Goal: Task Accomplishment & Management: Use online tool/utility

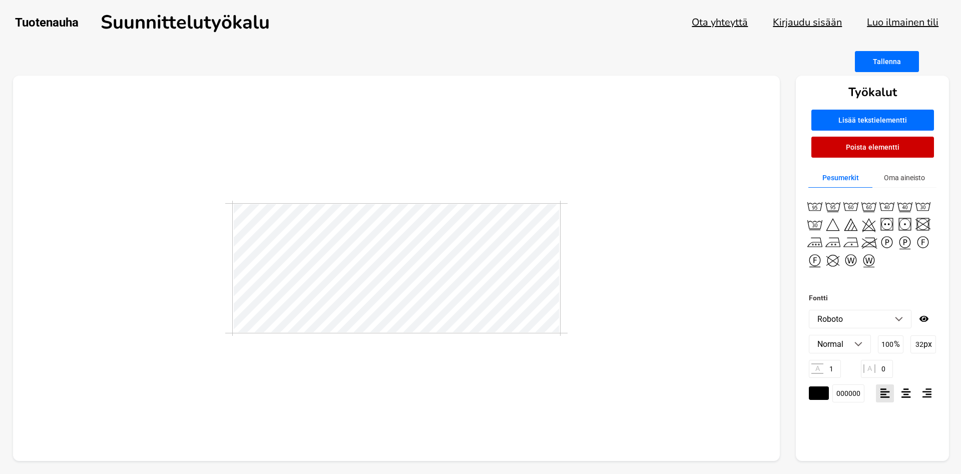
click at [909, 179] on button "Oma aineisto" at bounding box center [905, 178] width 64 height 20
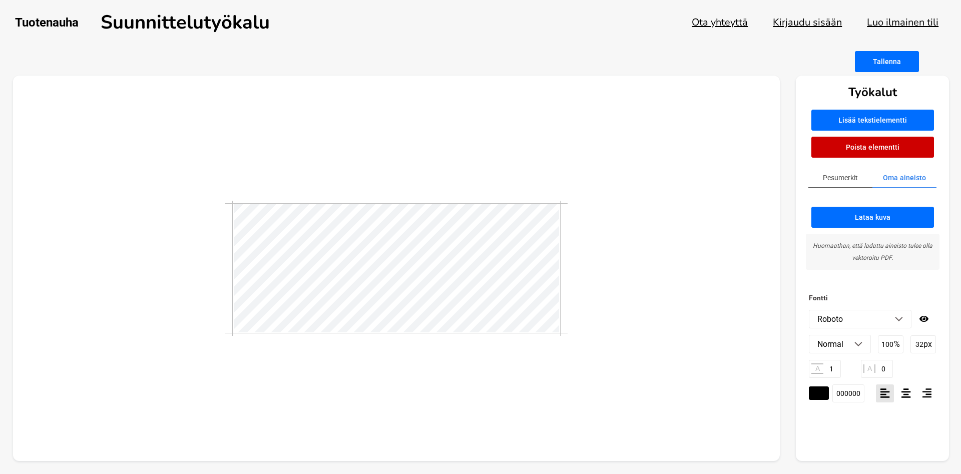
click at [835, 180] on button "Pesumerkit" at bounding box center [841, 178] width 64 height 20
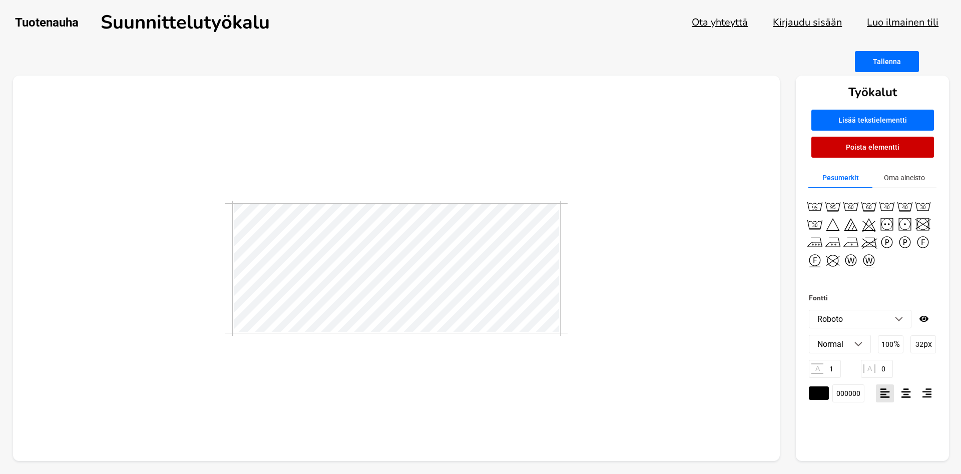
click at [902, 318] on img at bounding box center [899, 319] width 8 height 5
click at [842, 393] on input "000000" at bounding box center [849, 394] width 32 height 18
click at [901, 322] on li "Roboto" at bounding box center [861, 319] width 102 height 18
click at [854, 341] on li "ABeeZee" at bounding box center [861, 340] width 102 height 18
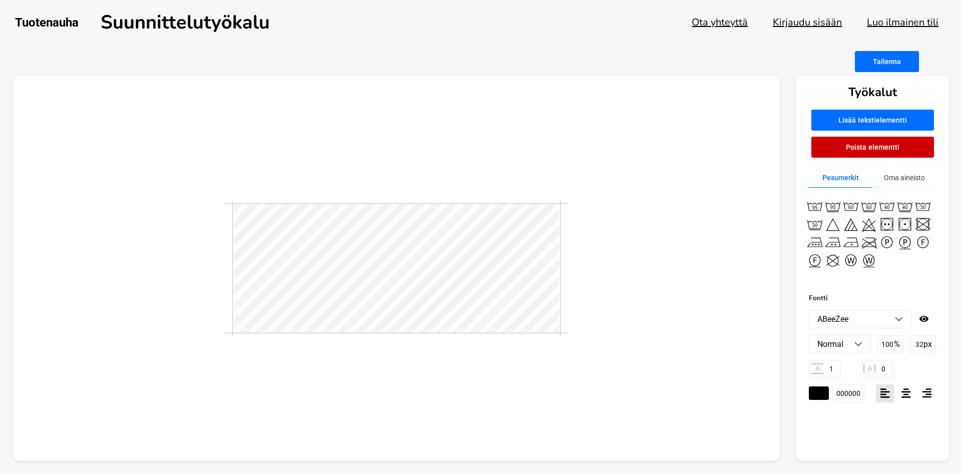
click at [898, 322] on li "ABeeZee" at bounding box center [861, 319] width 102 height 18
click at [824, 360] on li "[PERSON_NAME]" at bounding box center [861, 358] width 102 height 18
click at [896, 316] on li "[PERSON_NAME]" at bounding box center [861, 319] width 102 height 18
click at [850, 379] on li "Abhaya Libre" at bounding box center [861, 375] width 102 height 18
click at [901, 317] on img at bounding box center [899, 319] width 8 height 5
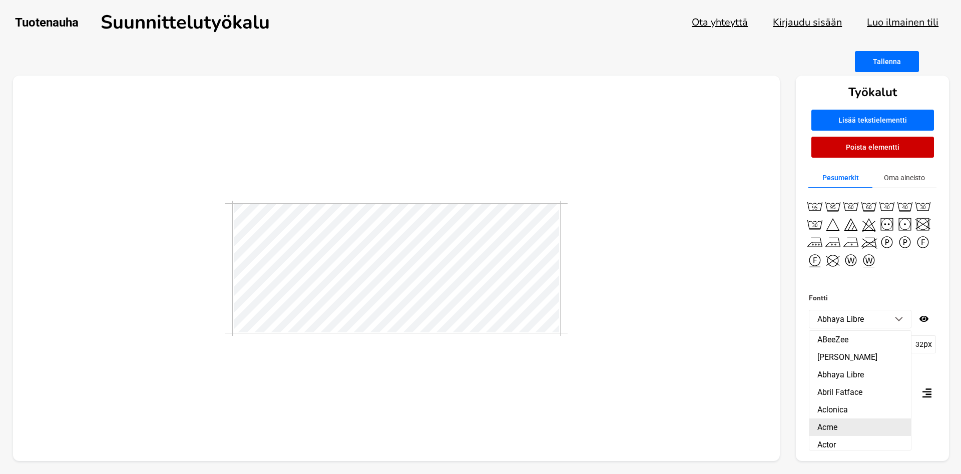
click at [826, 429] on li "Acme" at bounding box center [861, 428] width 102 height 18
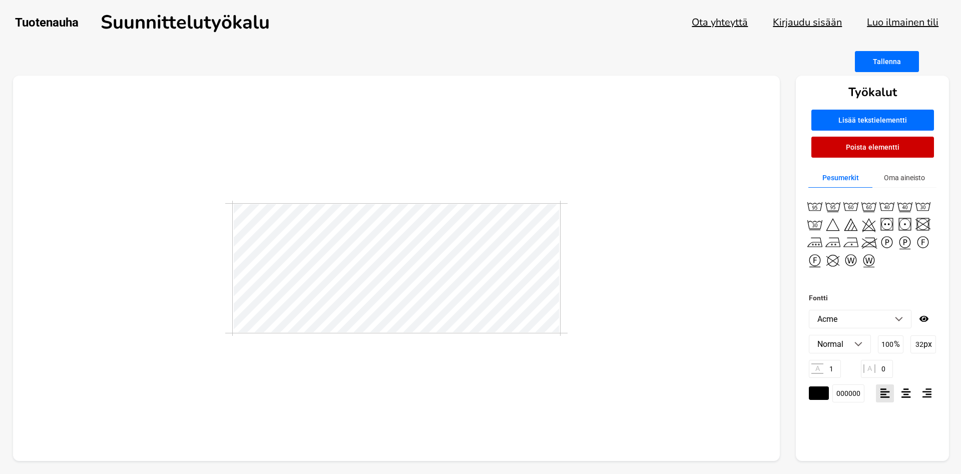
click at [899, 319] on img at bounding box center [899, 319] width 8 height 5
click at [835, 380] on li "Actor" at bounding box center [861, 388] width 102 height 18
click at [906, 320] on li "Actor" at bounding box center [861, 319] width 102 height 18
click at [838, 405] on li "Adamina" at bounding box center [861, 406] width 102 height 18
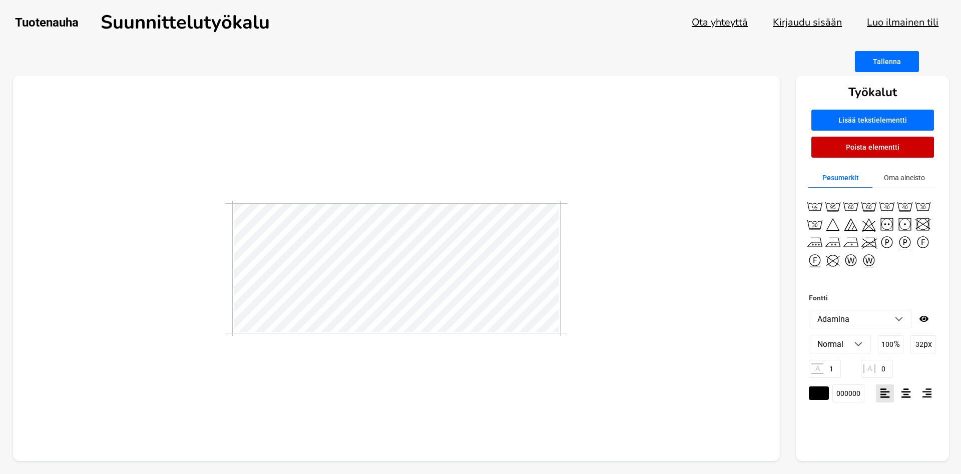
click at [904, 319] on li "Adamina" at bounding box center [861, 319] width 102 height 18
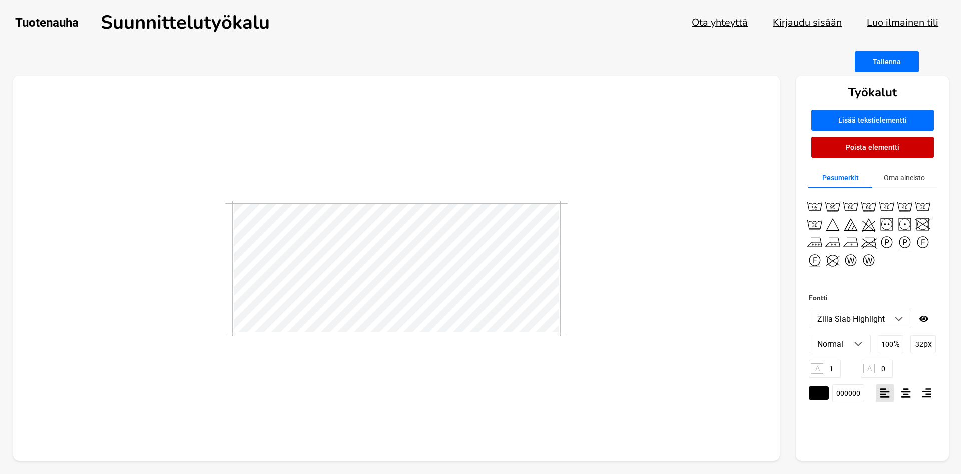
click at [903, 319] on img at bounding box center [899, 319] width 8 height 5
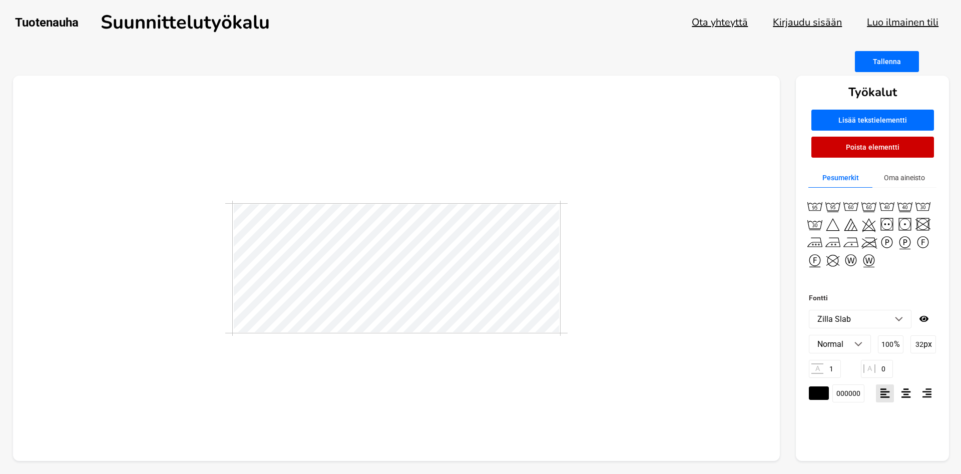
click at [898, 323] on li "Zilla Slab" at bounding box center [861, 319] width 102 height 18
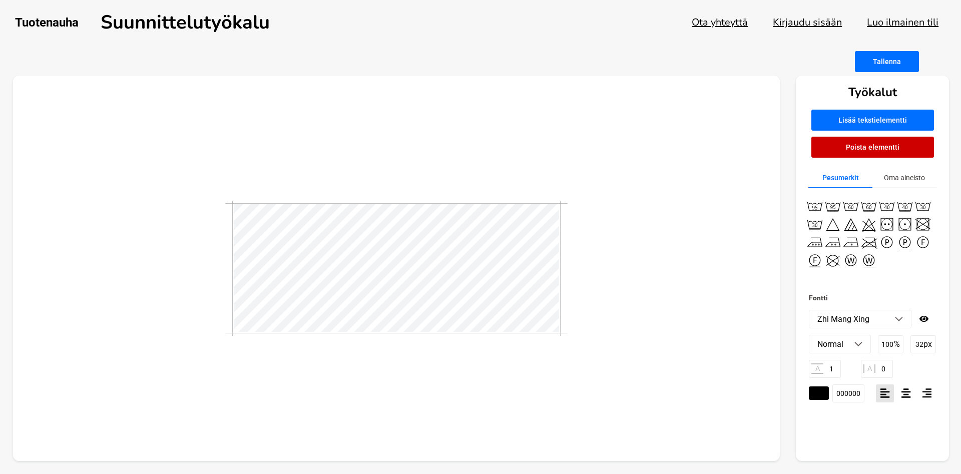
click at [902, 317] on img at bounding box center [899, 319] width 8 height 5
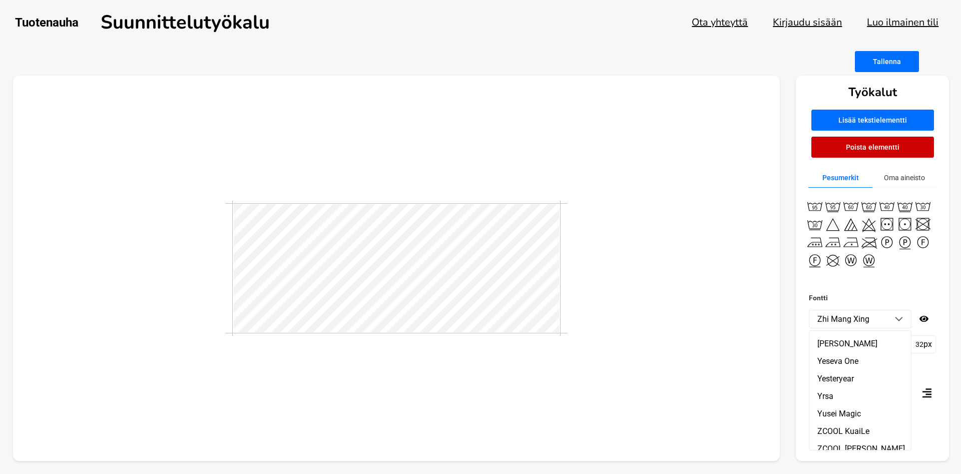
click at [830, 458] on li "ZCOOL XiaoWei" at bounding box center [861, 467] width 102 height 18
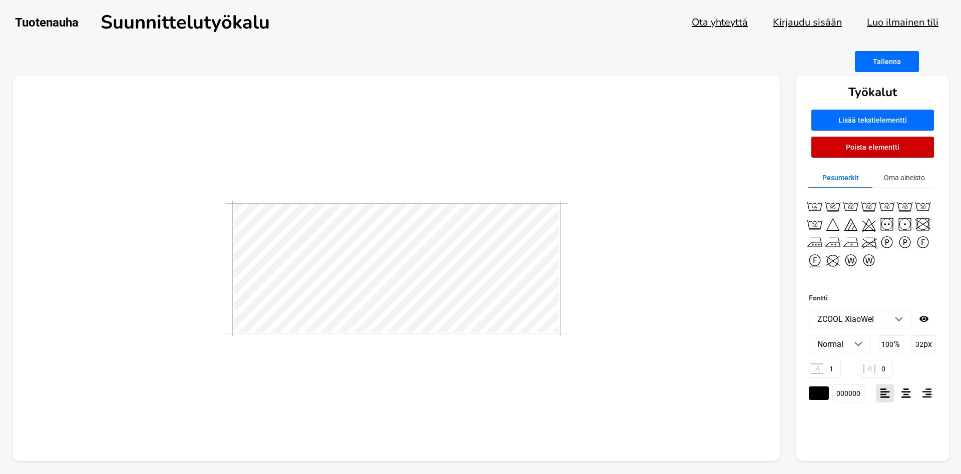
click at [900, 319] on img at bounding box center [899, 319] width 8 height 5
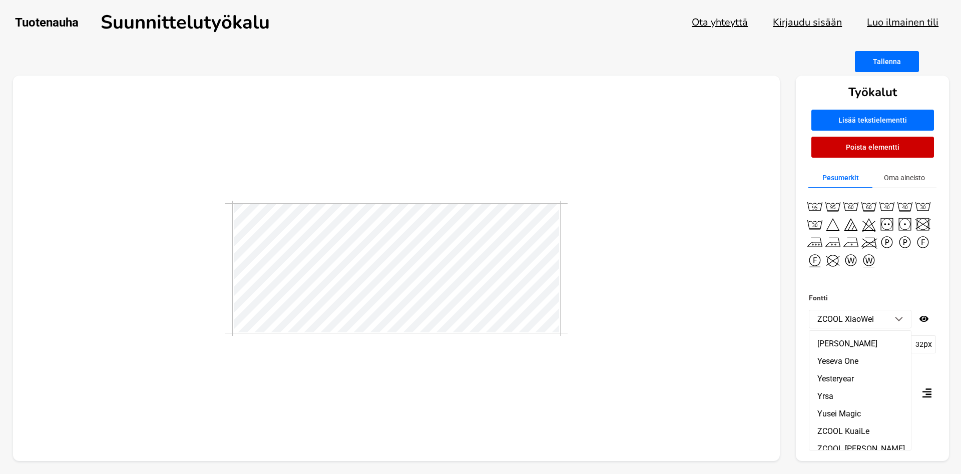
click at [846, 458] on li "ZCOOL XiaoWei" at bounding box center [861, 467] width 102 height 18
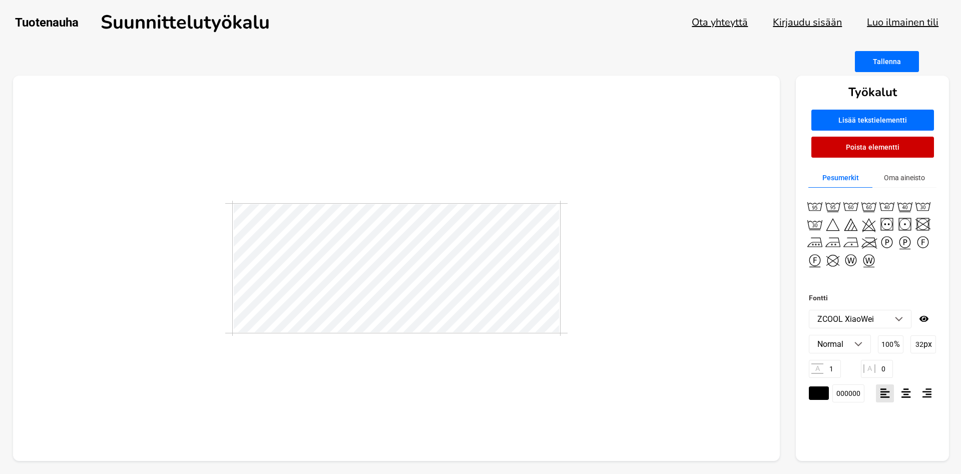
click at [898, 316] on li "ZCOOL XiaoWei" at bounding box center [861, 319] width 102 height 18
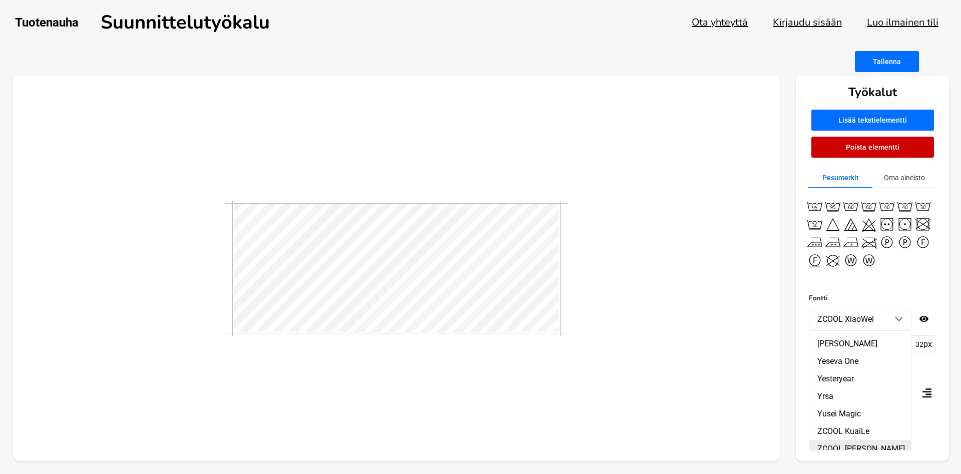
click at [833, 440] on li "ZCOOL [PERSON_NAME]" at bounding box center [861, 449] width 102 height 18
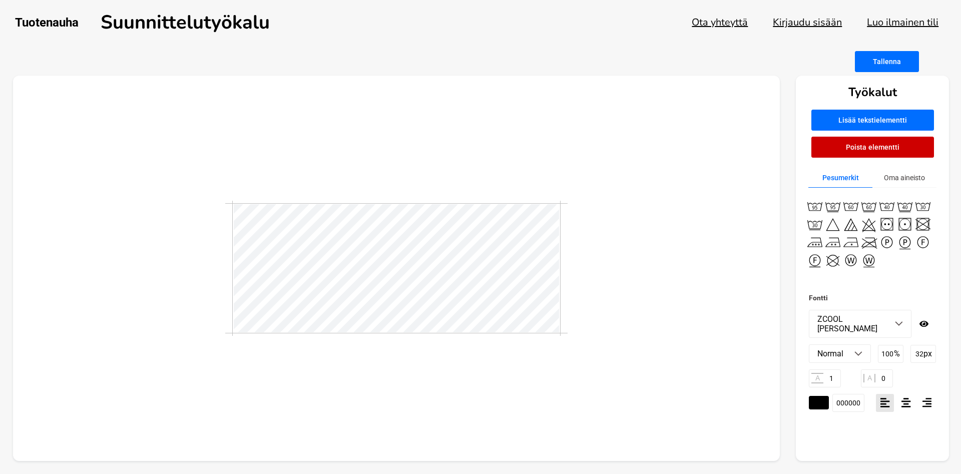
click at [899, 324] on img at bounding box center [899, 323] width 8 height 5
click at [849, 472] on li "Yusei Magic" at bounding box center [861, 481] width 102 height 18
click at [893, 318] on li "Yusei Magic" at bounding box center [861, 319] width 102 height 18
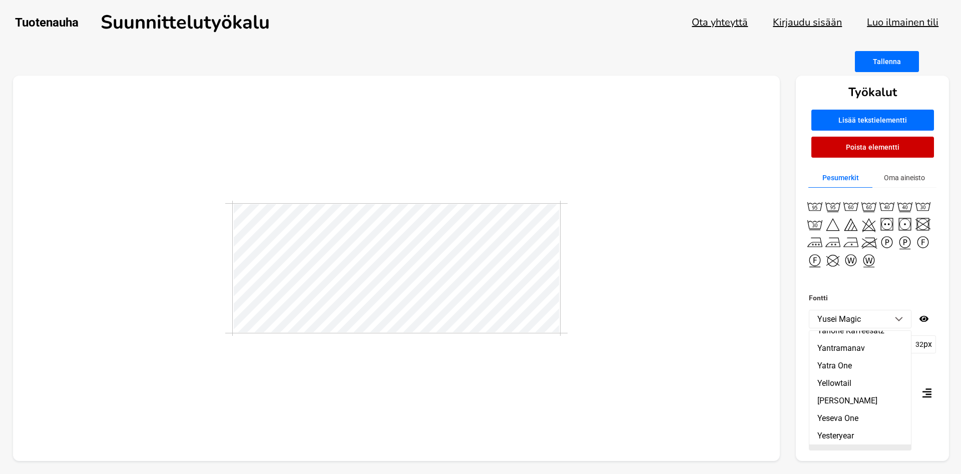
click at [830, 445] on li "Yrsa" at bounding box center [861, 454] width 102 height 18
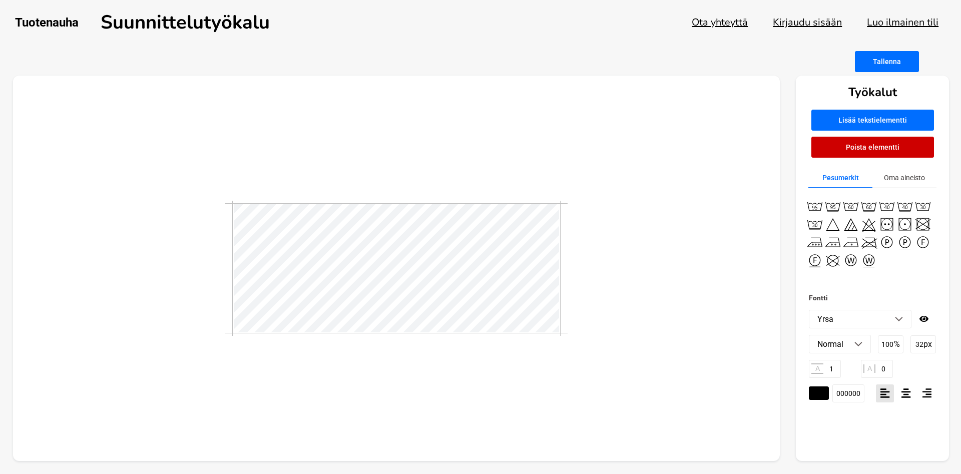
click at [906, 323] on li "Yrsa" at bounding box center [861, 319] width 102 height 18
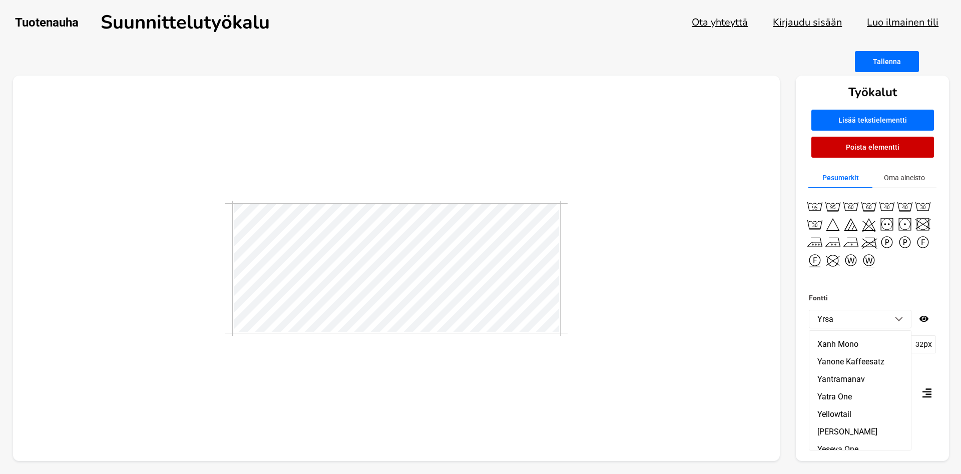
scroll to position [18267, 0]
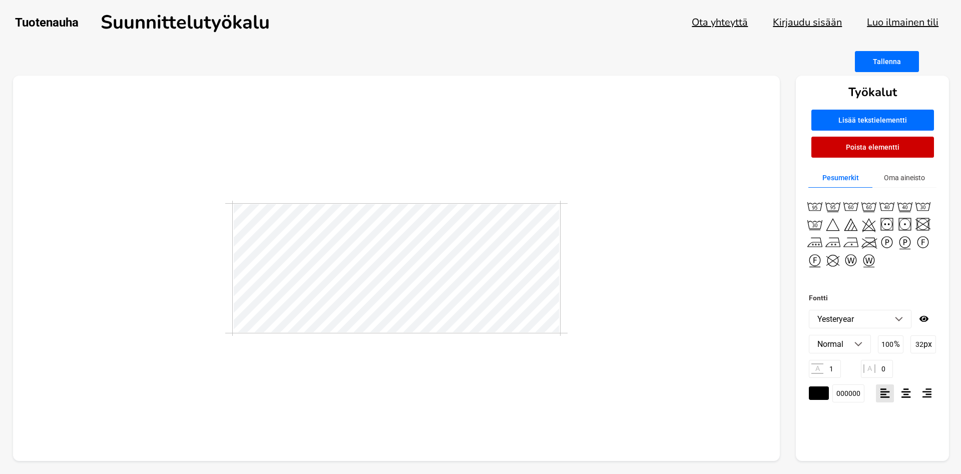
click at [899, 318] on img at bounding box center [899, 319] width 8 height 5
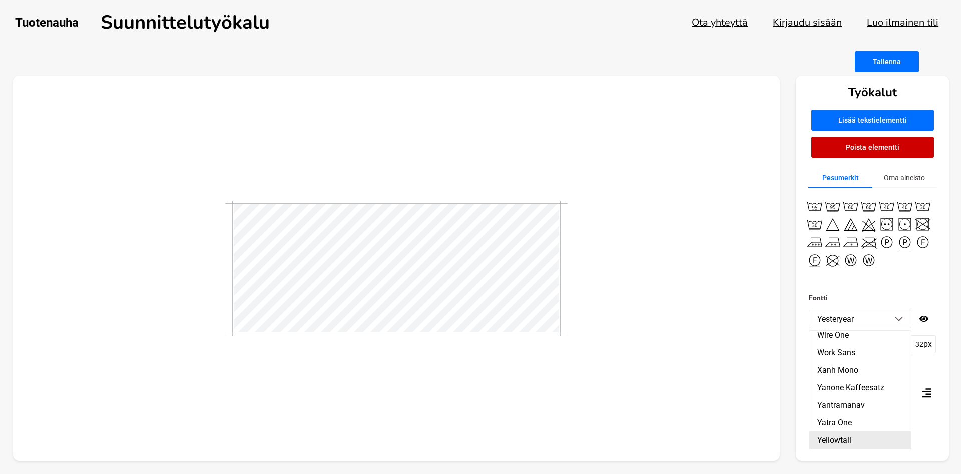
click at [846, 432] on li "Yellowtail" at bounding box center [861, 441] width 102 height 18
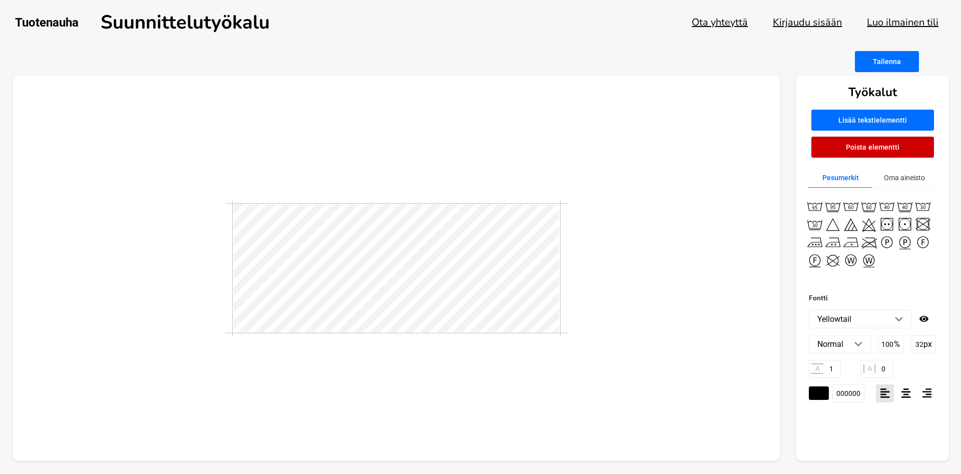
click at [903, 315] on li "Yellowtail" at bounding box center [861, 319] width 102 height 18
click at [842, 471] on li "Yatra One" at bounding box center [861, 480] width 102 height 18
click at [897, 319] on img at bounding box center [899, 319] width 8 height 5
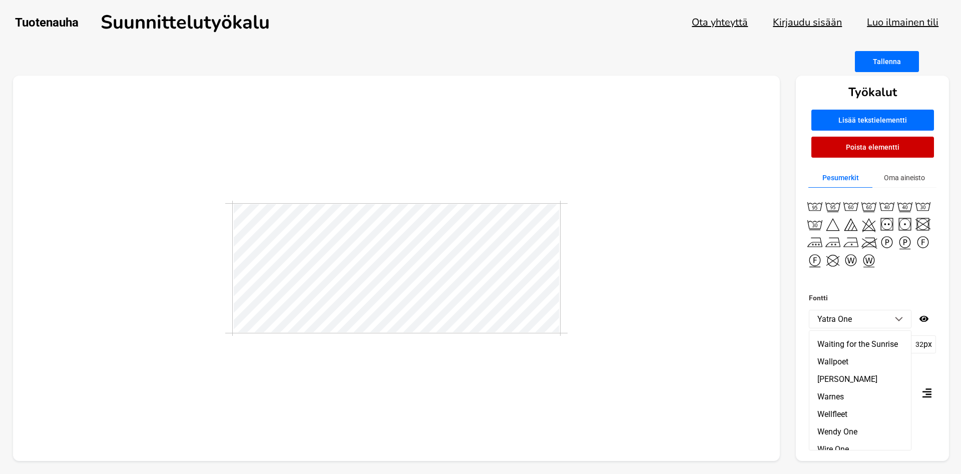
click at [843, 458] on li "Work Sans" at bounding box center [861, 467] width 102 height 18
click at [896, 316] on li "Work Sans" at bounding box center [861, 319] width 102 height 18
click at [833, 432] on li "Voltaire" at bounding box center [861, 441] width 102 height 18
click at [899, 318] on img at bounding box center [899, 319] width 8 height 5
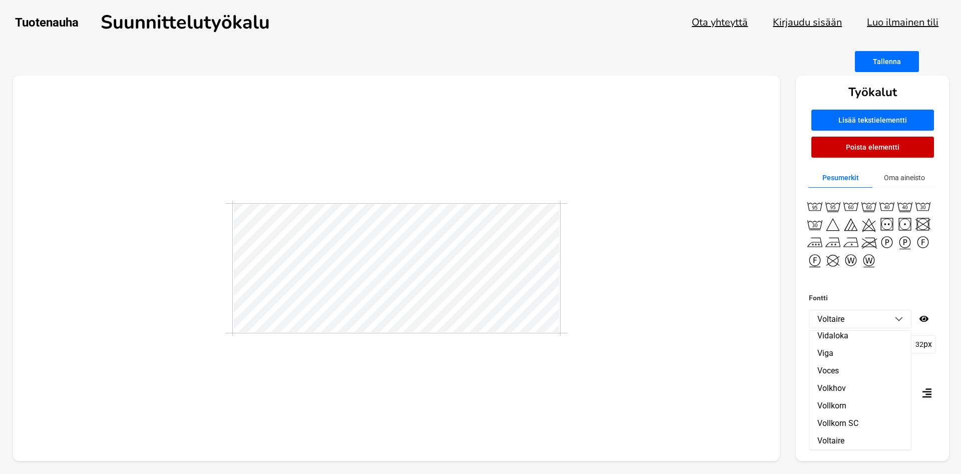
scroll to position [17981, 0]
click at [841, 437] on li "Volkhov" at bounding box center [861, 446] width 102 height 18
click at [906, 318] on li "Volkhov" at bounding box center [861, 319] width 102 height 18
click at [857, 446] on li "Viaoda Libre" at bounding box center [861, 455] width 102 height 18
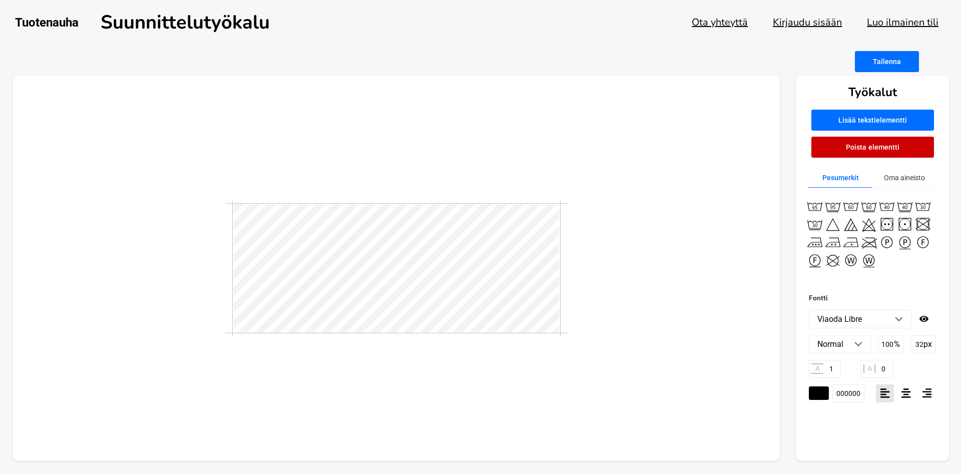
click at [895, 319] on li "Viaoda Libre" at bounding box center [861, 319] width 102 height 18
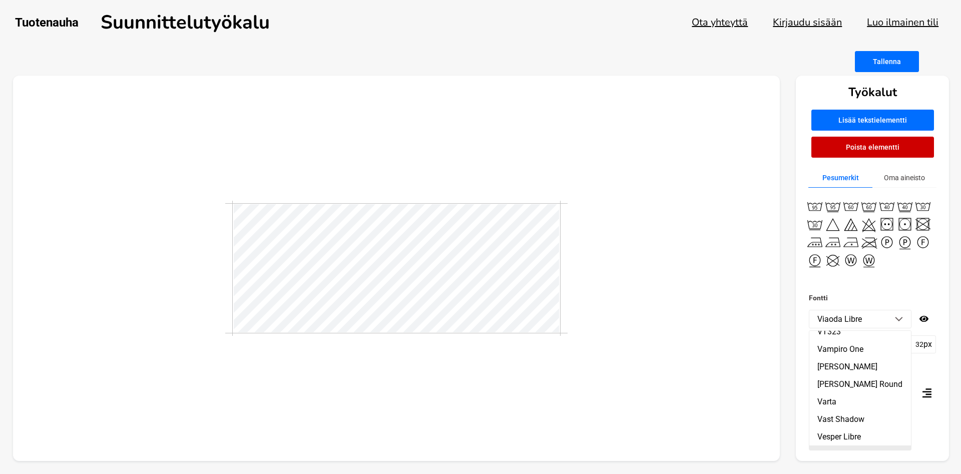
click at [862, 446] on li "Viaoda Libre" at bounding box center [861, 455] width 102 height 18
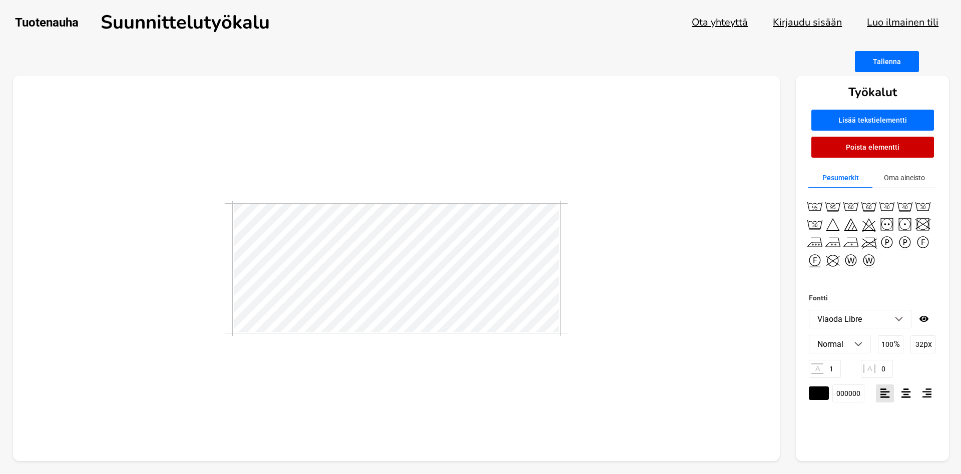
click at [909, 317] on li "Viaoda Libre" at bounding box center [861, 319] width 102 height 18
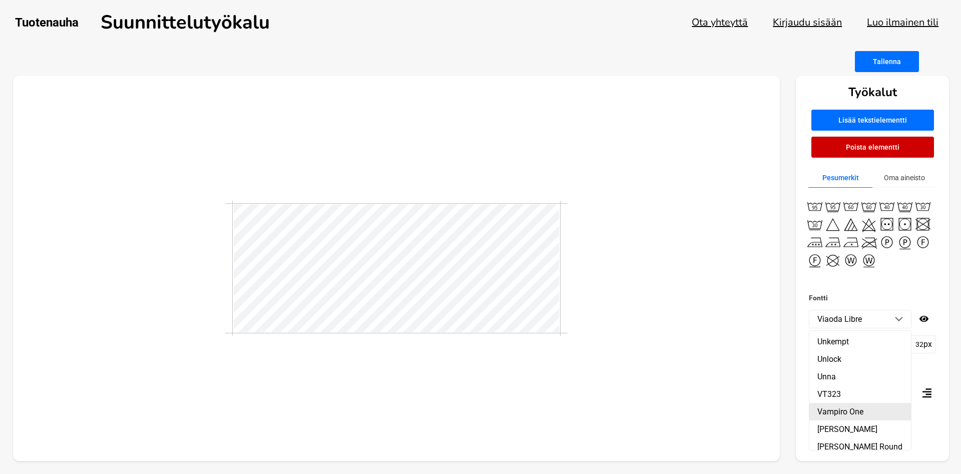
scroll to position [17753, 0]
click at [854, 455] on li "Vampiro One" at bounding box center [861, 464] width 102 height 18
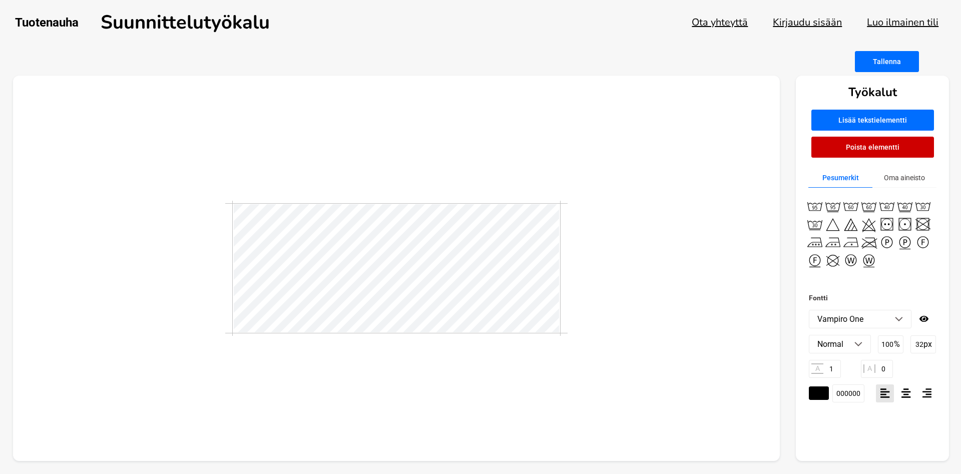
click at [903, 323] on li "Vampiro One" at bounding box center [861, 319] width 102 height 18
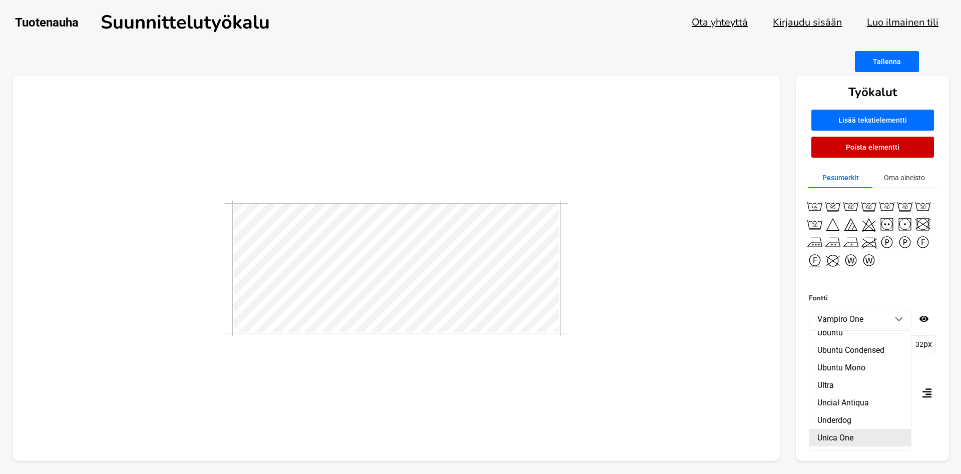
scroll to position [17639, 0]
click at [855, 446] on li "Unica One" at bounding box center [861, 455] width 102 height 18
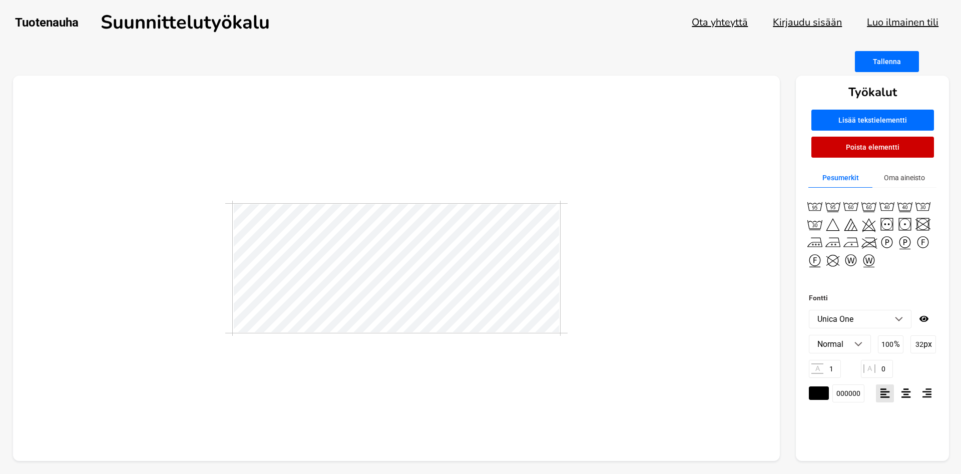
click at [884, 57] on button "Tallenna" at bounding box center [887, 61] width 64 height 21
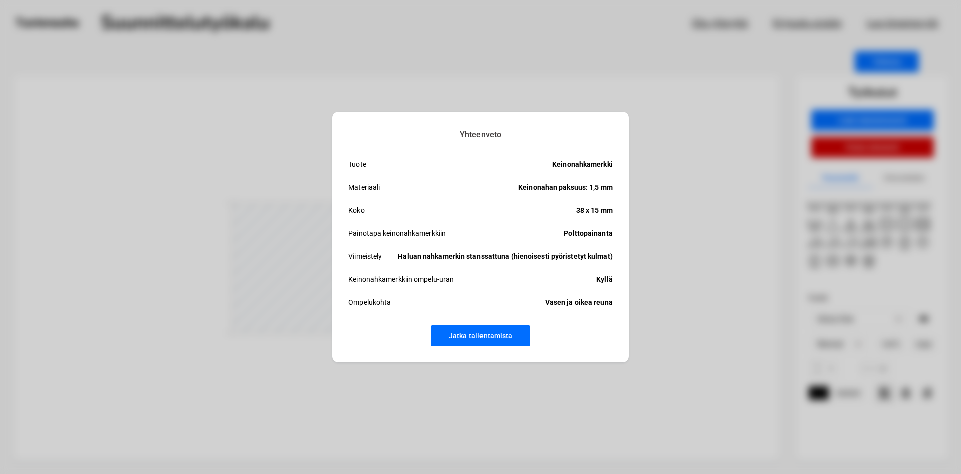
click at [499, 333] on button "Jatka tallentamista" at bounding box center [480, 335] width 99 height 21
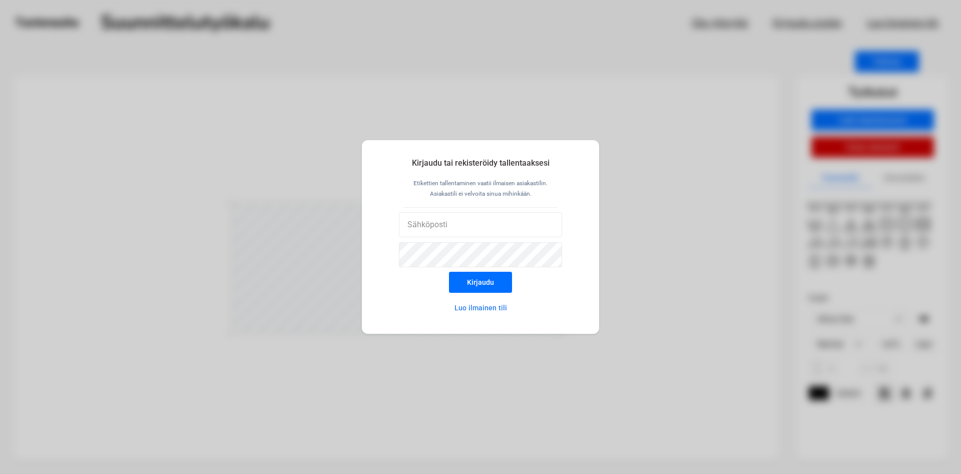
click at [493, 359] on div "Kirjaudu tai rekisteröidy tallentaaksesi Etikettien tallentaminen vaatii ilmais…" at bounding box center [480, 237] width 961 height 474
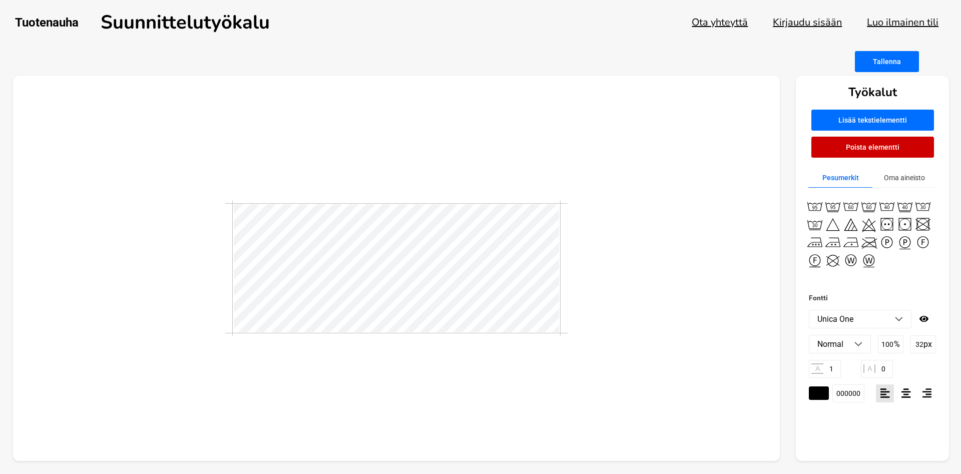
click at [898, 321] on img at bounding box center [899, 319] width 8 height 5
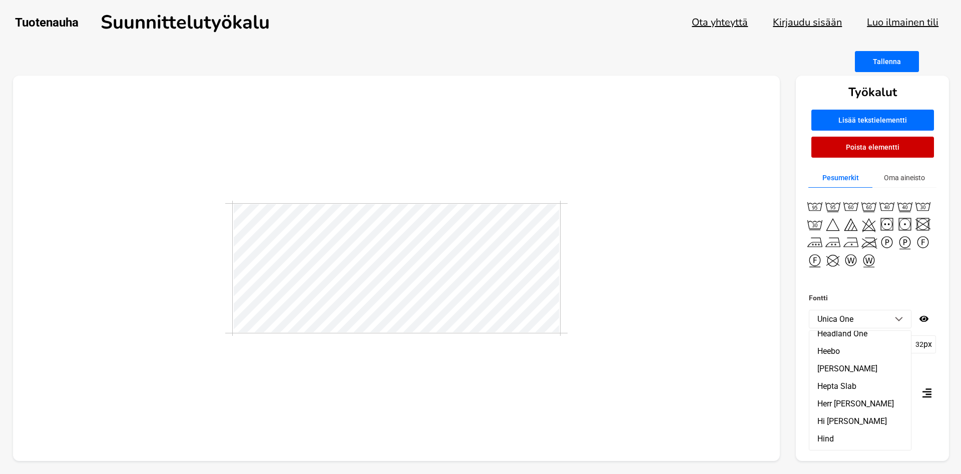
scroll to position [6807, 0]
click at [871, 402] on li "[PERSON_NAME] Bookletter 1911" at bounding box center [861, 415] width 102 height 27
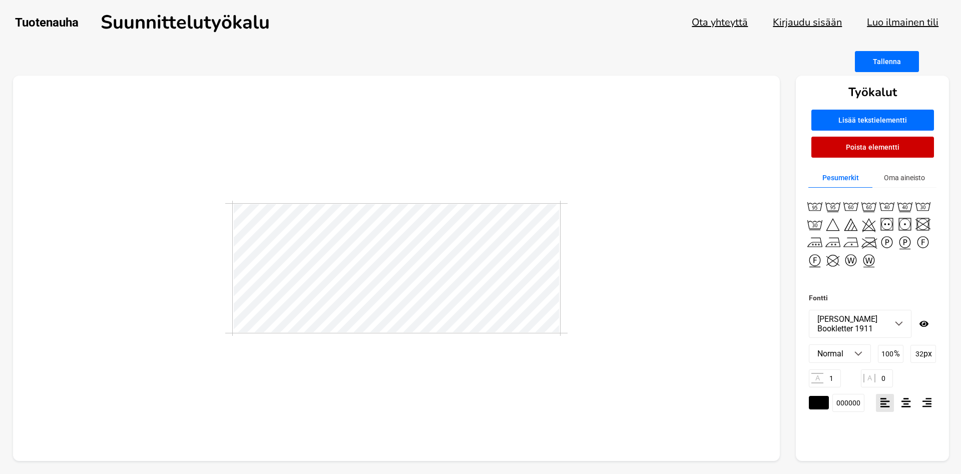
click at [896, 322] on img at bounding box center [899, 323] width 8 height 5
click at [855, 355] on li "ABeeZee" at bounding box center [861, 350] width 102 height 18
click at [903, 318] on img at bounding box center [899, 319] width 8 height 5
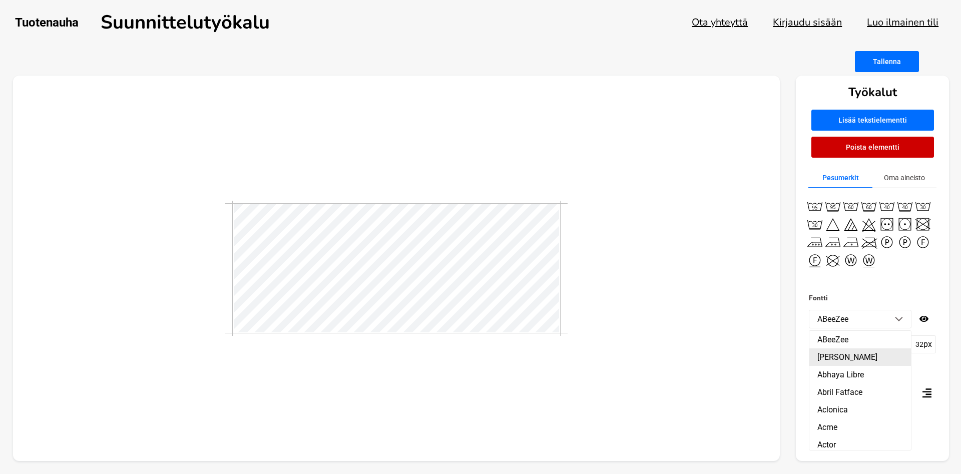
click at [838, 361] on li "[PERSON_NAME]" at bounding box center [861, 358] width 102 height 18
click at [898, 322] on li "[PERSON_NAME]" at bounding box center [861, 319] width 102 height 18
click at [860, 374] on li "Abhaya Libre" at bounding box center [861, 375] width 102 height 18
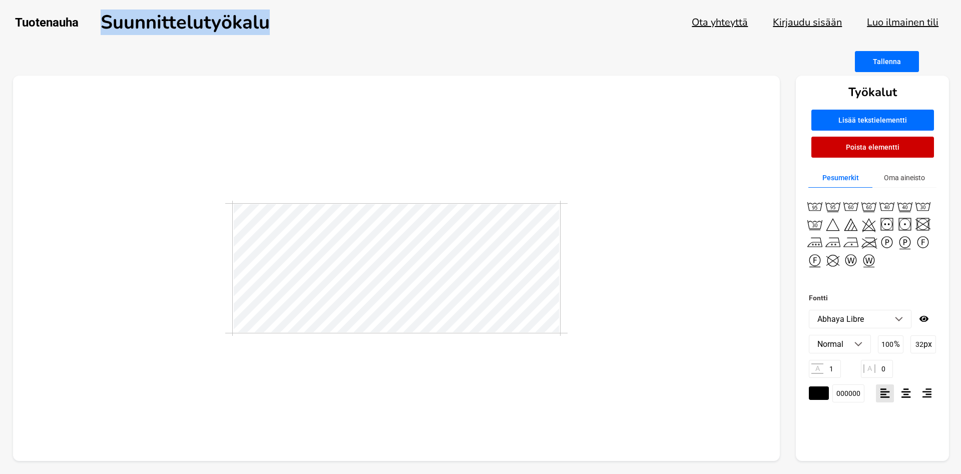
drag, startPoint x: 103, startPoint y: 18, endPoint x: 288, endPoint y: 19, distance: 185.3
click at [288, 19] on div "Tuotenauha Suunnittelutyökalu" at bounding box center [246, 23] width 462 height 26
copy h1 "Suunnittelutyökalu"
drag, startPoint x: 902, startPoint y: 318, endPoint x: 897, endPoint y: 319, distance: 5.5
click at [902, 318] on img at bounding box center [899, 319] width 8 height 5
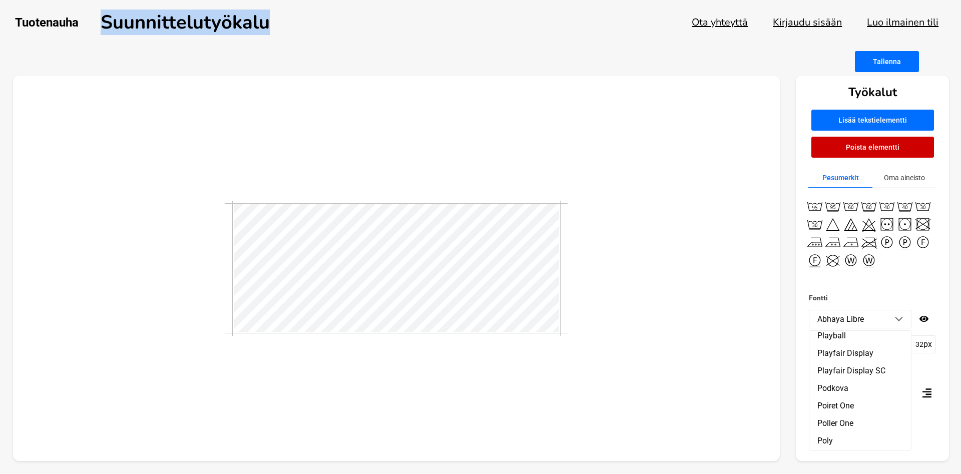
scroll to position [13538, 0]
click at [860, 417] on li "Playfair Display SC" at bounding box center [861, 426] width 102 height 18
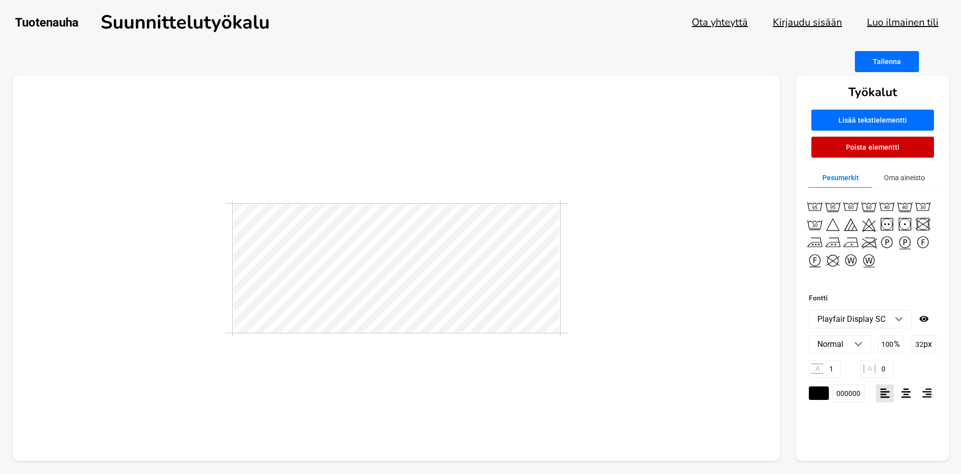
scroll to position [0, 1]
type textarea "ANNAS"
drag, startPoint x: 444, startPoint y: 381, endPoint x: 445, endPoint y: 375, distance: 5.5
click at [445, 376] on div at bounding box center [397, 269] width 768 height 386
drag, startPoint x: 247, startPoint y: 349, endPoint x: 194, endPoint y: 278, distance: 88.7
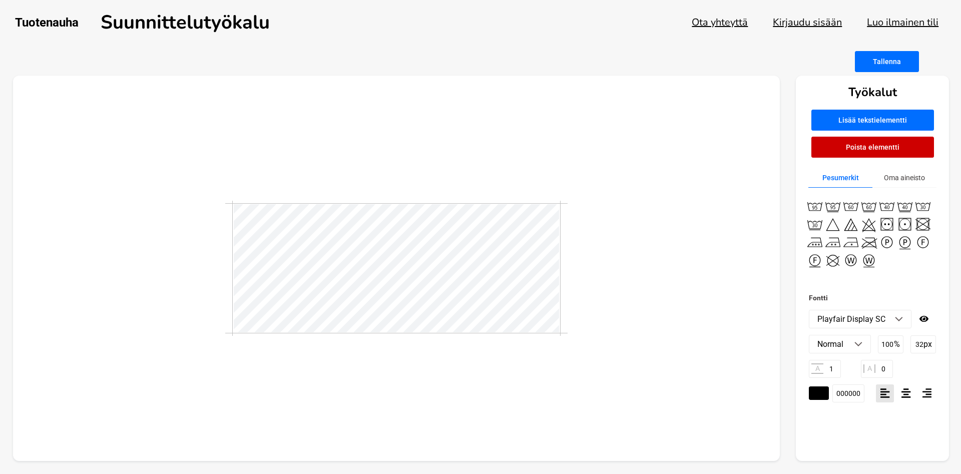
click at [246, 346] on div at bounding box center [397, 269] width 768 height 386
drag, startPoint x: 88, startPoint y: 132, endPoint x: 105, endPoint y: 132, distance: 17.5
click at [94, 132] on div at bounding box center [397, 269] width 768 height 386
drag, startPoint x: 592, startPoint y: 191, endPoint x: 565, endPoint y: 211, distance: 33.4
click at [592, 194] on div at bounding box center [397, 269] width 768 height 386
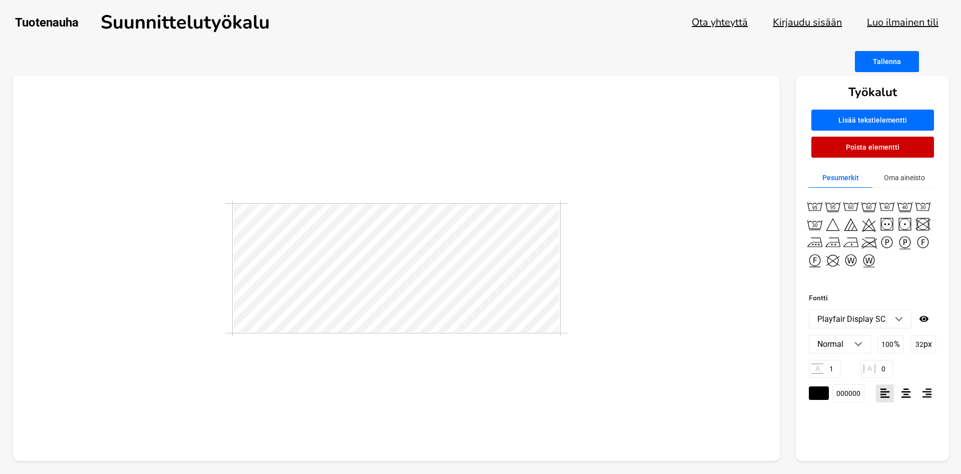
click at [722, 298] on div at bounding box center [397, 269] width 768 height 386
click at [896, 319] on img at bounding box center [899, 319] width 8 height 5
click at [903, 322] on li "Playfair Display SC" at bounding box center [861, 319] width 102 height 18
drag, startPoint x: 893, startPoint y: 318, endPoint x: 889, endPoint y: 324, distance: 7.5
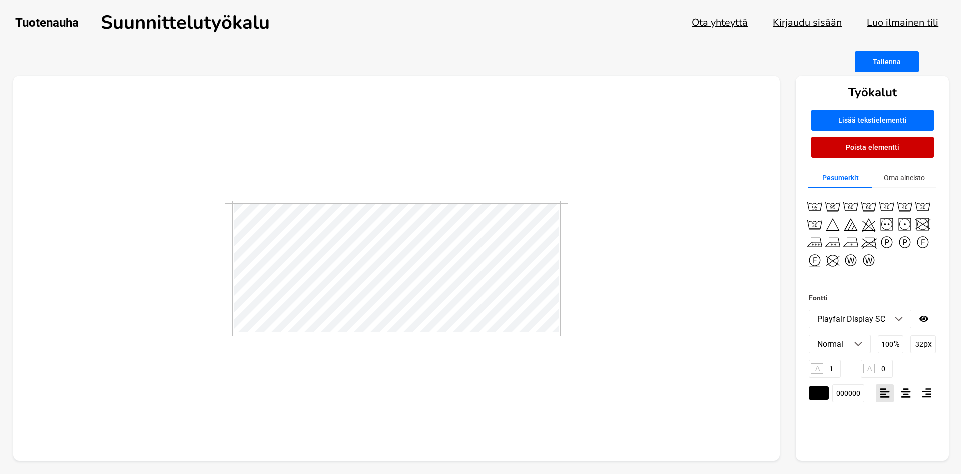
click at [894, 318] on li "Playfair Display SC" at bounding box center [861, 319] width 102 height 18
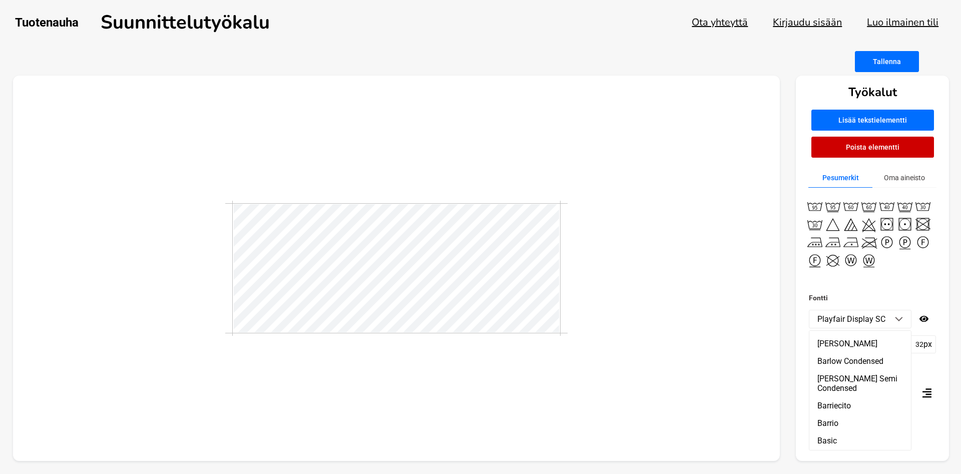
scroll to position [1955, 0]
click at [858, 395] on li "Baskervville" at bounding box center [861, 402] width 102 height 18
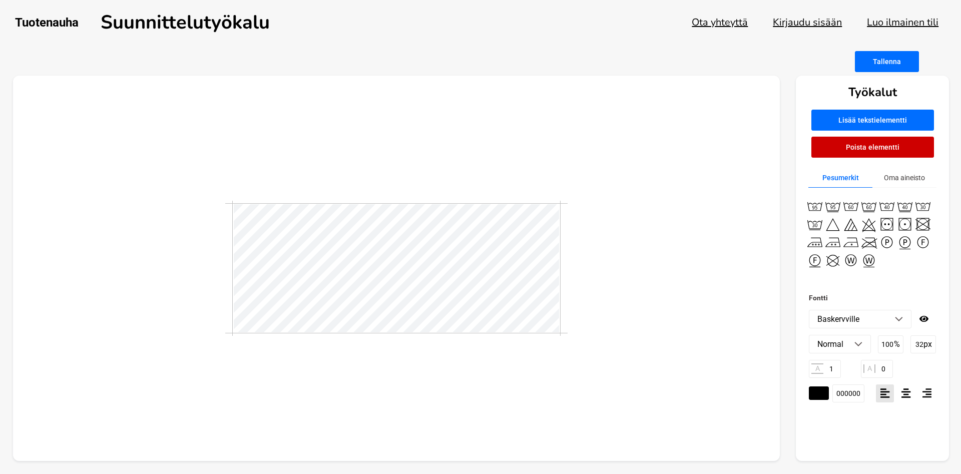
drag, startPoint x: 282, startPoint y: 362, endPoint x: 297, endPoint y: 333, distance: 31.6
click at [283, 362] on div at bounding box center [397, 269] width 768 height 386
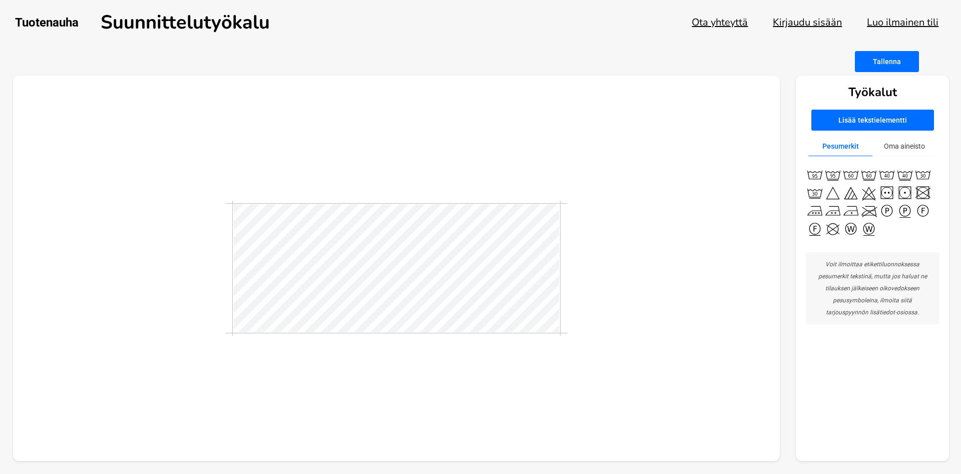
drag, startPoint x: 600, startPoint y: 289, endPoint x: 570, endPoint y: 290, distance: 30.1
click at [591, 290] on div at bounding box center [397, 269] width 768 height 386
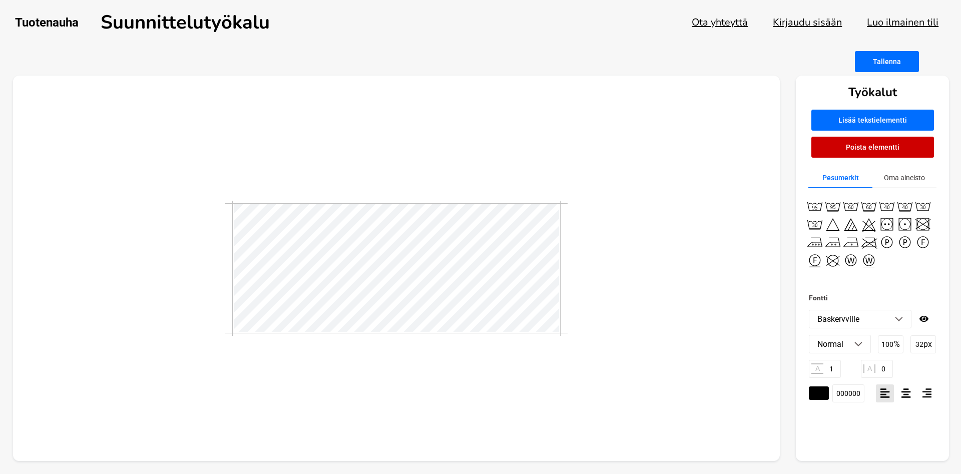
click at [722, 289] on div at bounding box center [397, 269] width 768 height 386
click at [901, 317] on img at bounding box center [899, 319] width 8 height 5
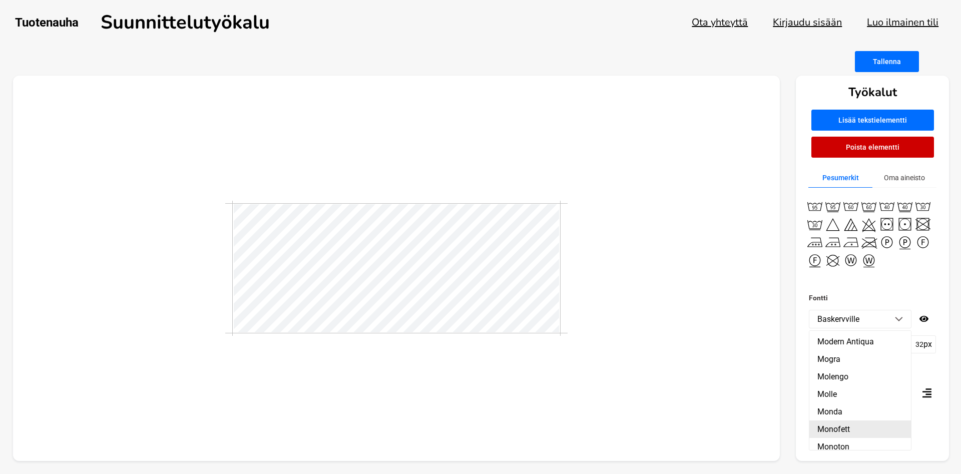
scroll to position [11273, 0]
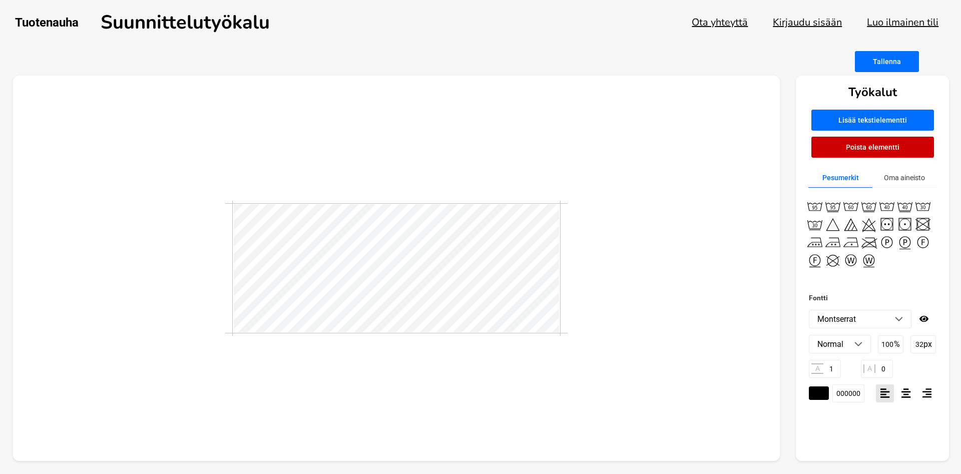
click at [899, 320] on img at bounding box center [899, 319] width 8 height 5
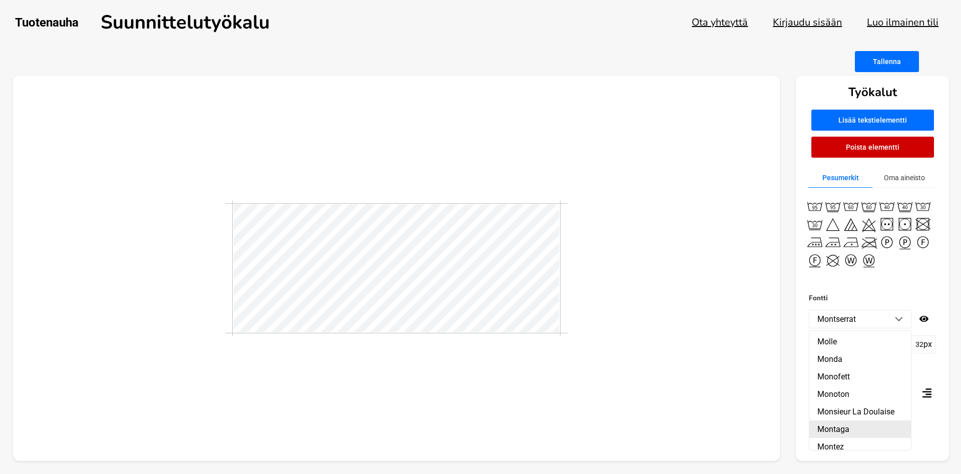
scroll to position [11330, 0]
click at [855, 453] on li "[PERSON_NAME]" at bounding box center [861, 462] width 102 height 18
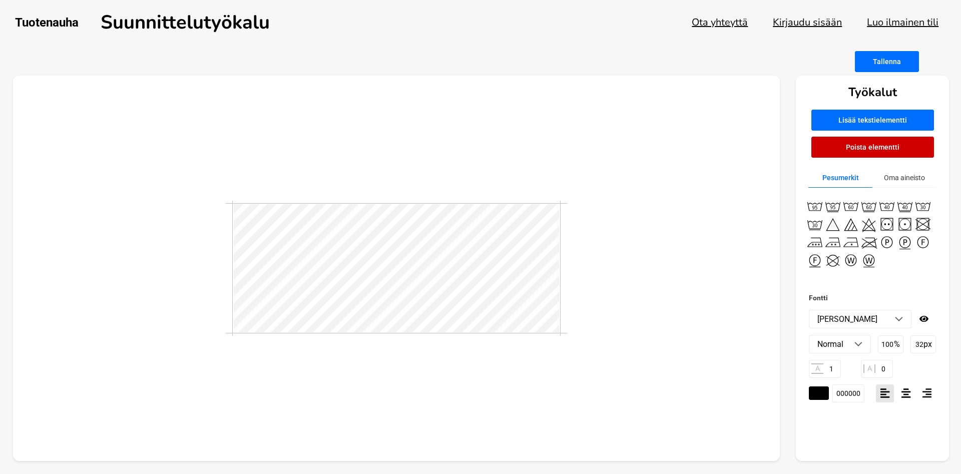
click at [901, 327] on li "[PERSON_NAME]" at bounding box center [861, 319] width 102 height 18
click at [872, 470] on li "[PERSON_NAME]" at bounding box center [861, 479] width 102 height 18
click at [902, 320] on li "[PERSON_NAME]" at bounding box center [861, 319] width 102 height 18
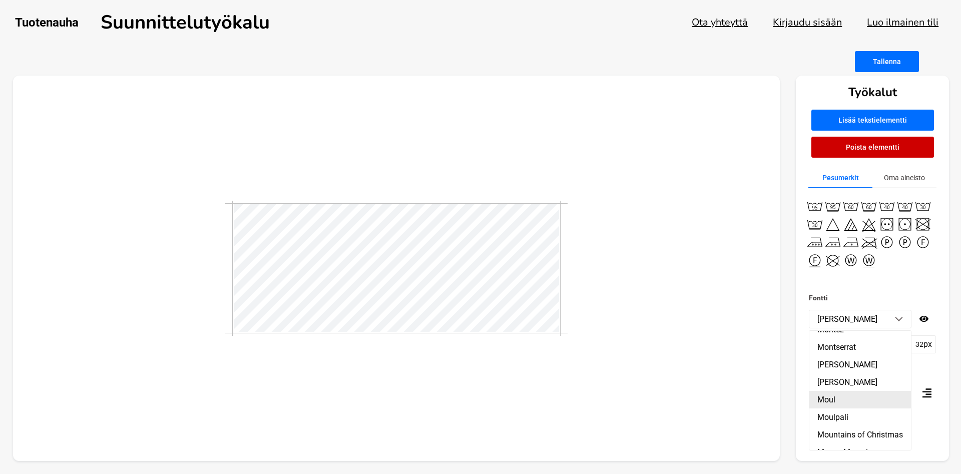
scroll to position [11444, 0]
click at [845, 444] on li "Mr [PERSON_NAME]" at bounding box center [861, 453] width 102 height 18
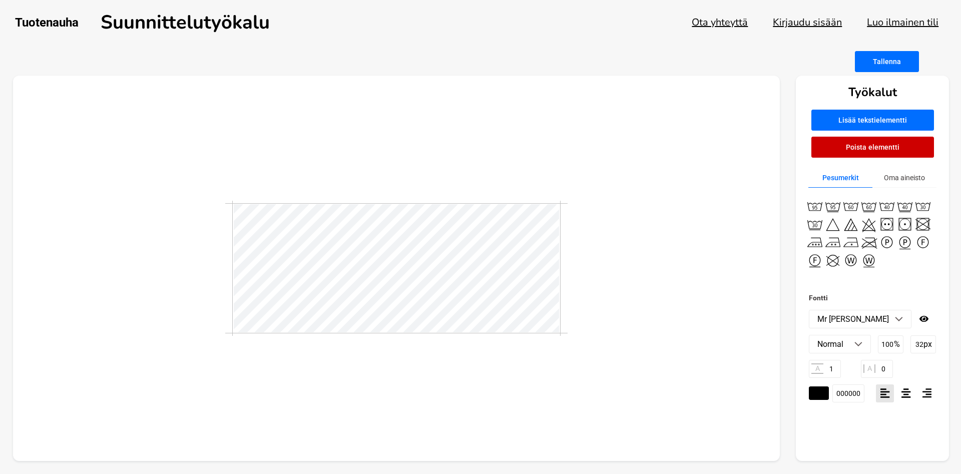
click at [900, 320] on img at bounding box center [899, 319] width 8 height 5
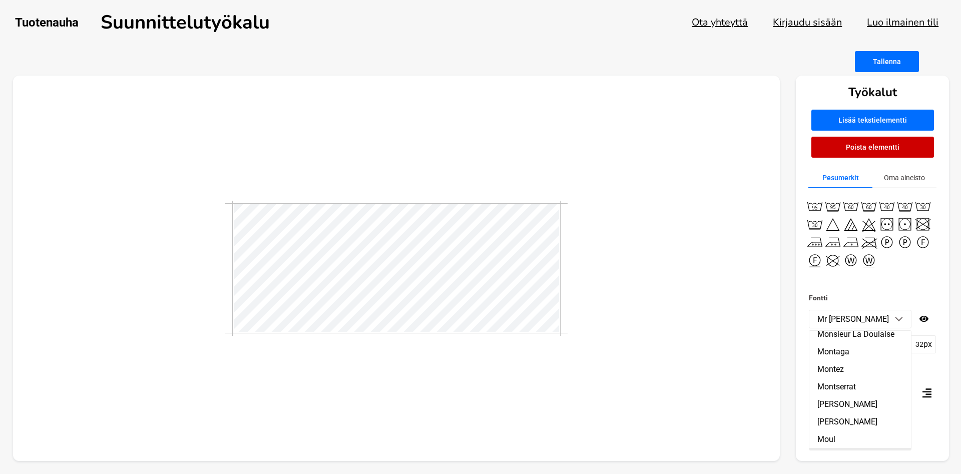
scroll to position [11273, 0]
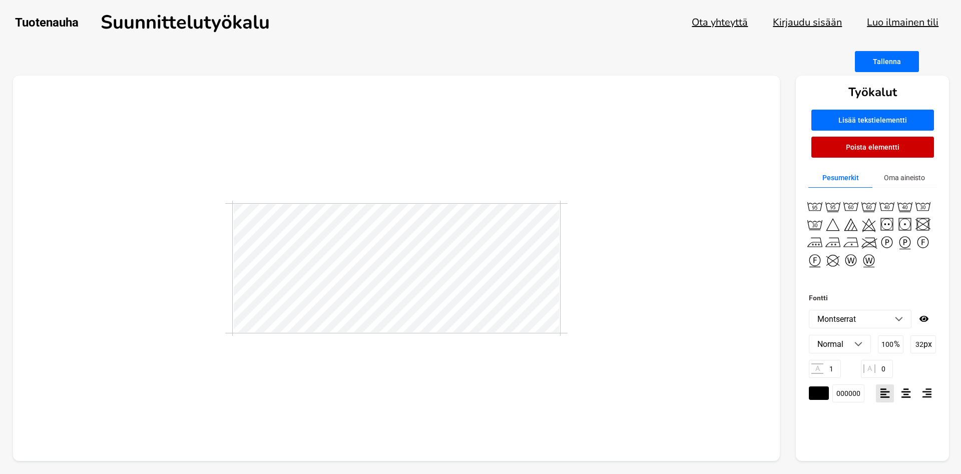
click at [898, 318] on img at bounding box center [899, 319] width 8 height 5
drag, startPoint x: 575, startPoint y: 313, endPoint x: 569, endPoint y: 309, distance: 6.8
click at [573, 312] on div at bounding box center [397, 269] width 768 height 386
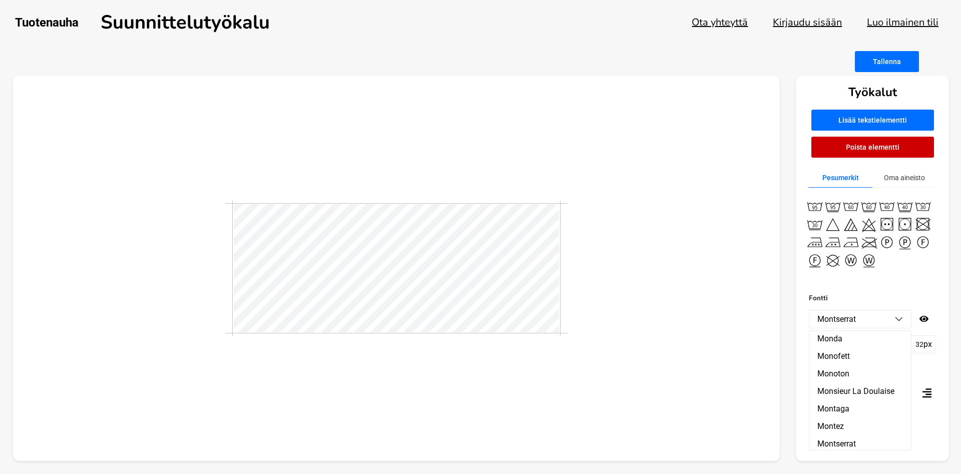
type textarea "AnnaS"
drag, startPoint x: 686, startPoint y: 297, endPoint x: 671, endPoint y: 289, distance: 16.1
click at [685, 297] on div at bounding box center [397, 269] width 768 height 386
drag, startPoint x: 580, startPoint y: 381, endPoint x: 575, endPoint y: 375, distance: 7.1
click at [580, 381] on div at bounding box center [397, 269] width 768 height 386
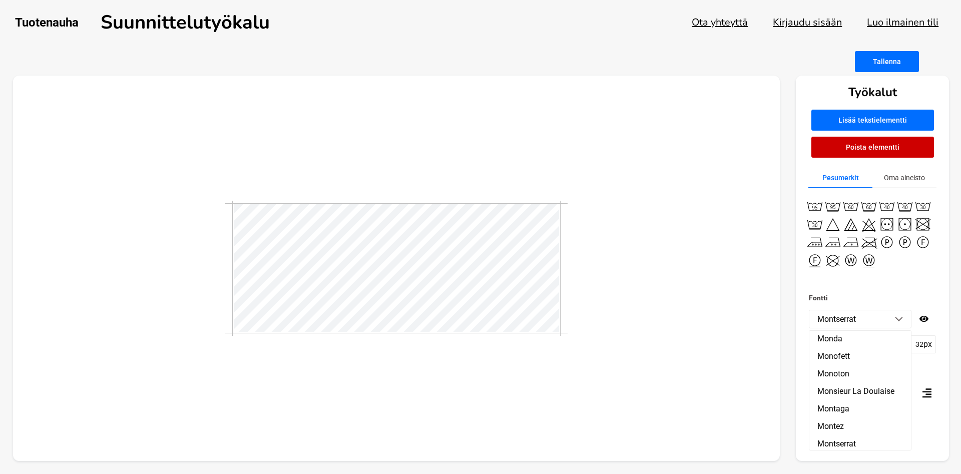
scroll to position [0, 1]
click at [793, 263] on div "Työkalut Lisää tekstielementti Poista elementti Pesumerkit Oma aineisto Fontti …" at bounding box center [481, 269] width 936 height 386
click at [694, 293] on div at bounding box center [397, 269] width 768 height 386
drag, startPoint x: 508, startPoint y: 376, endPoint x: 490, endPoint y: 354, distance: 29.2
click at [508, 376] on div at bounding box center [397, 269] width 768 height 386
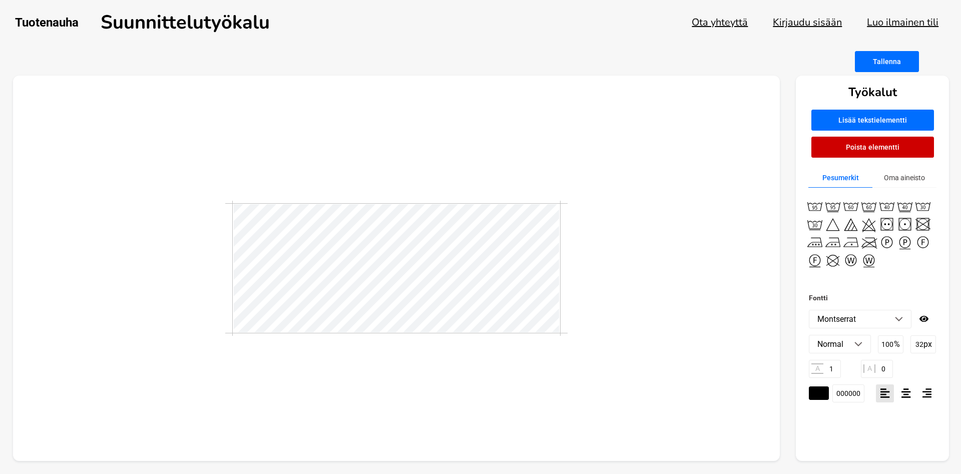
click at [900, 319] on img at bounding box center [899, 319] width 8 height 5
click at [899, 318] on img at bounding box center [899, 319] width 8 height 5
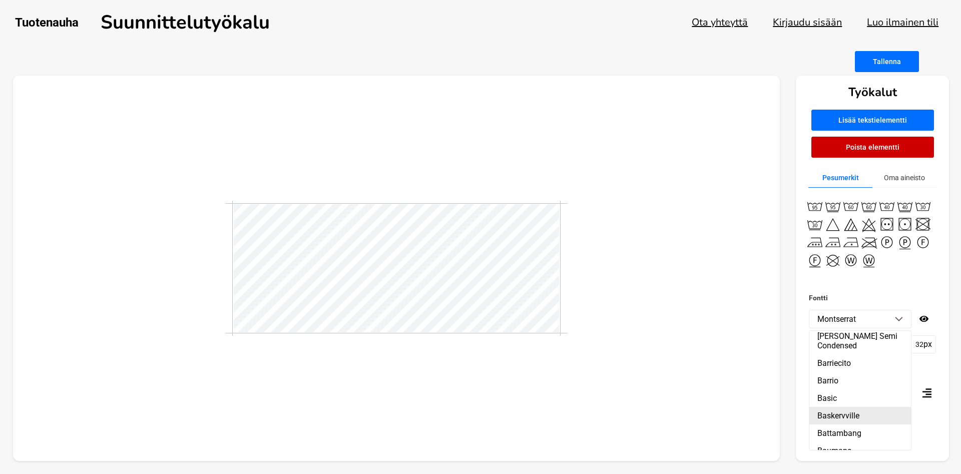
click at [846, 407] on li "Baskervville" at bounding box center [861, 416] width 102 height 18
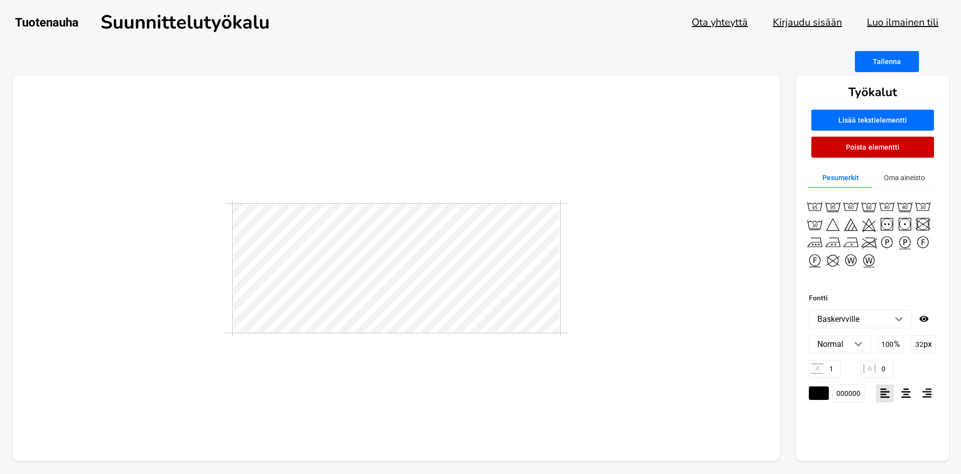
scroll to position [0, 1]
click at [902, 317] on img at bounding box center [899, 319] width 8 height 5
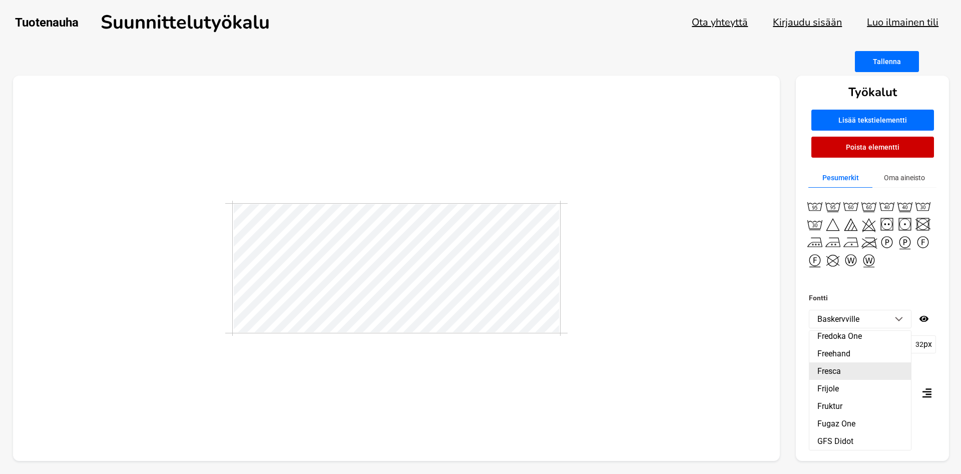
scroll to position [6270, 0]
click at [847, 396] on li "Fugaz One" at bounding box center [861, 405] width 102 height 18
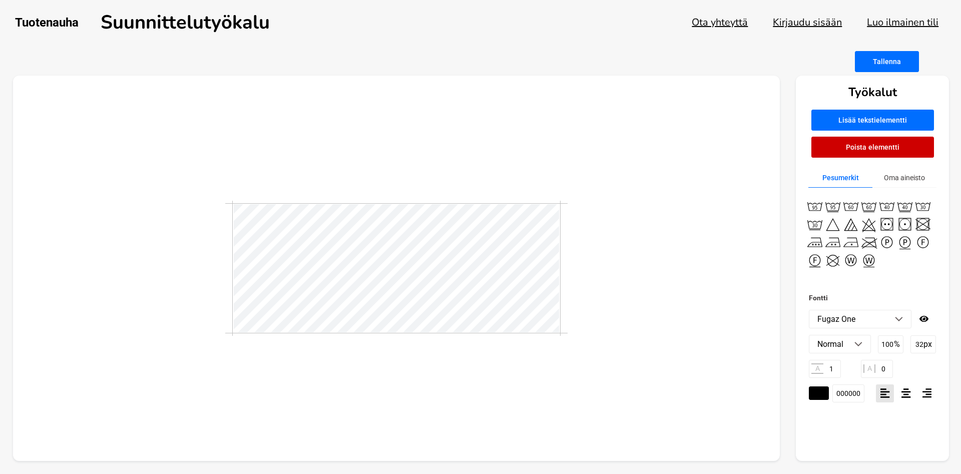
click at [896, 321] on img at bounding box center [899, 319] width 8 height 5
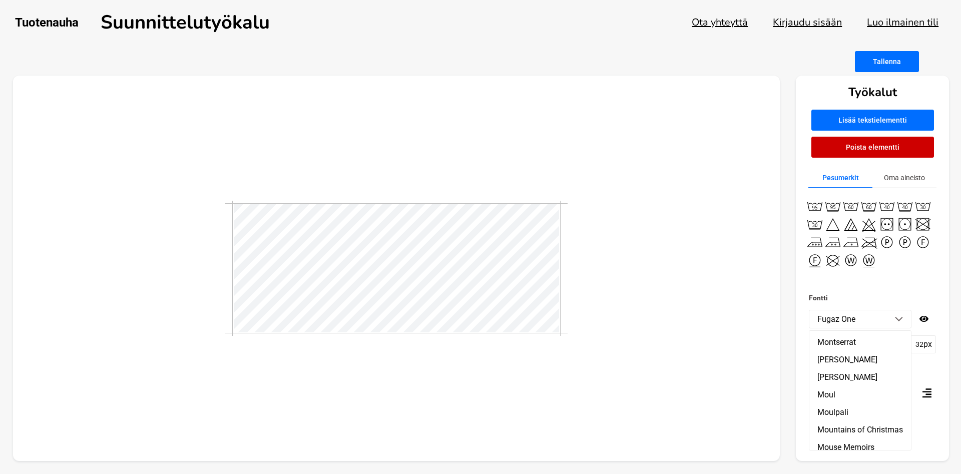
scroll to position [11405, 0]
click at [880, 448] on li "Mountains of Christmas" at bounding box center [861, 457] width 102 height 18
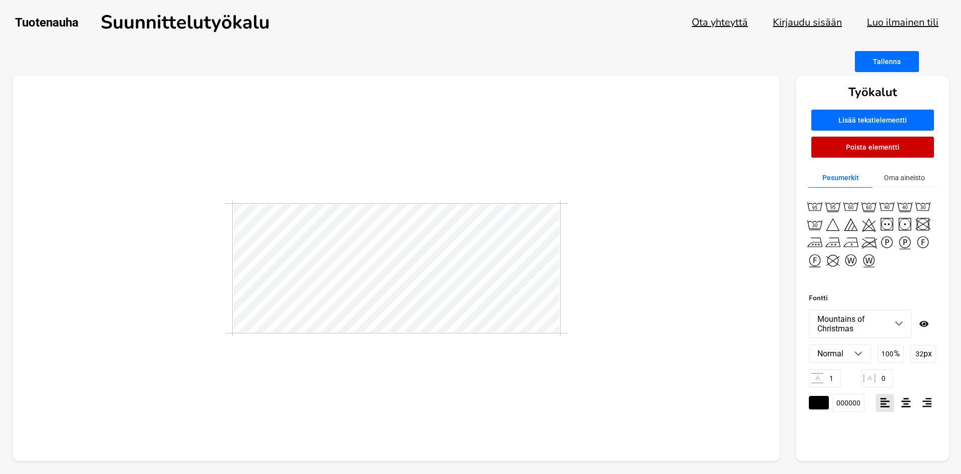
click at [896, 323] on img at bounding box center [899, 323] width 8 height 5
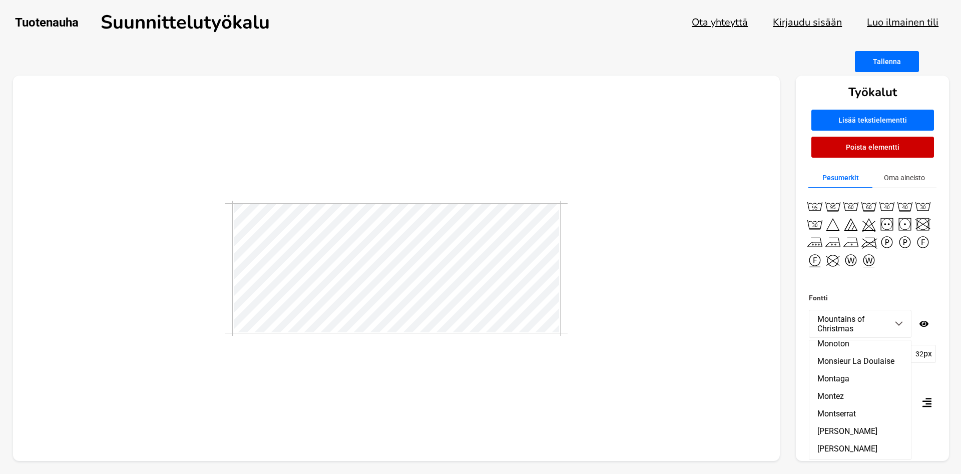
scroll to position [11348, 0]
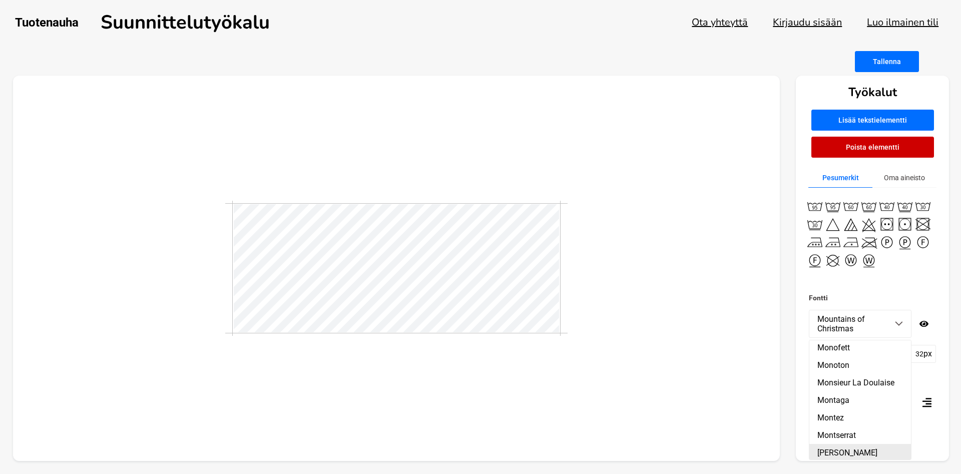
click at [864, 444] on li "[PERSON_NAME]" at bounding box center [861, 453] width 102 height 18
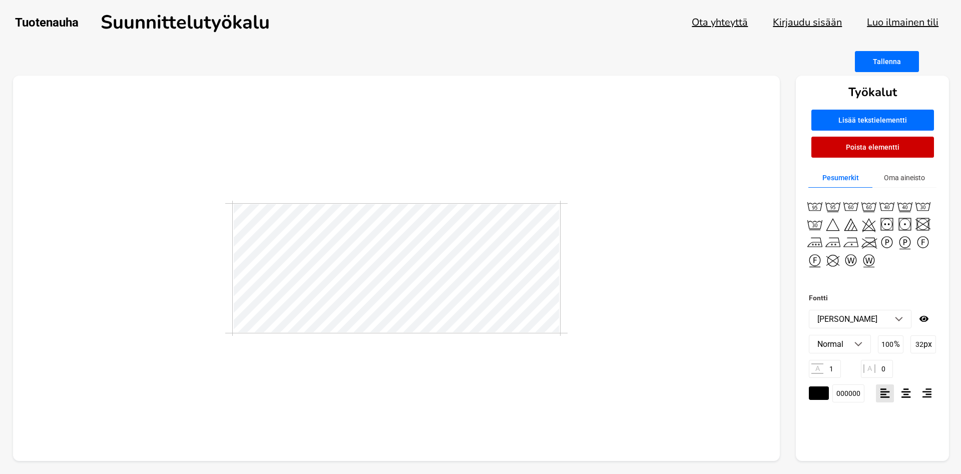
click at [897, 322] on img at bounding box center [899, 319] width 8 height 5
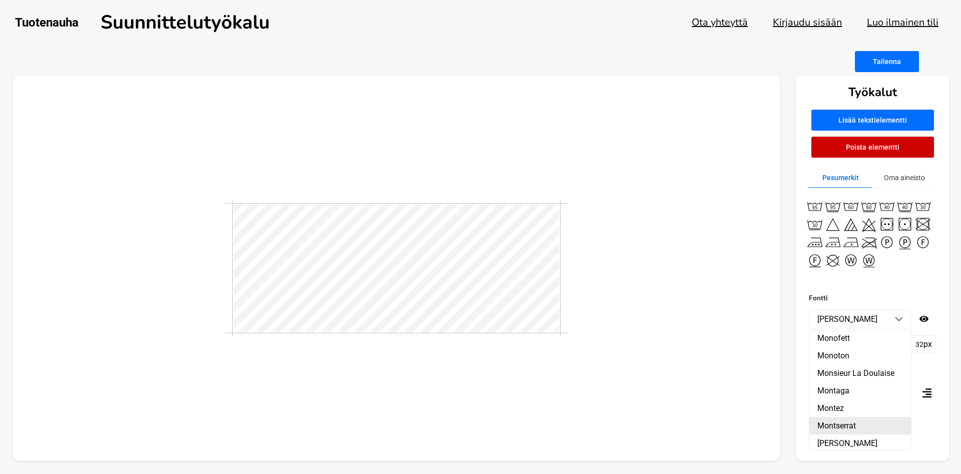
click at [843, 417] on li "Montserrat" at bounding box center [861, 426] width 102 height 18
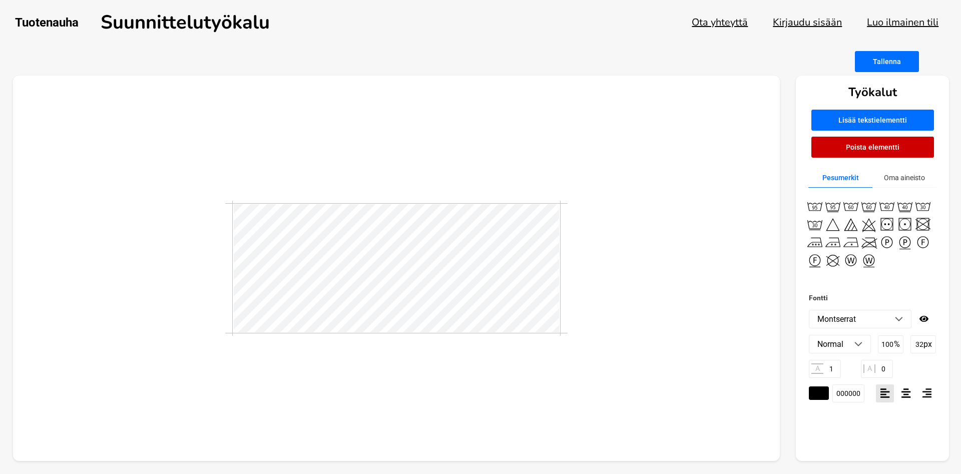
click at [903, 319] on img at bounding box center [899, 319] width 8 height 5
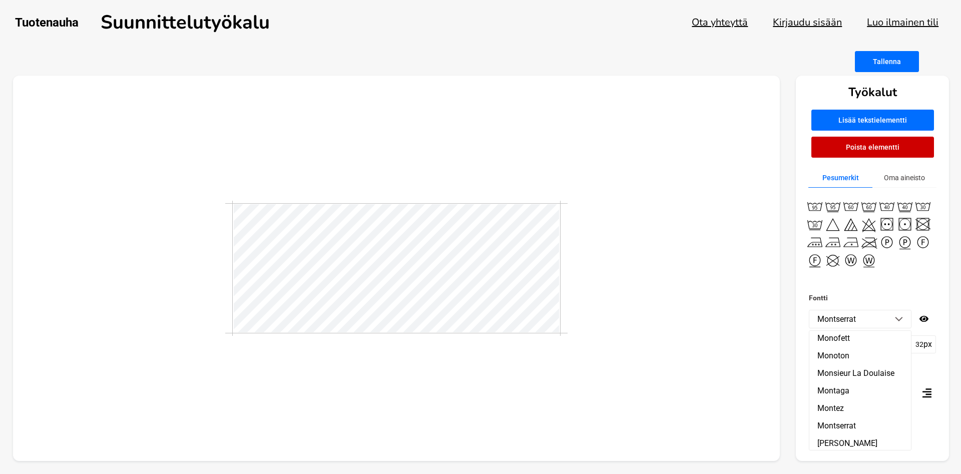
click at [865, 452] on li "[PERSON_NAME]" at bounding box center [861, 461] width 102 height 18
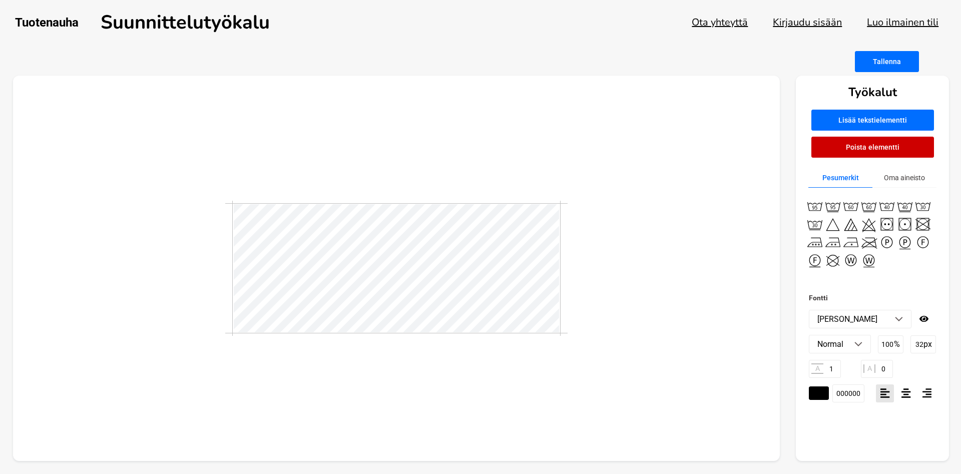
click at [895, 321] on li "[PERSON_NAME]" at bounding box center [861, 319] width 102 height 18
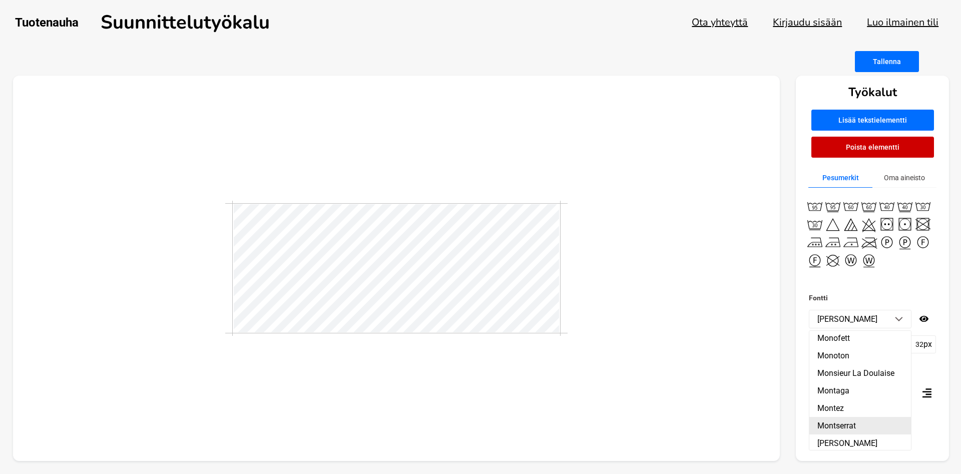
click at [848, 417] on li "Montserrat" at bounding box center [861, 426] width 102 height 18
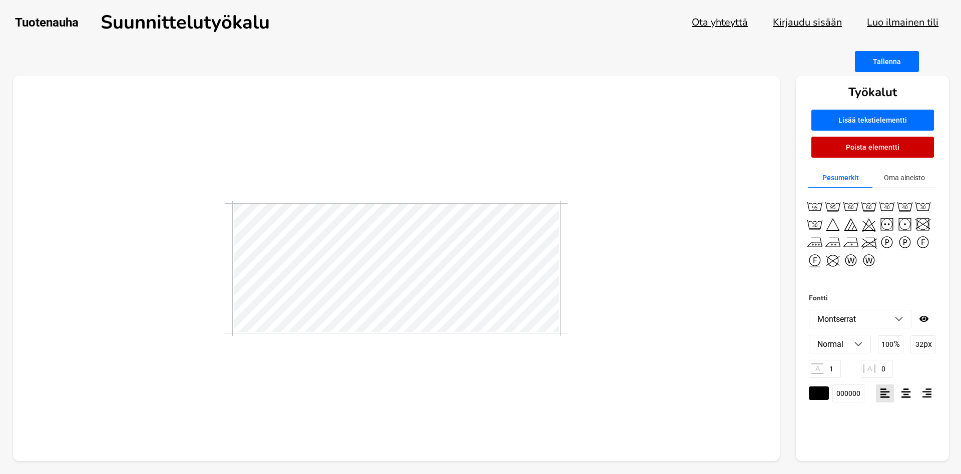
click at [900, 319] on img at bounding box center [899, 319] width 8 height 5
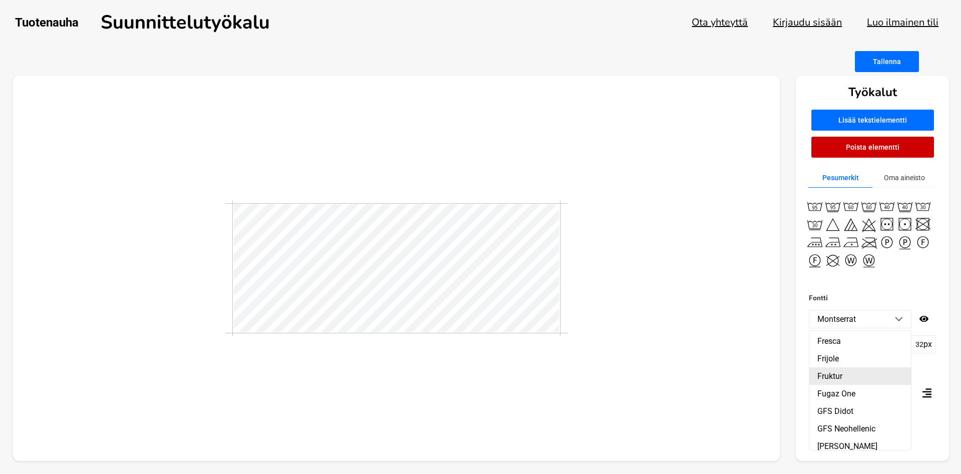
click at [846, 368] on li "Fruktur" at bounding box center [861, 377] width 102 height 18
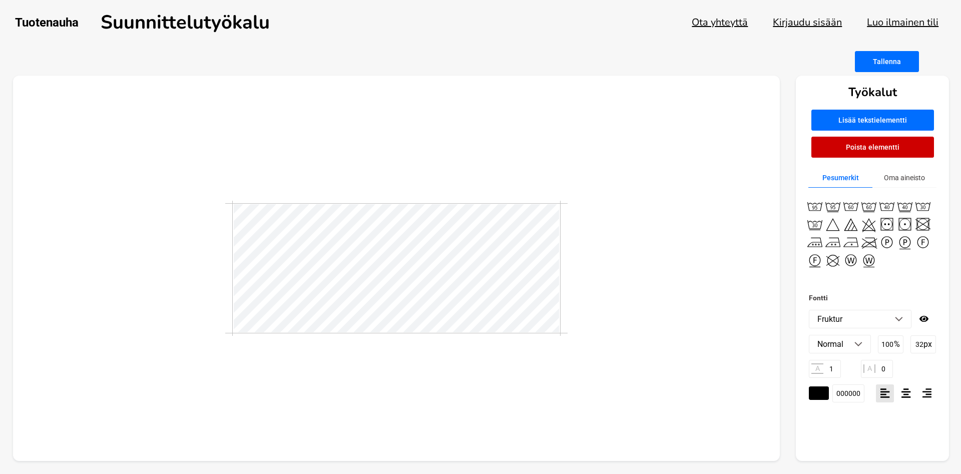
click at [897, 316] on li "Fruktur" at bounding box center [861, 319] width 102 height 18
click at [838, 385] on li "Fugaz One" at bounding box center [861, 394] width 102 height 18
click at [898, 320] on img at bounding box center [899, 319] width 8 height 5
click at [839, 466] on li "Raleway" at bounding box center [861, 475] width 102 height 18
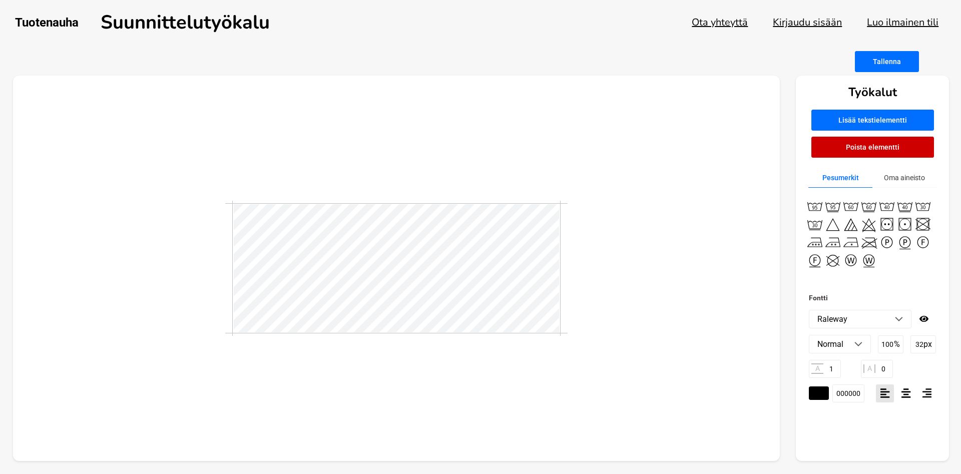
click at [900, 317] on img at bounding box center [899, 319] width 8 height 5
click at [897, 319] on img at bounding box center [899, 319] width 8 height 5
click at [847, 466] on li "Raleway" at bounding box center [861, 475] width 102 height 18
click at [899, 320] on img at bounding box center [899, 319] width 8 height 5
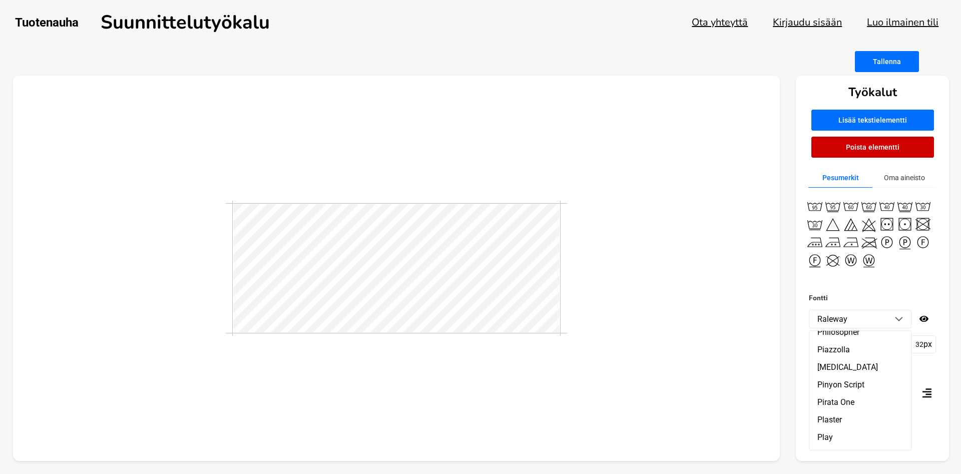
scroll to position [13481, 0]
click at [857, 457] on li "Playfair Display" at bounding box center [861, 466] width 102 height 18
click at [639, 357] on div at bounding box center [397, 269] width 768 height 386
drag, startPoint x: 725, startPoint y: 377, endPoint x: 636, endPoint y: 335, distance: 98.1
click at [725, 376] on div at bounding box center [397, 269] width 768 height 386
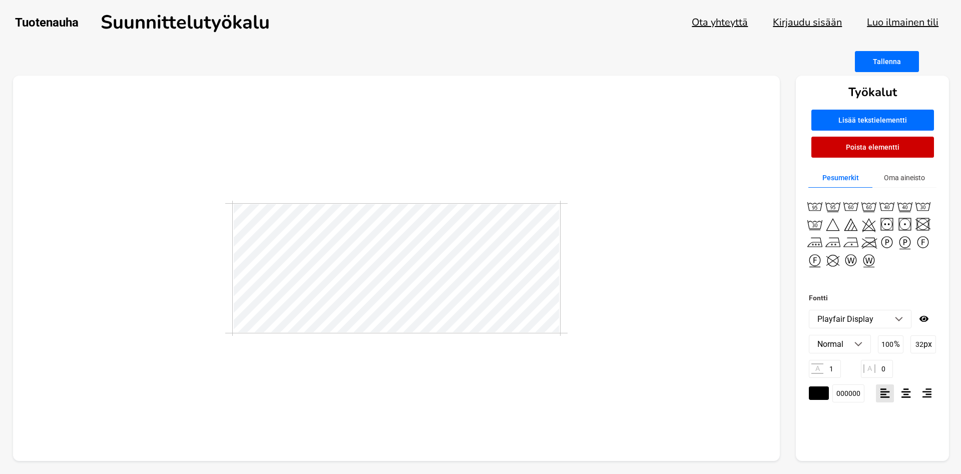
drag, startPoint x: 498, startPoint y: 408, endPoint x: 502, endPoint y: 403, distance: 6.1
click at [500, 407] on div at bounding box center [397, 269] width 768 height 386
click at [674, 251] on div at bounding box center [397, 269] width 768 height 386
click at [902, 318] on img at bounding box center [899, 319] width 8 height 5
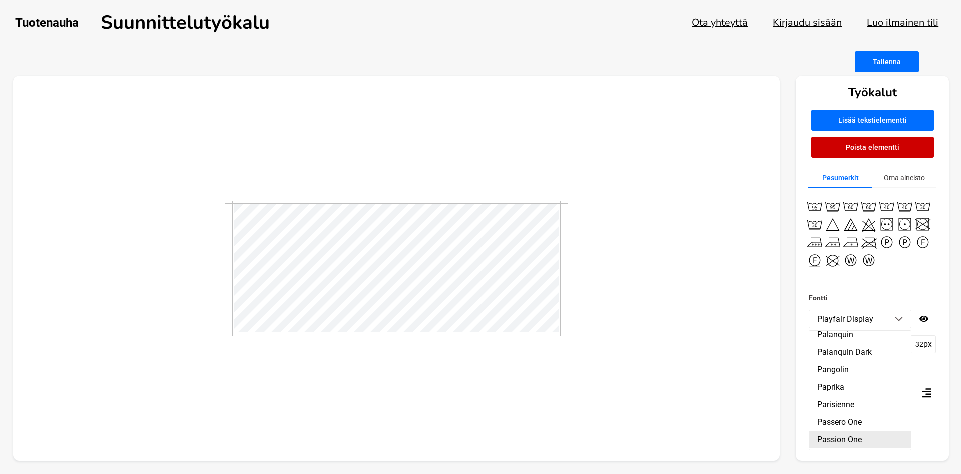
click at [861, 431] on li "Passion One" at bounding box center [861, 440] width 102 height 18
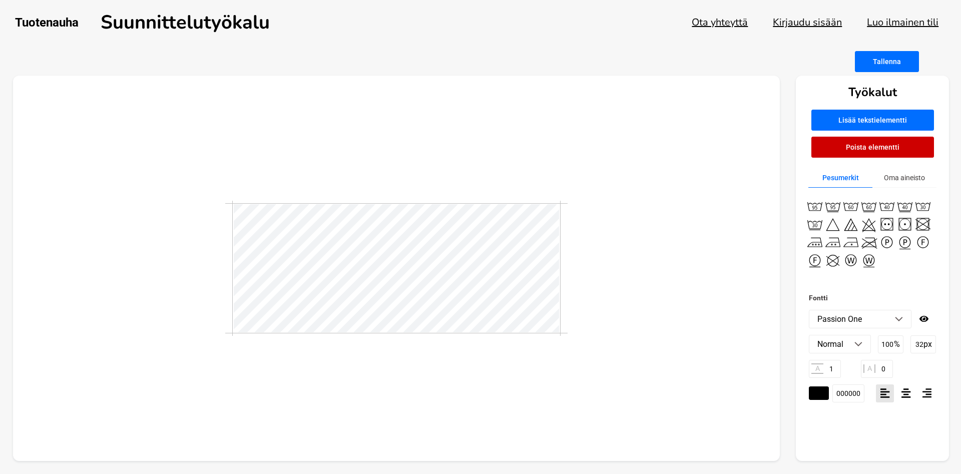
click at [899, 320] on img at bounding box center [899, 319] width 8 height 5
click at [836, 462] on li "Pacifico" at bounding box center [861, 471] width 102 height 18
click at [899, 320] on img at bounding box center [899, 319] width 8 height 5
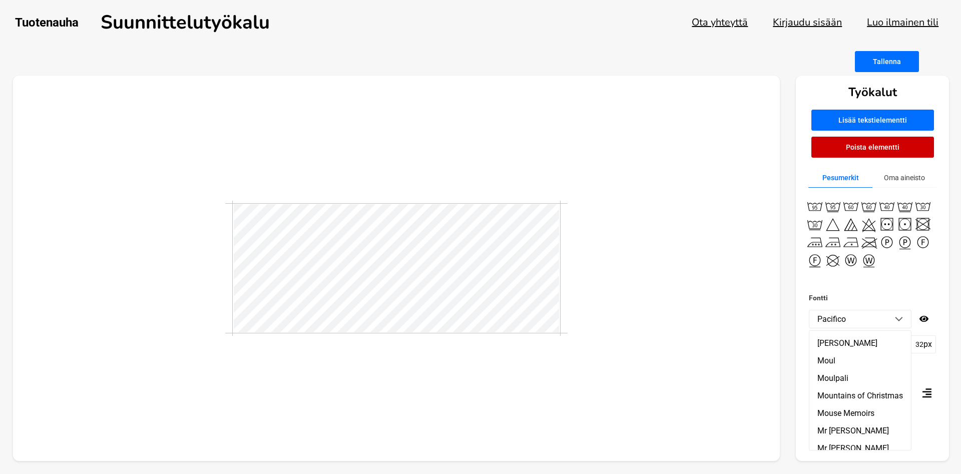
scroll to position [11284, 0]
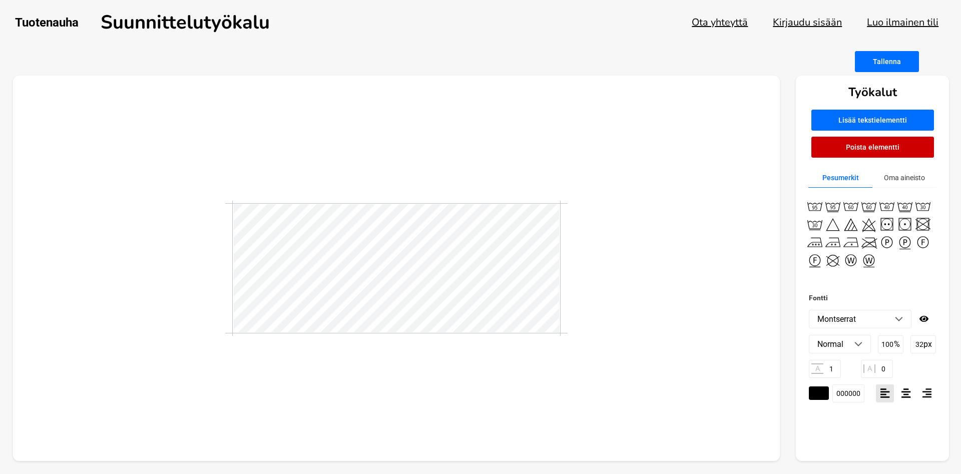
click at [902, 321] on img at bounding box center [899, 319] width 8 height 5
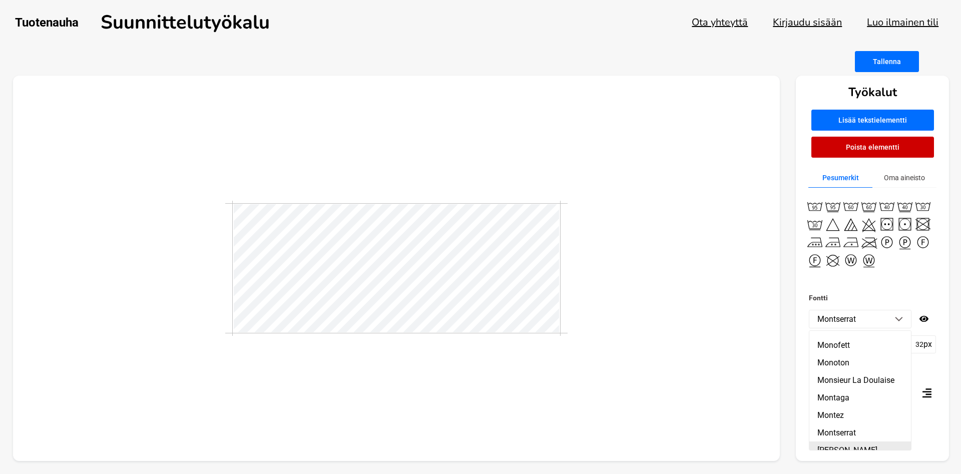
click at [868, 442] on li "[PERSON_NAME]" at bounding box center [861, 451] width 102 height 18
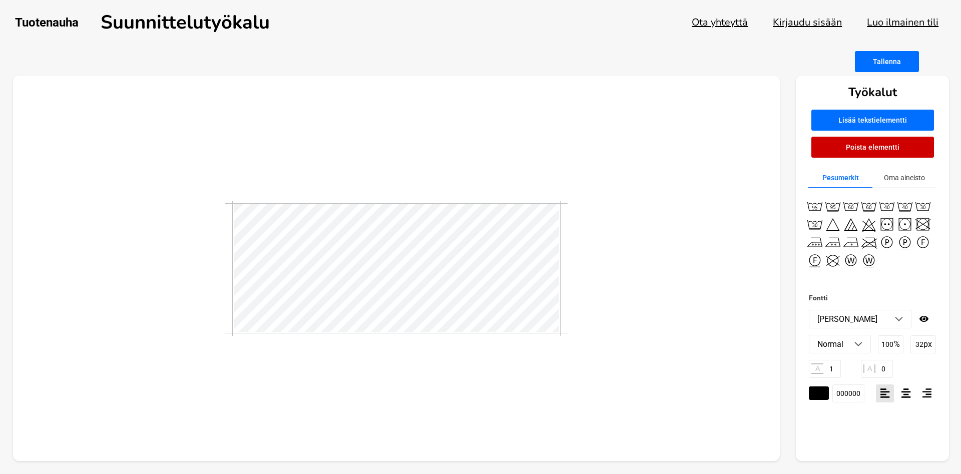
click at [901, 319] on li "[PERSON_NAME]" at bounding box center [861, 319] width 102 height 18
click at [864, 459] on li "[PERSON_NAME]" at bounding box center [861, 468] width 102 height 18
click at [900, 320] on li "[PERSON_NAME]" at bounding box center [861, 319] width 102 height 18
click at [900, 327] on li "Mountains of Christmas" at bounding box center [861, 323] width 102 height 27
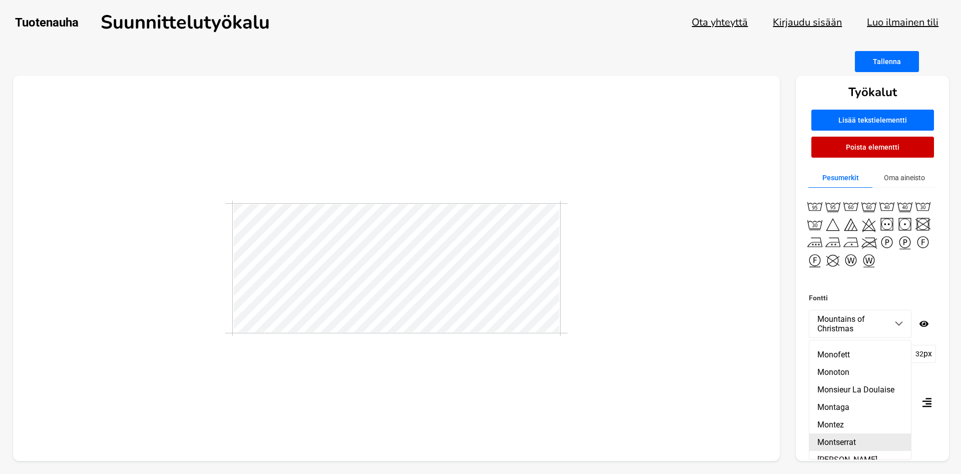
click at [854, 434] on li "Montserrat" at bounding box center [861, 443] width 102 height 18
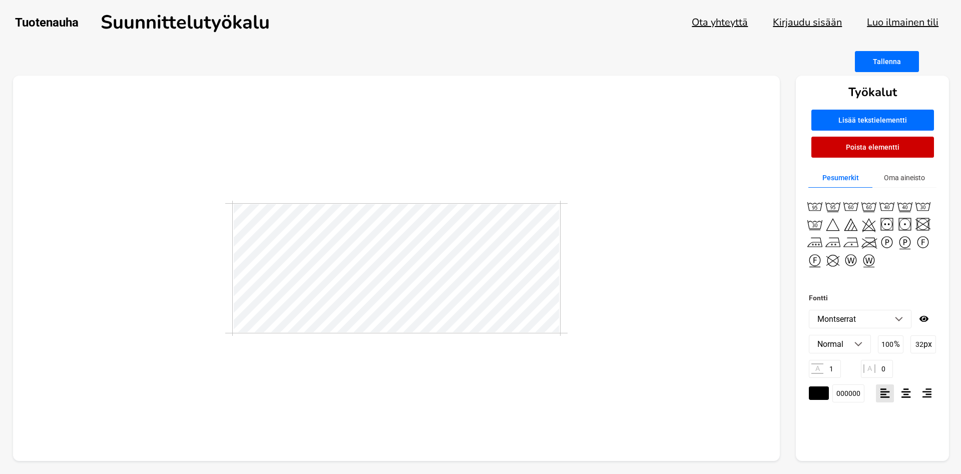
click at [896, 320] on img at bounding box center [899, 319] width 8 height 5
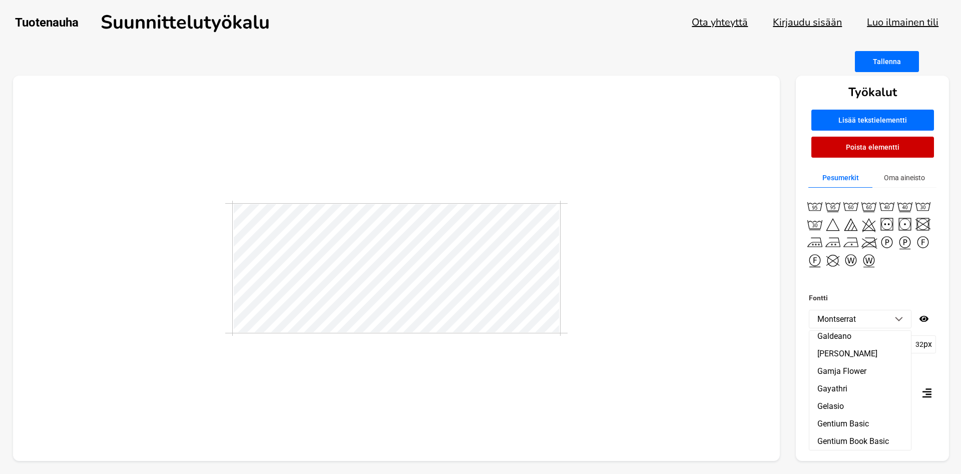
drag, startPoint x: 905, startPoint y: 400, endPoint x: 907, endPoint y: 374, distance: 26.1
click at [907, 374] on ul "ABeeZee [PERSON_NAME] Libre Abril Fatface Aclonica Acme Actor [PERSON_NAME] Adv…" at bounding box center [860, 390] width 103 height 120
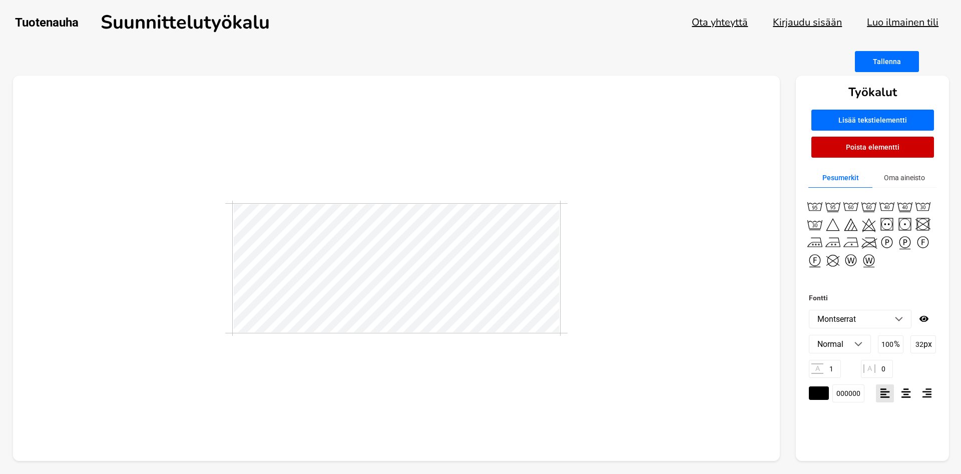
click at [897, 321] on li "Montserrat" at bounding box center [861, 319] width 102 height 18
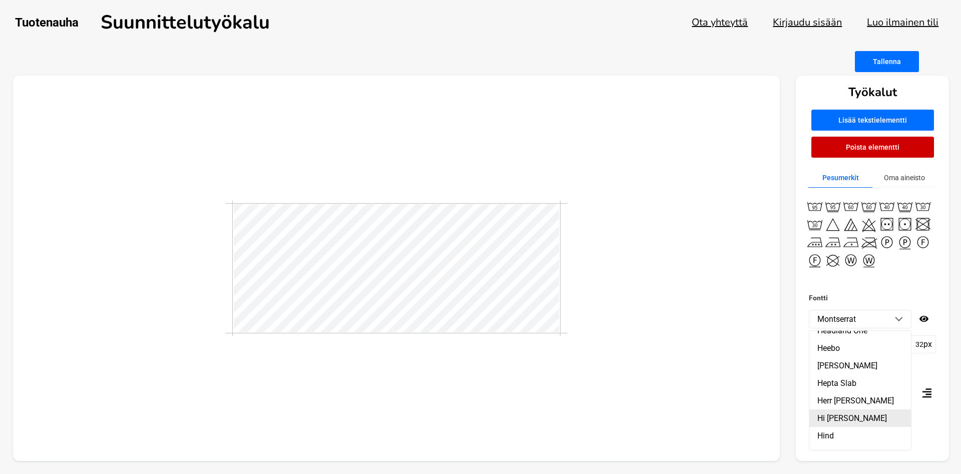
scroll to position [7260, 0]
click at [840, 397] on li "Heebo" at bounding box center [861, 406] width 102 height 18
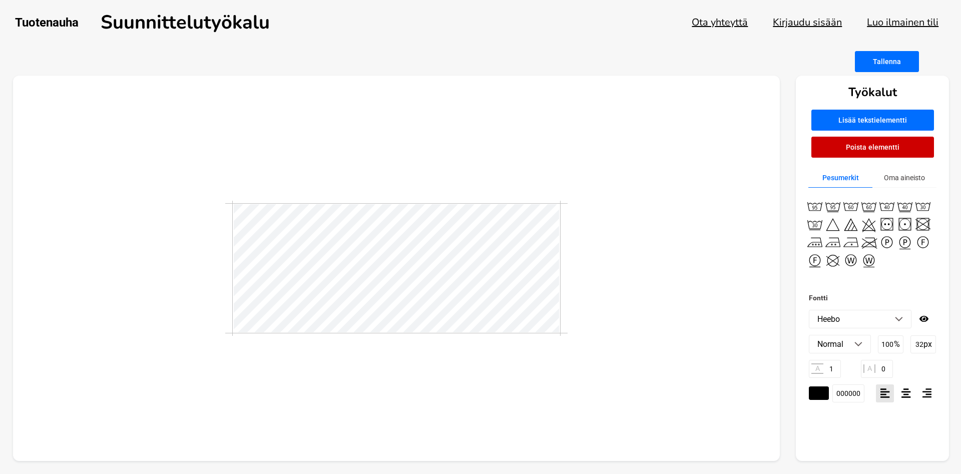
scroll to position [0, 1]
click at [904, 322] on li "Heebo" at bounding box center [861, 319] width 102 height 18
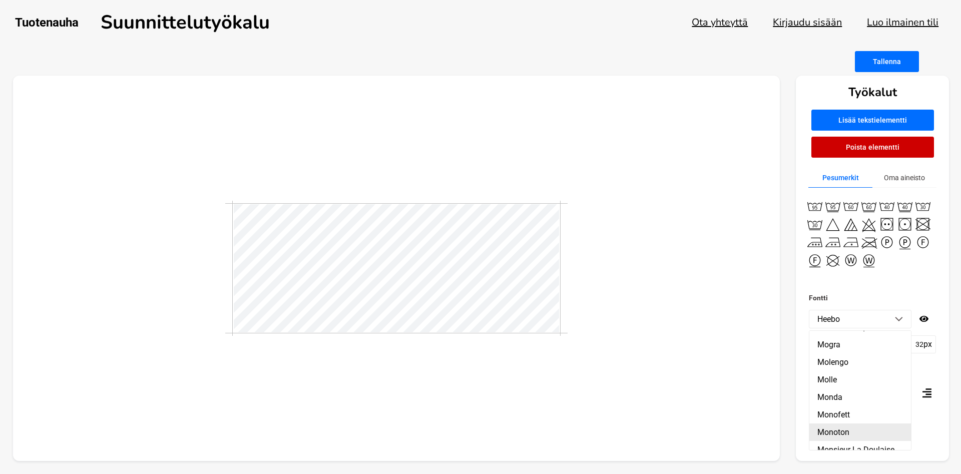
scroll to position [11296, 0]
click at [850, 469] on li "Montserrat" at bounding box center [861, 478] width 102 height 18
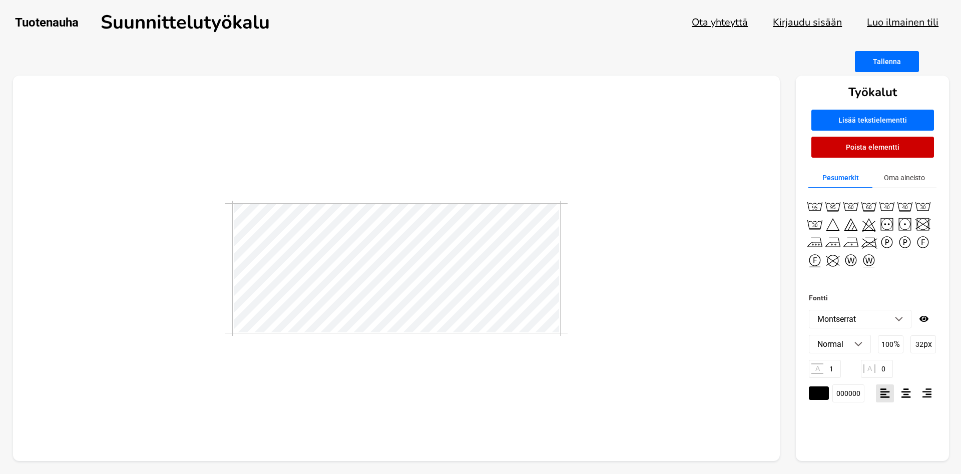
click at [903, 319] on img at bounding box center [899, 319] width 8 height 5
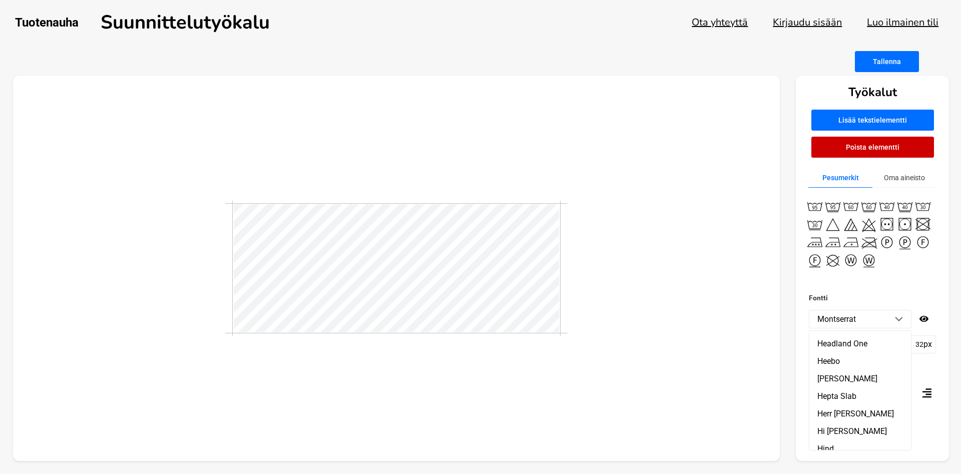
scroll to position [7275, 0]
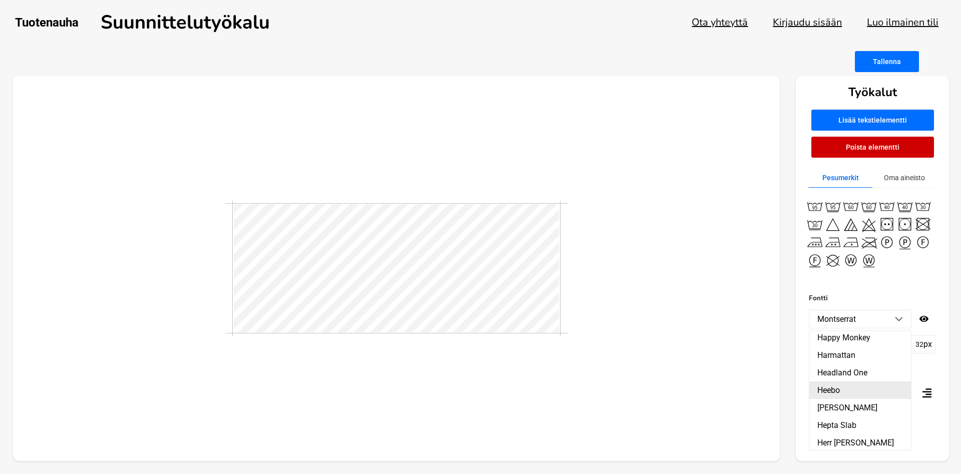
click at [834, 382] on li "Heebo" at bounding box center [861, 391] width 102 height 18
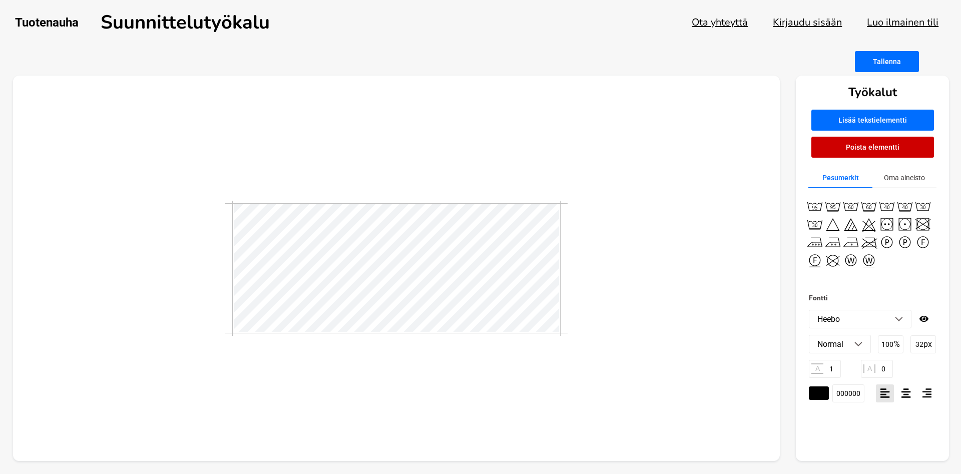
click at [897, 323] on li "Heebo" at bounding box center [861, 319] width 102 height 18
click at [902, 322] on li "Pacifico" at bounding box center [861, 319] width 102 height 18
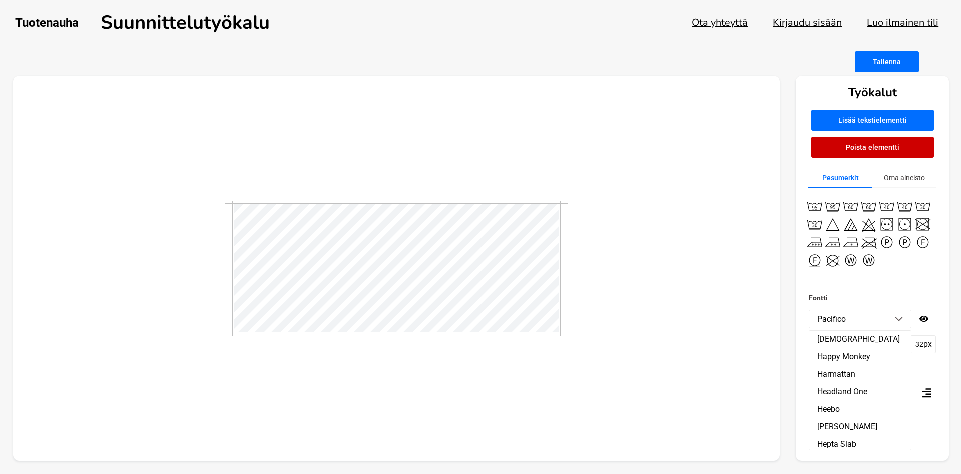
scroll to position [7237, 0]
click at [847, 420] on li "Heebo" at bounding box center [861, 429] width 102 height 18
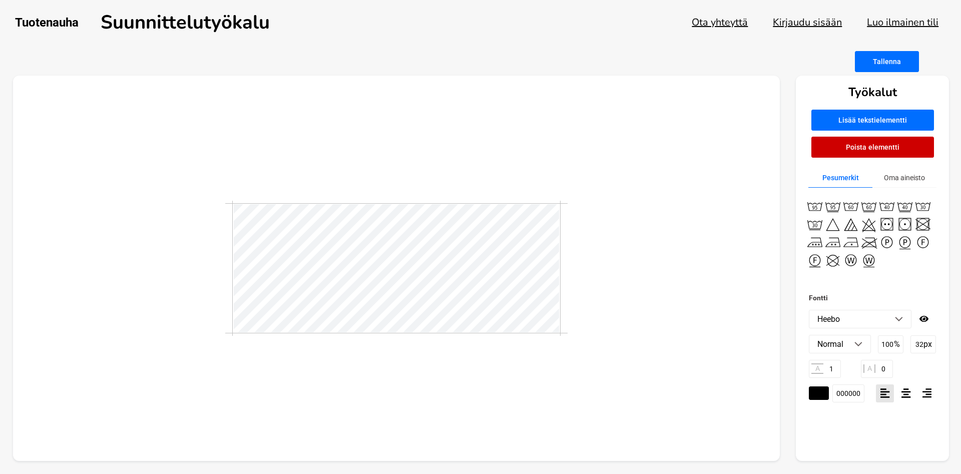
scroll to position [0, 1]
drag, startPoint x: 610, startPoint y: 265, endPoint x: 571, endPoint y: 265, distance: 38.6
click at [604, 265] on div at bounding box center [397, 269] width 768 height 386
click at [899, 321] on img at bounding box center [899, 319] width 8 height 5
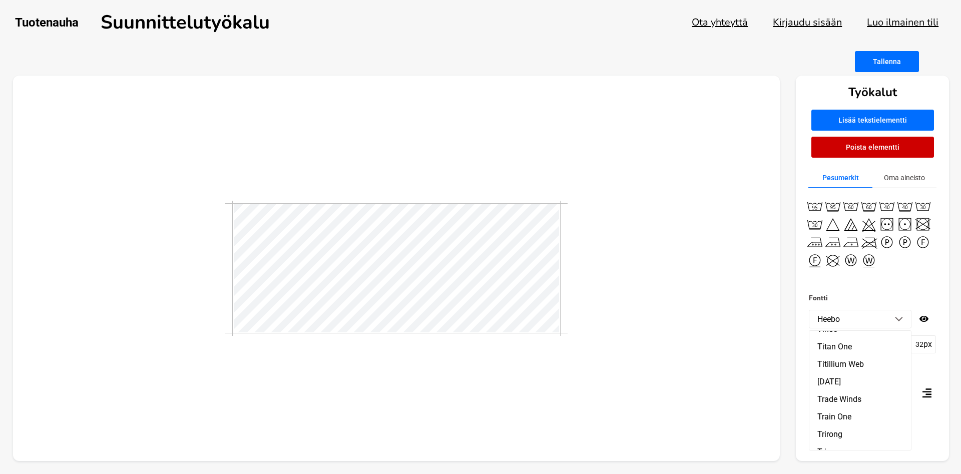
scroll to position [17357, 0]
click at [837, 465] on li "Train One" at bounding box center [861, 474] width 102 height 18
click at [906, 319] on li "Train One" at bounding box center [861, 319] width 102 height 18
click at [861, 448] on li "Trade Winds" at bounding box center [861, 457] width 102 height 18
click at [899, 315] on li "Trade Winds" at bounding box center [861, 319] width 102 height 18
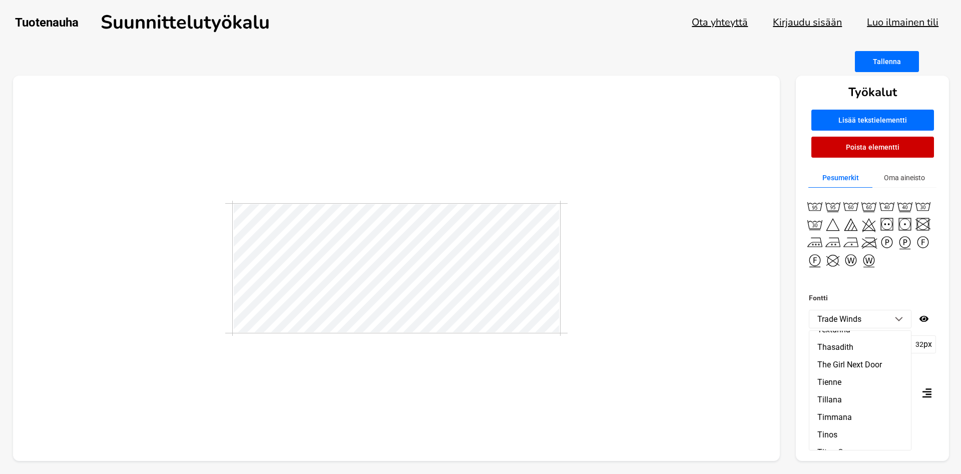
scroll to position [17310, 0]
click at [842, 442] on li "Titan One" at bounding box center [861, 451] width 102 height 18
click at [901, 315] on li "Titan One" at bounding box center [861, 319] width 102 height 18
click at [827, 459] on li "Titillium Web" at bounding box center [861, 468] width 102 height 18
click at [898, 319] on img at bounding box center [899, 319] width 8 height 5
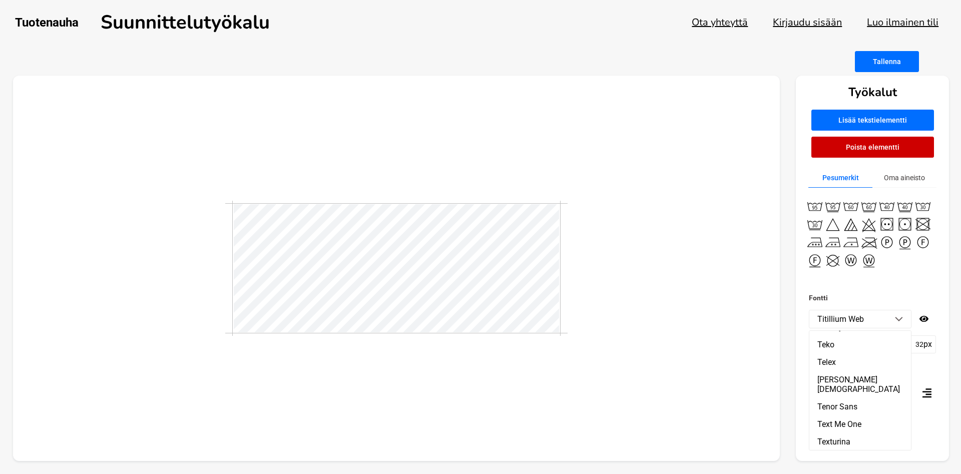
scroll to position [17082, 0]
click at [900, 320] on img at bounding box center [899, 319] width 8 height 5
click at [898, 322] on li "Titillium Web" at bounding box center [861, 319] width 102 height 18
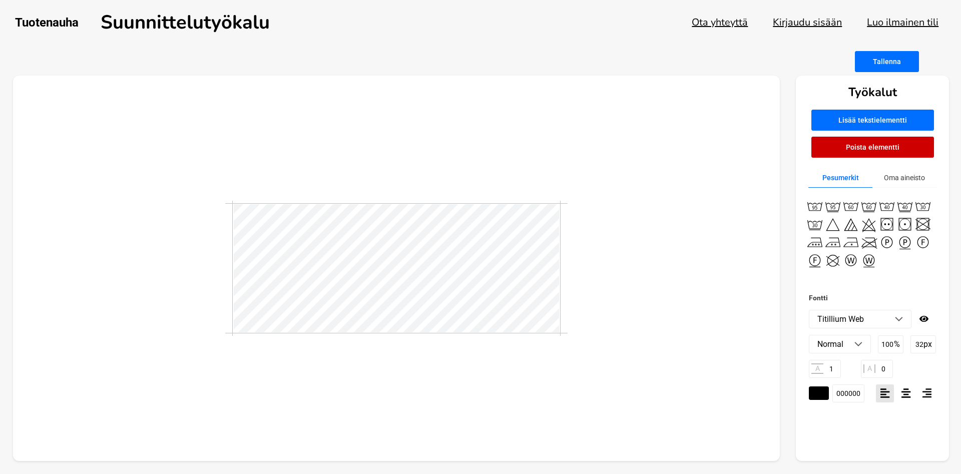
click at [900, 318] on img at bounding box center [899, 319] width 8 height 5
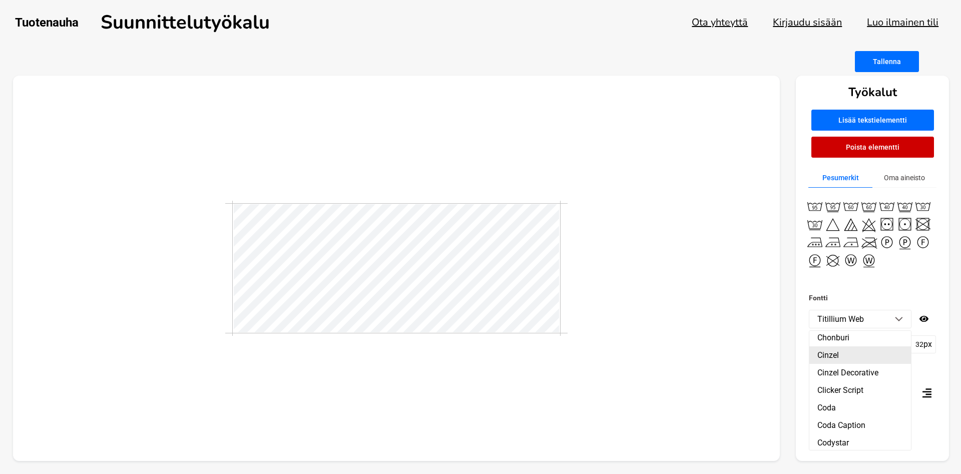
click at [839, 354] on li "Cinzel" at bounding box center [861, 356] width 102 height 18
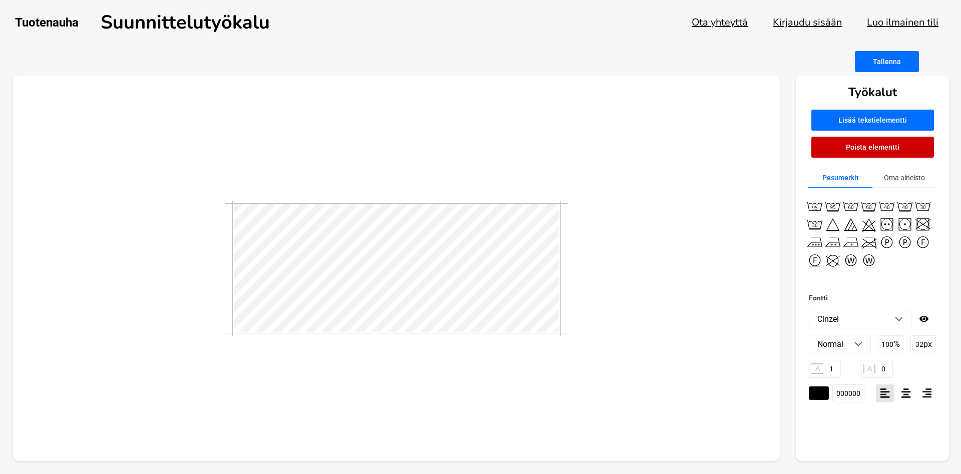
click at [895, 323] on li "Cinzel" at bounding box center [861, 319] width 102 height 18
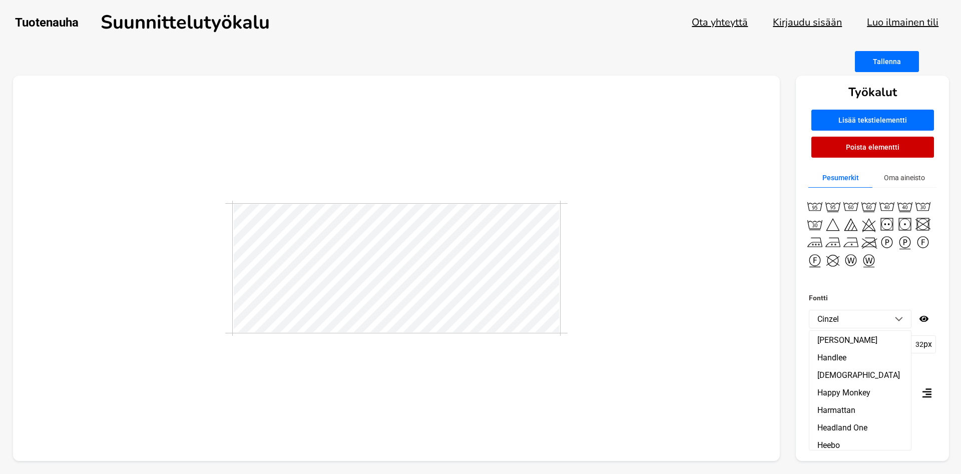
scroll to position [7277, 0]
click at [840, 380] on li "Heebo" at bounding box center [861, 389] width 102 height 18
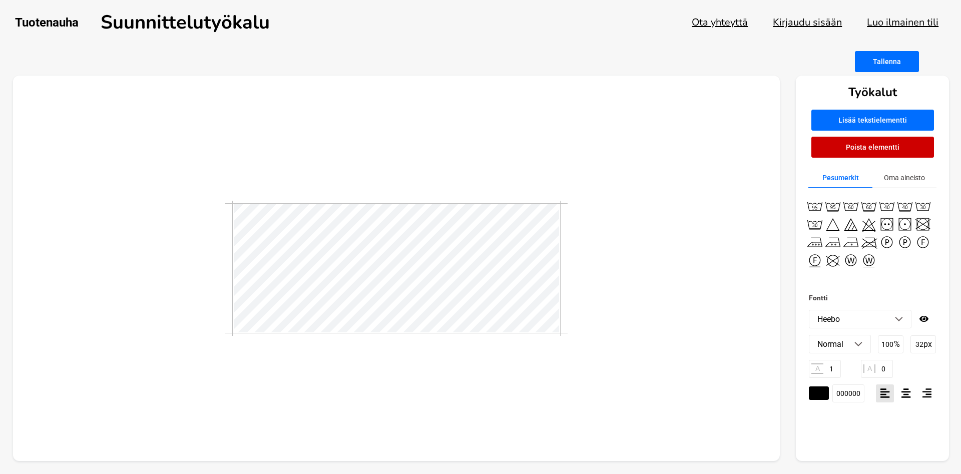
click at [902, 318] on img at bounding box center [899, 319] width 8 height 5
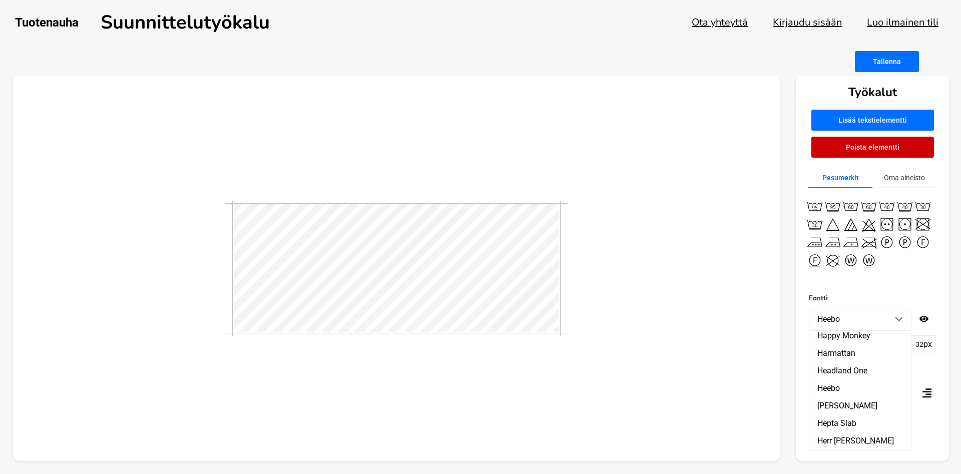
drag, startPoint x: 715, startPoint y: 386, endPoint x: 672, endPoint y: 374, distance: 43.6
click at [710, 385] on div at bounding box center [397, 269] width 768 height 386
click at [684, 304] on div at bounding box center [397, 269] width 768 height 386
drag, startPoint x: 660, startPoint y: 225, endPoint x: 573, endPoint y: 191, distance: 93.5
click at [657, 224] on div at bounding box center [397, 269] width 768 height 386
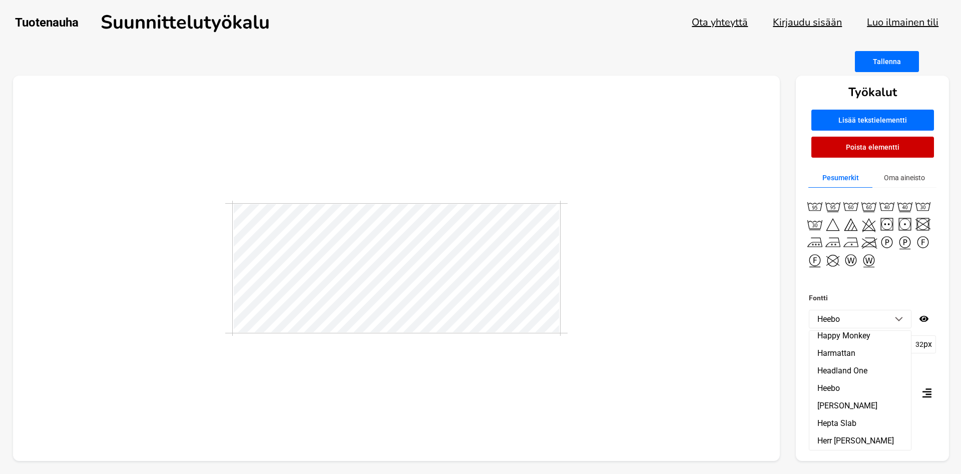
click at [577, 175] on div at bounding box center [397, 269] width 768 height 386
click at [846, 397] on li "[PERSON_NAME]" at bounding box center [861, 406] width 102 height 18
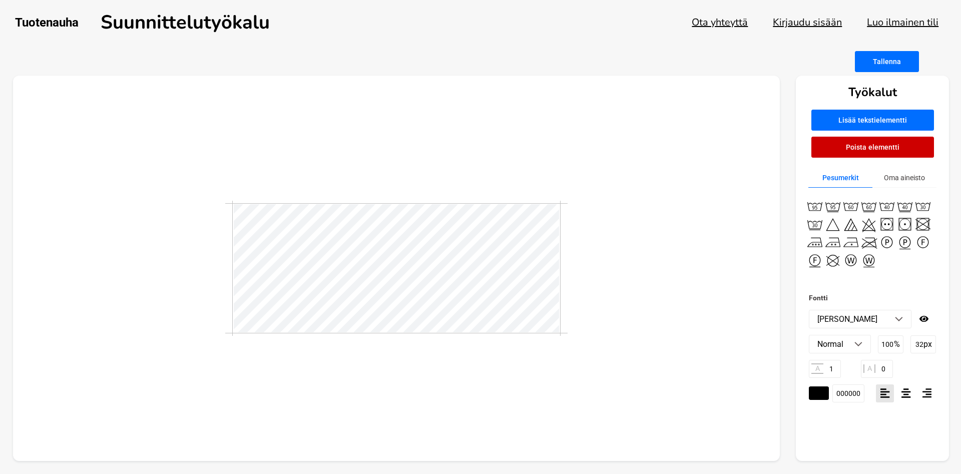
click at [898, 318] on img at bounding box center [899, 319] width 8 height 5
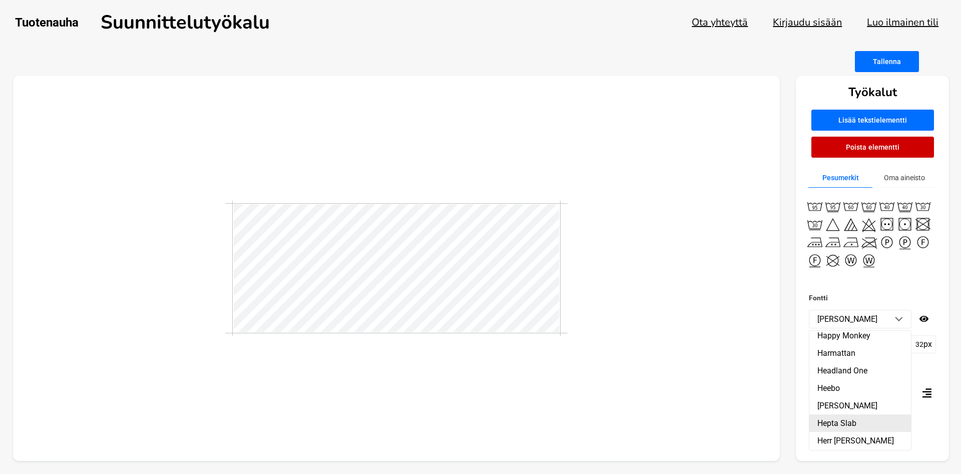
click at [848, 415] on li "Hepta Slab" at bounding box center [861, 424] width 102 height 18
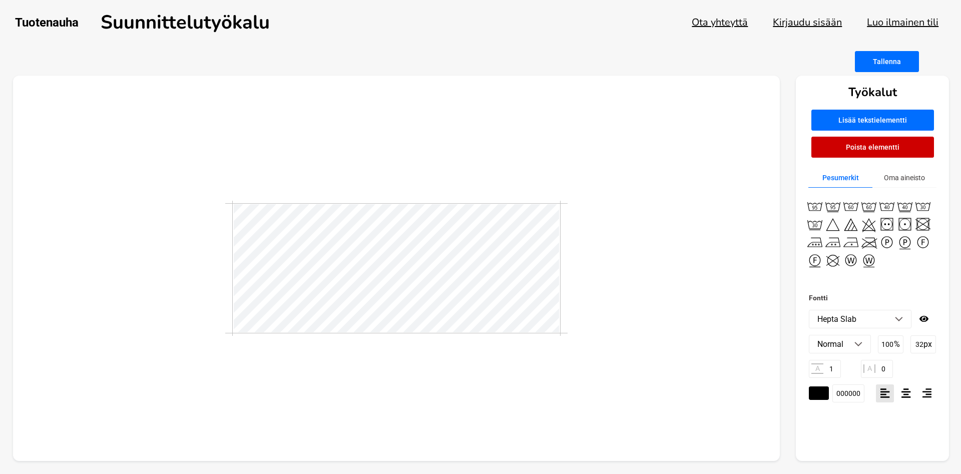
click at [902, 315] on li "Hepta Slab" at bounding box center [861, 319] width 102 height 18
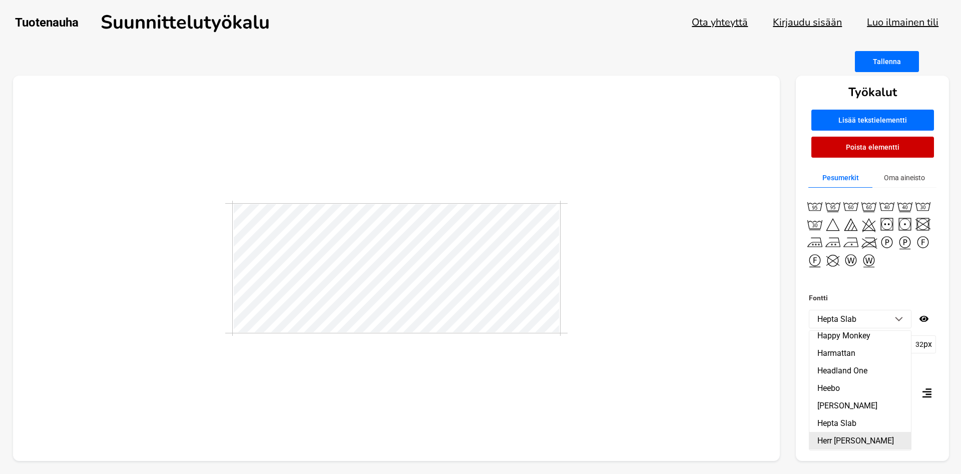
click at [840, 432] on li "Herr [PERSON_NAME]" at bounding box center [861, 441] width 102 height 18
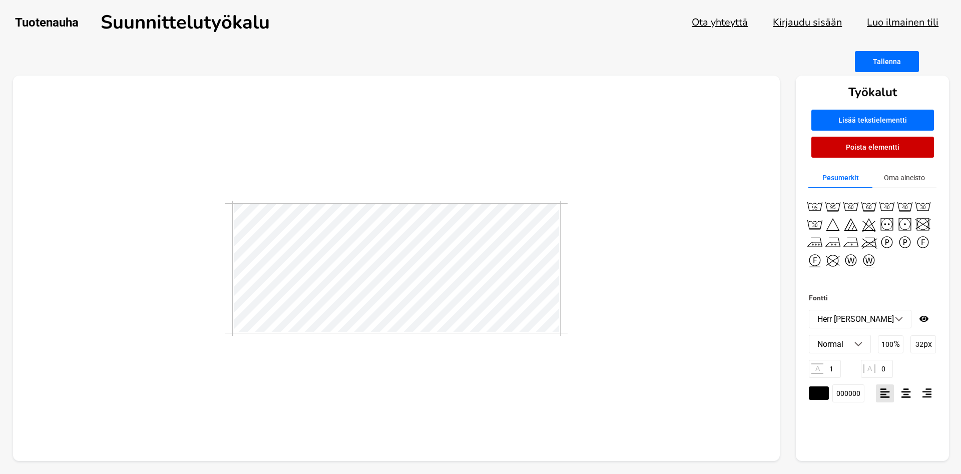
click at [897, 324] on li "Herr [PERSON_NAME]" at bounding box center [861, 319] width 102 height 18
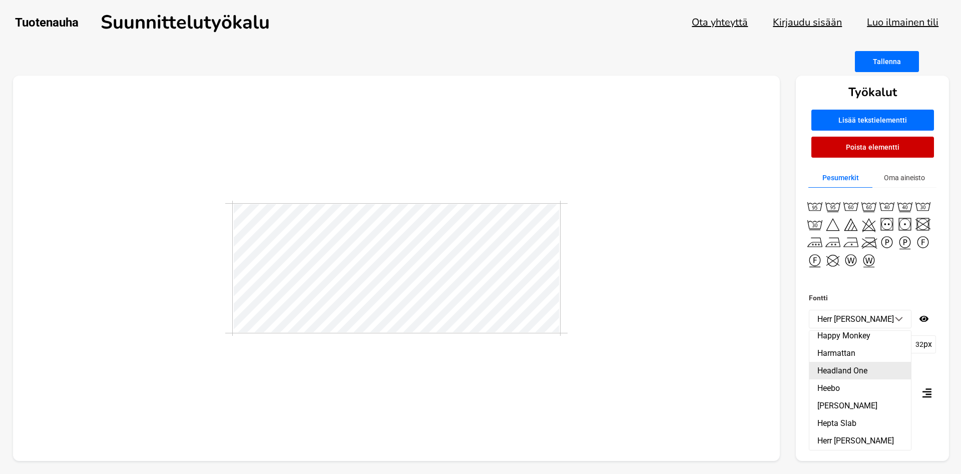
click at [854, 362] on li "Headland One" at bounding box center [861, 371] width 102 height 18
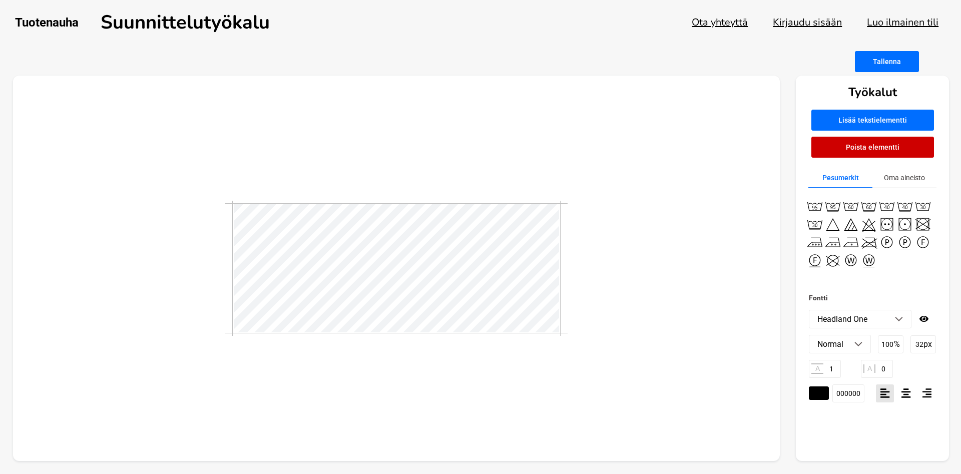
click at [901, 317] on img at bounding box center [899, 319] width 8 height 5
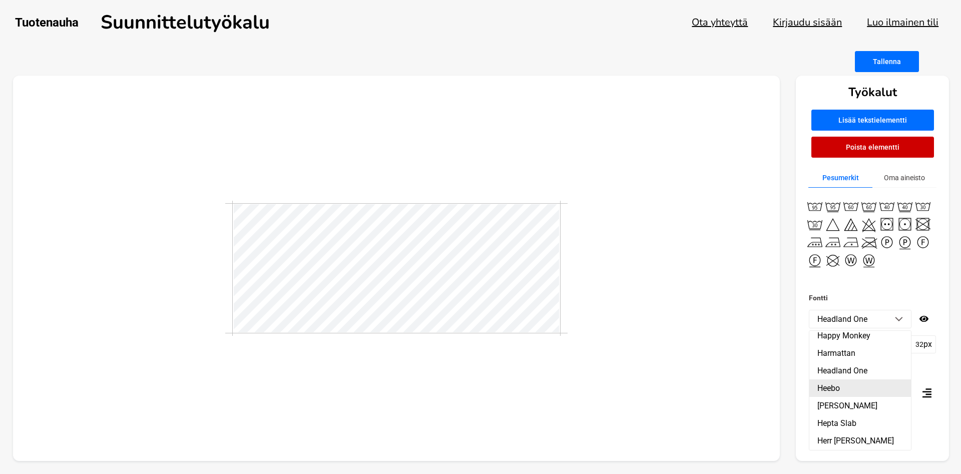
click at [834, 380] on li "Heebo" at bounding box center [861, 389] width 102 height 18
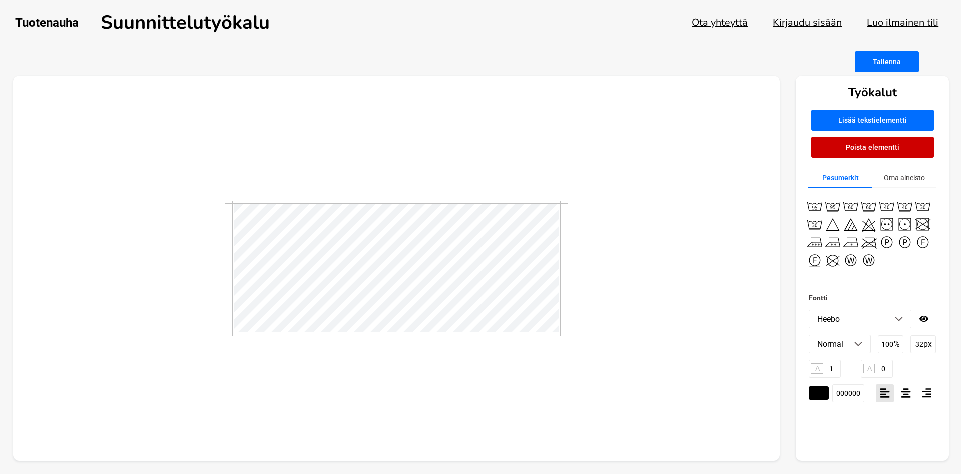
click at [856, 390] on input "000000" at bounding box center [849, 394] width 32 height 18
drag, startPoint x: 860, startPoint y: 394, endPoint x: 835, endPoint y: 401, distance: 26.4
click at [835, 401] on input "000000" at bounding box center [849, 394] width 32 height 18
click at [834, 441] on div "Fontti Heebo ABeeZee Abel Abhaya Libre Abril Fatface Aclonica Acme Actor [PERSO…" at bounding box center [872, 377] width 153 height 170
drag, startPoint x: 851, startPoint y: 395, endPoint x: 840, endPoint y: 397, distance: 11.7
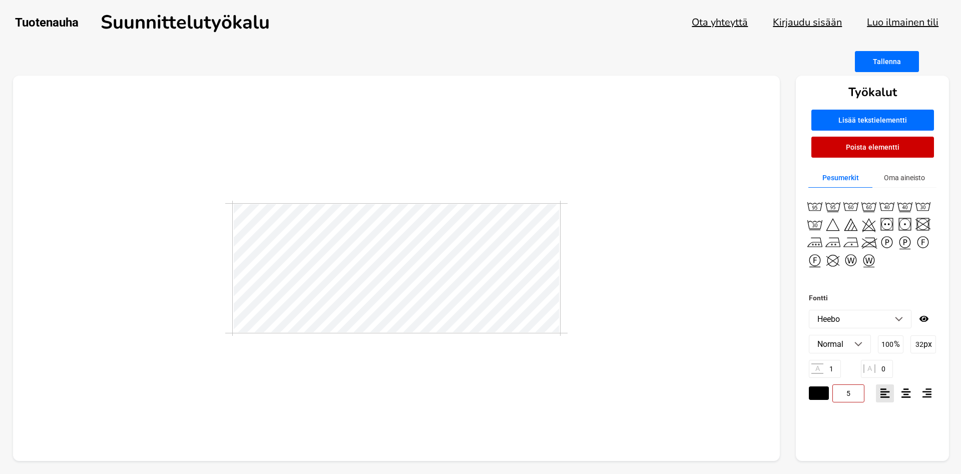
click at [840, 397] on input "5" at bounding box center [849, 394] width 32 height 18
type input "0"
click at [907, 177] on button "Oma aineisto" at bounding box center [905, 178] width 64 height 20
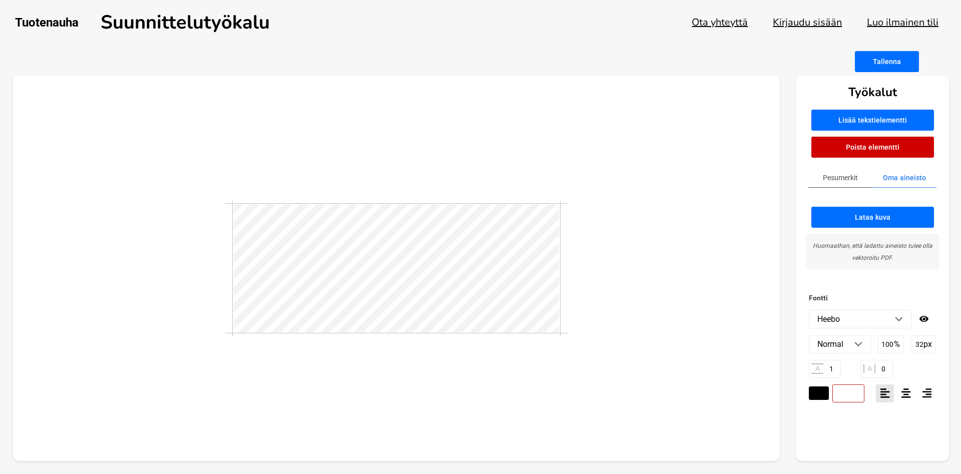
click at [837, 186] on button "Pesumerkit" at bounding box center [841, 178] width 64 height 20
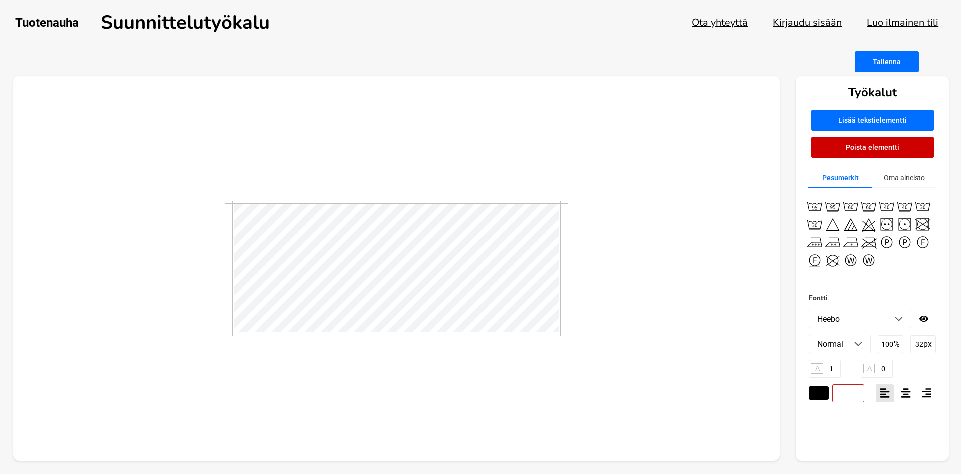
click at [902, 317] on img at bounding box center [899, 319] width 8 height 5
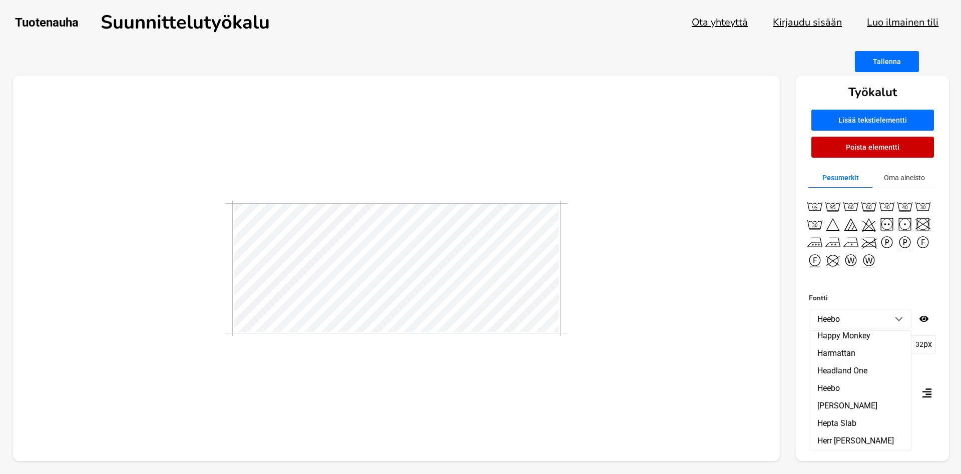
scroll to position [7277, 0]
click at [831, 467] on li "Hind" at bounding box center [861, 476] width 102 height 18
type input "000000"
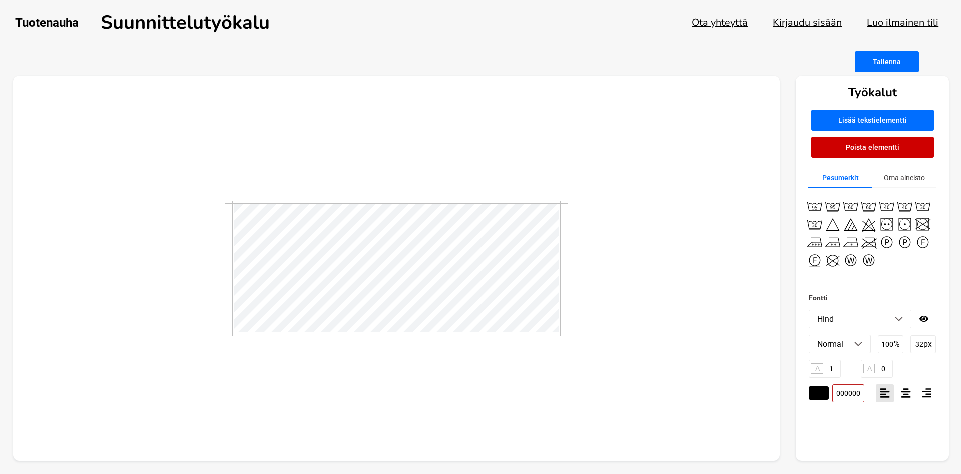
click at [903, 320] on img at bounding box center [899, 319] width 8 height 5
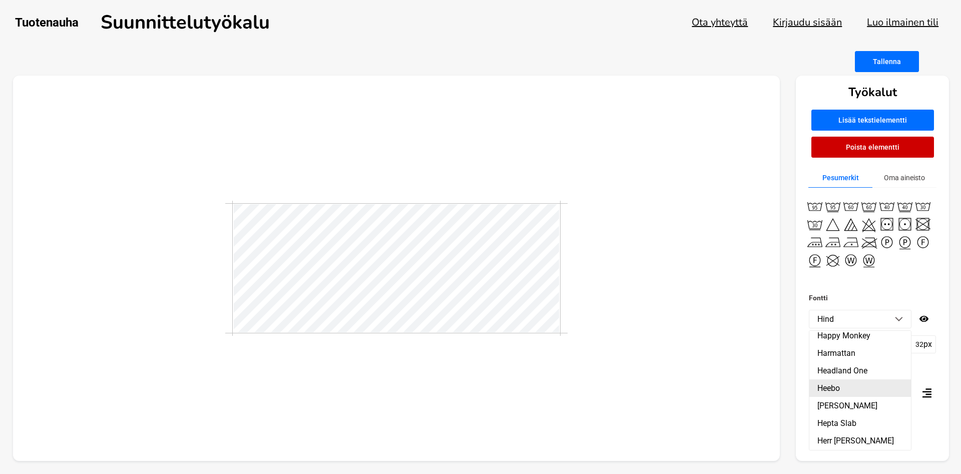
click at [844, 380] on li "Heebo" at bounding box center [861, 389] width 102 height 18
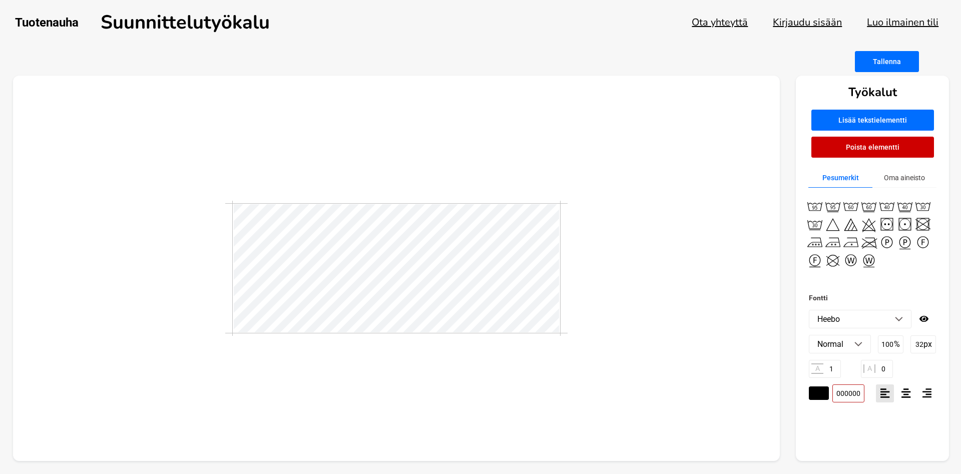
click at [904, 324] on li "Heebo" at bounding box center [861, 319] width 102 height 18
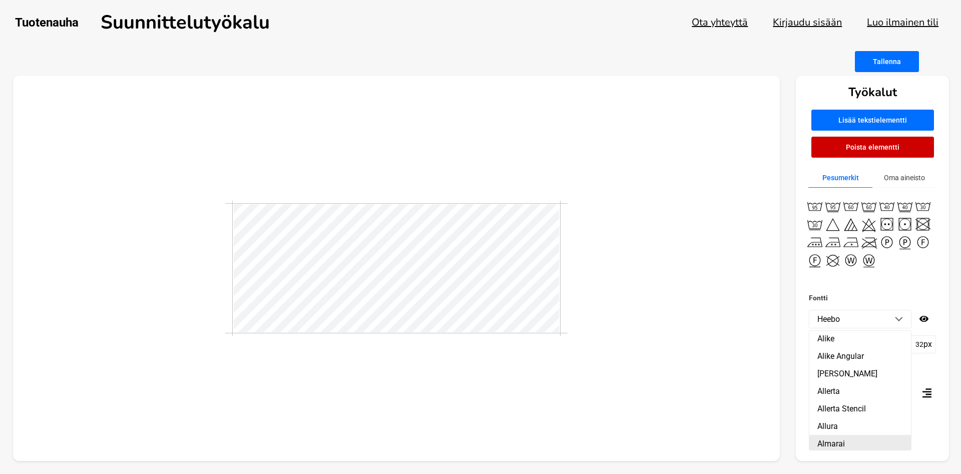
click at [841, 439] on li "Almarai" at bounding box center [861, 444] width 102 height 18
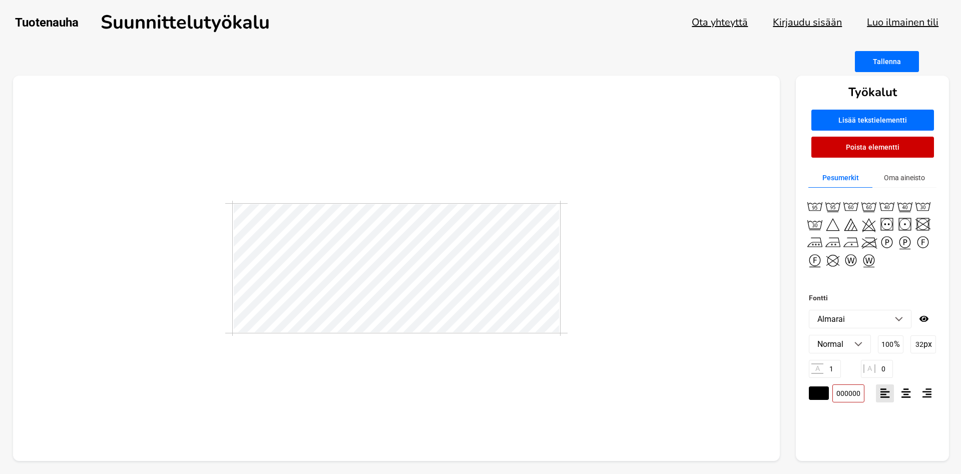
click at [899, 321] on img at bounding box center [899, 319] width 8 height 5
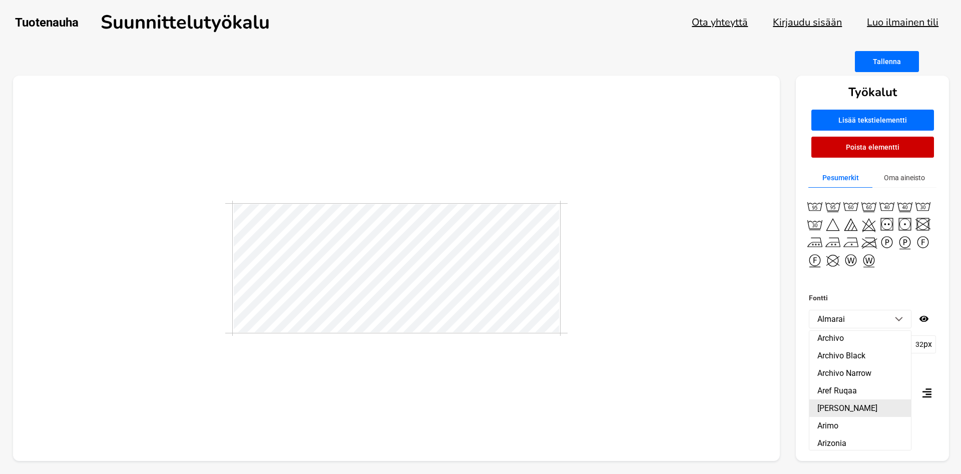
click at [857, 411] on li "[PERSON_NAME]" at bounding box center [861, 409] width 102 height 18
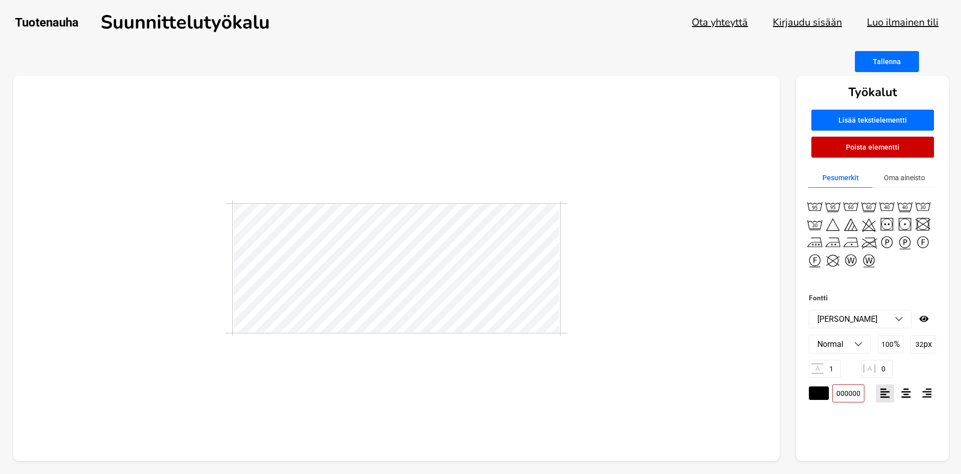
click at [907, 318] on li "[PERSON_NAME]" at bounding box center [861, 319] width 102 height 18
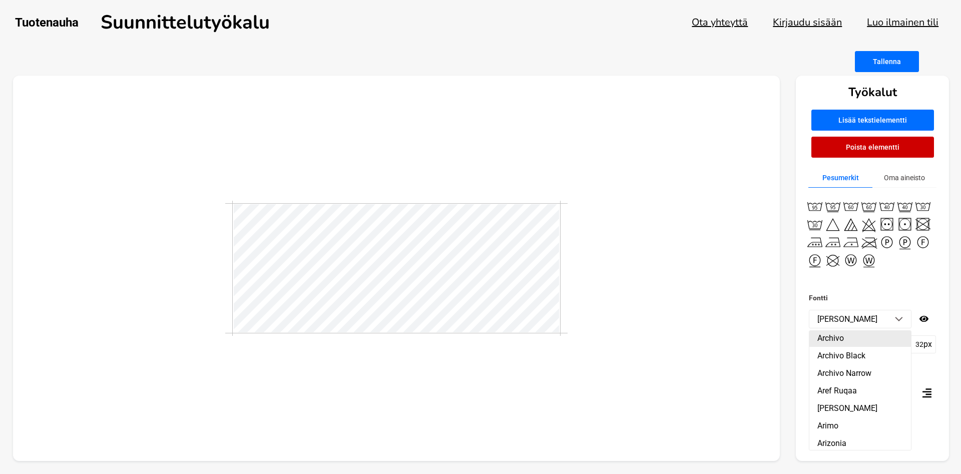
click at [842, 337] on li "Archivo" at bounding box center [861, 338] width 102 height 18
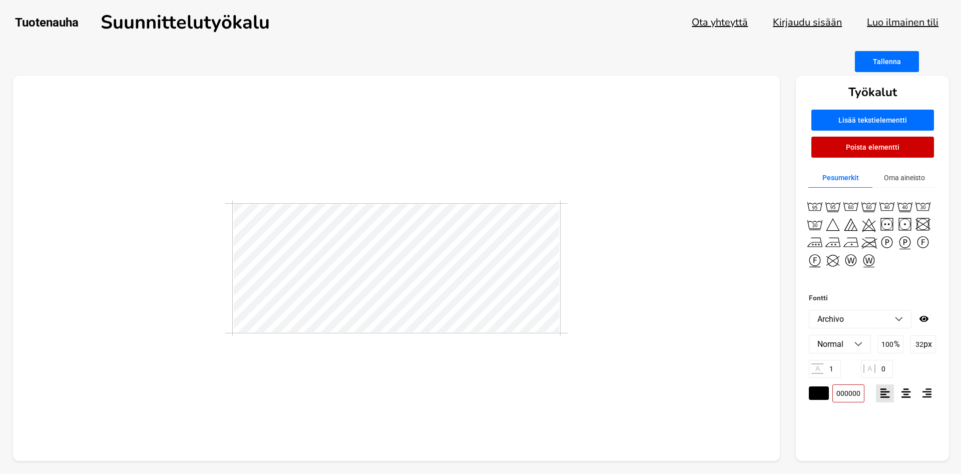
click at [897, 318] on img at bounding box center [899, 319] width 8 height 5
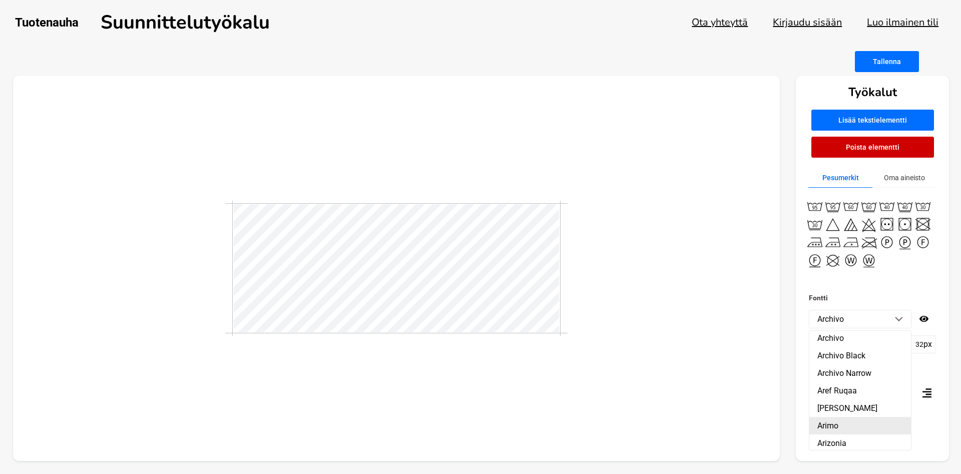
click at [837, 427] on li "Arimo" at bounding box center [861, 426] width 102 height 18
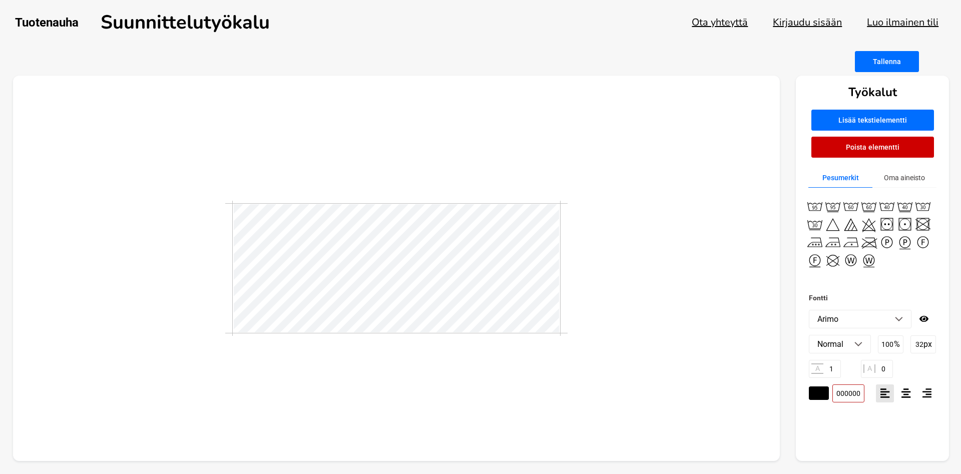
click at [907, 320] on li "Arimo" at bounding box center [861, 319] width 102 height 18
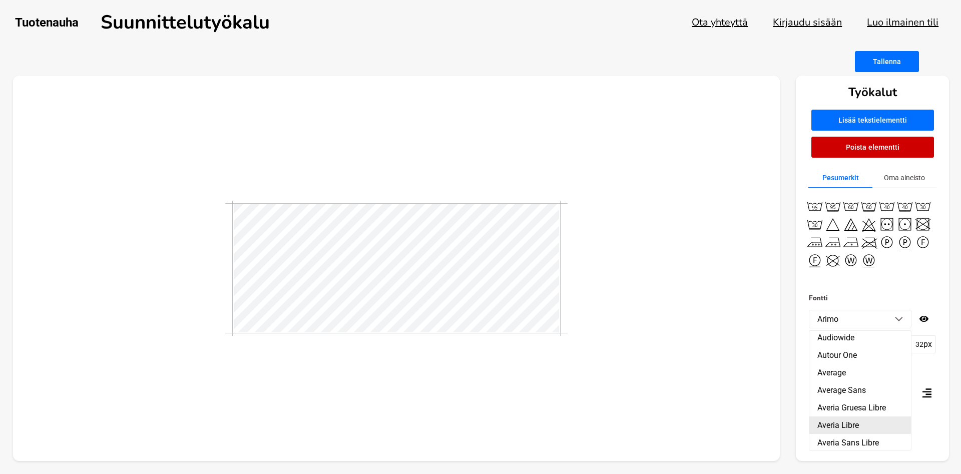
scroll to position [1488, 0]
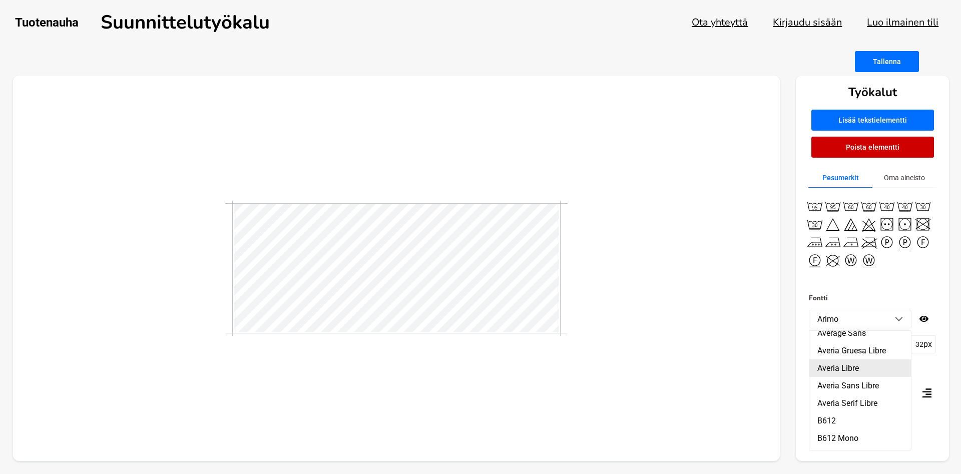
click at [845, 369] on li "Averia Libre" at bounding box center [861, 369] width 102 height 18
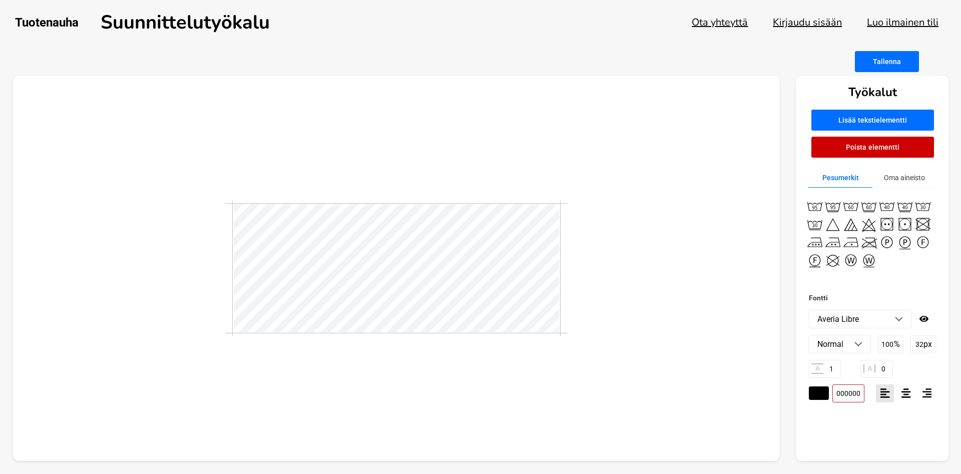
click at [858, 346] on img at bounding box center [859, 344] width 8 height 5
click at [858, 348] on li "Normal" at bounding box center [840, 344] width 61 height 18
click at [904, 321] on li "Averia Libre" at bounding box center [861, 319] width 102 height 18
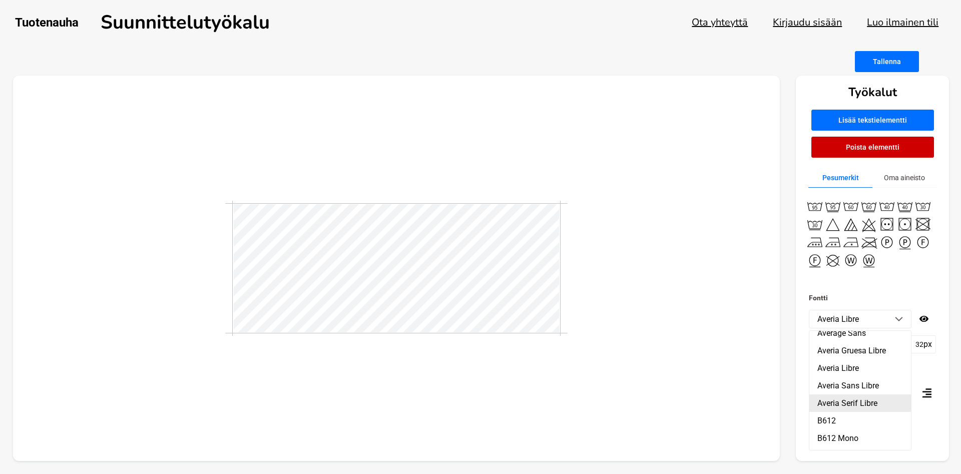
scroll to position [1545, 0]
click at [822, 365] on li "B612" at bounding box center [861, 364] width 102 height 18
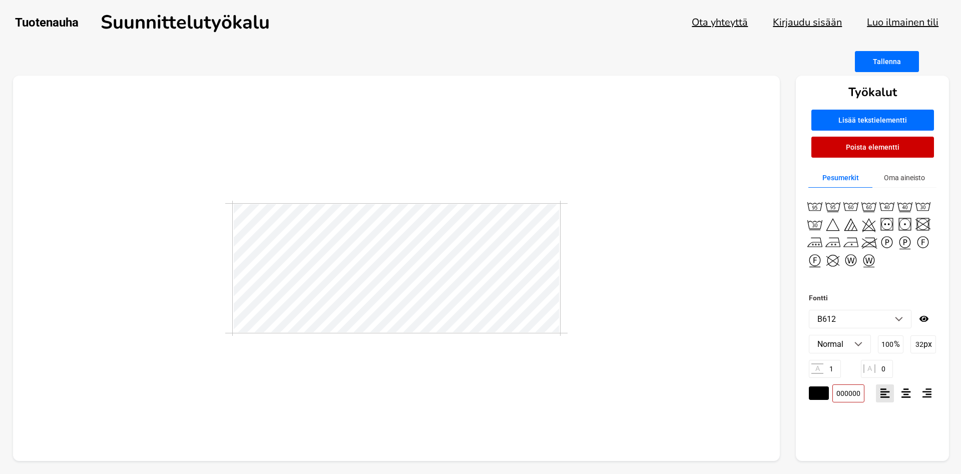
click at [904, 320] on li "B612" at bounding box center [861, 319] width 102 height 18
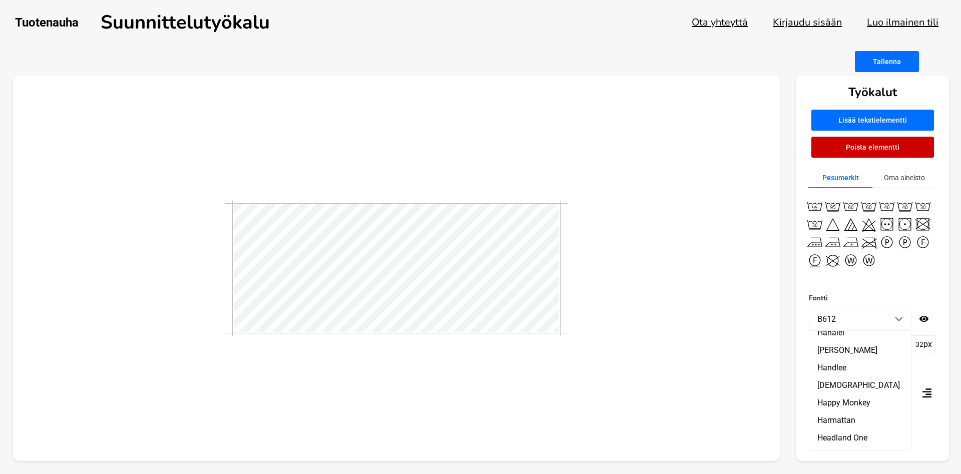
scroll to position [7200, 0]
click at [830, 457] on li "Heebo" at bounding box center [861, 466] width 102 height 18
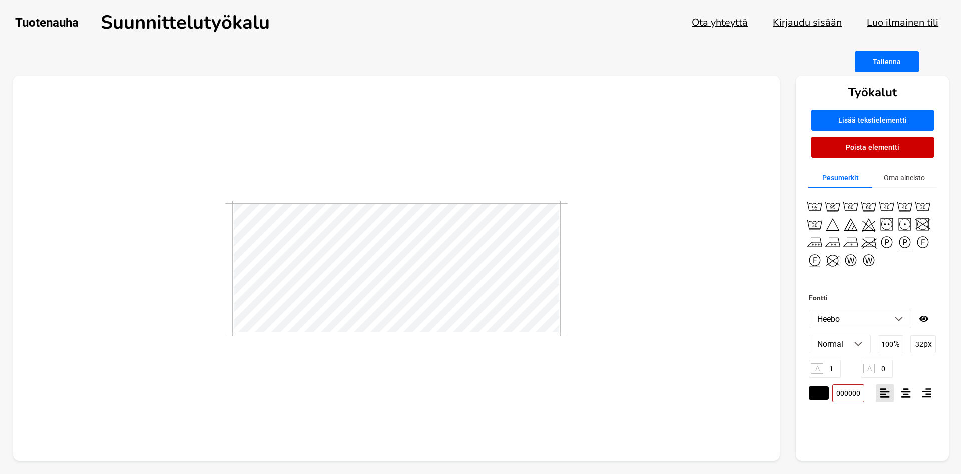
click at [864, 344] on li "Normal" at bounding box center [840, 344] width 61 height 18
click at [832, 381] on li "Italic" at bounding box center [840, 382] width 61 height 18
click at [865, 344] on li "Italic" at bounding box center [840, 344] width 61 height 18
click at [828, 395] on li "Bold" at bounding box center [840, 400] width 61 height 18
click at [859, 341] on li "Bold" at bounding box center [840, 344] width 61 height 18
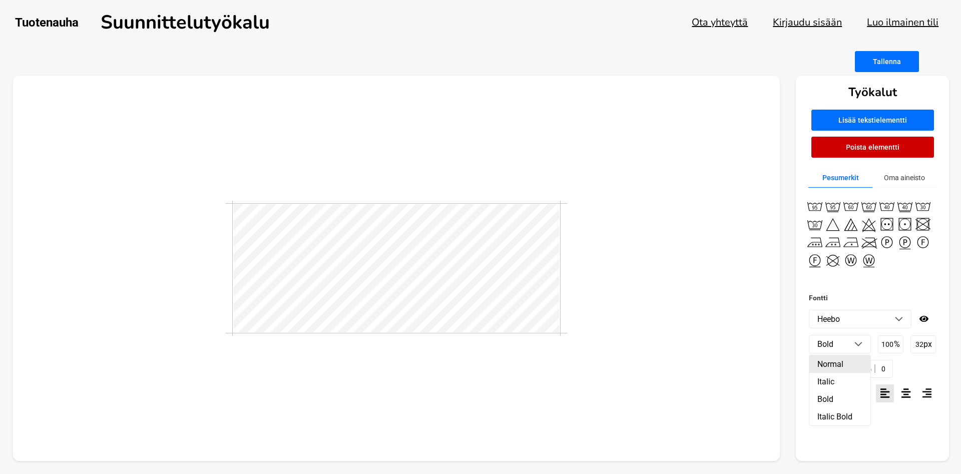
click at [839, 367] on li "Normal" at bounding box center [840, 365] width 61 height 18
click at [858, 338] on li "Normal" at bounding box center [840, 344] width 61 height 18
click at [843, 417] on li "Italic Bold" at bounding box center [840, 417] width 61 height 18
click at [865, 342] on li "Italic Bold" at bounding box center [840, 344] width 61 height 18
click at [830, 399] on li "Bold" at bounding box center [840, 400] width 61 height 18
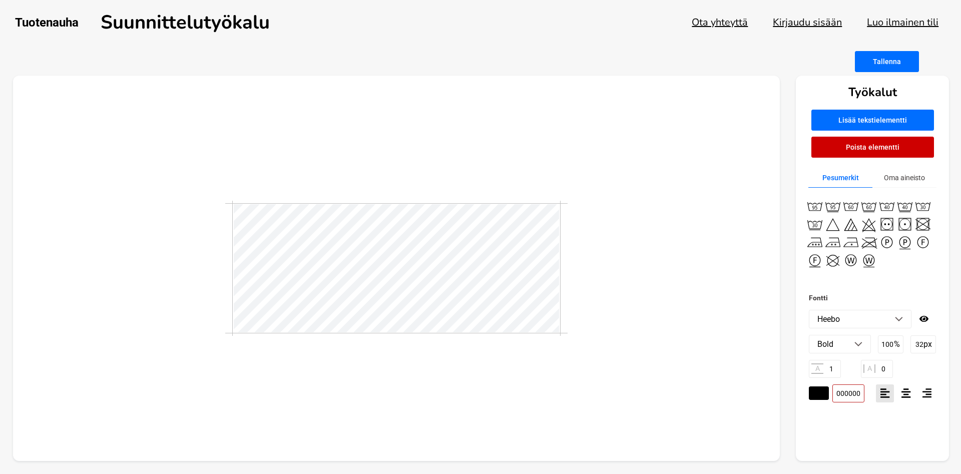
click at [861, 340] on li "Bold" at bounding box center [840, 344] width 61 height 18
click at [839, 367] on li "Normal" at bounding box center [840, 365] width 61 height 18
click at [907, 395] on icon at bounding box center [907, 394] width 10 height 10
click at [898, 320] on img at bounding box center [899, 319] width 8 height 5
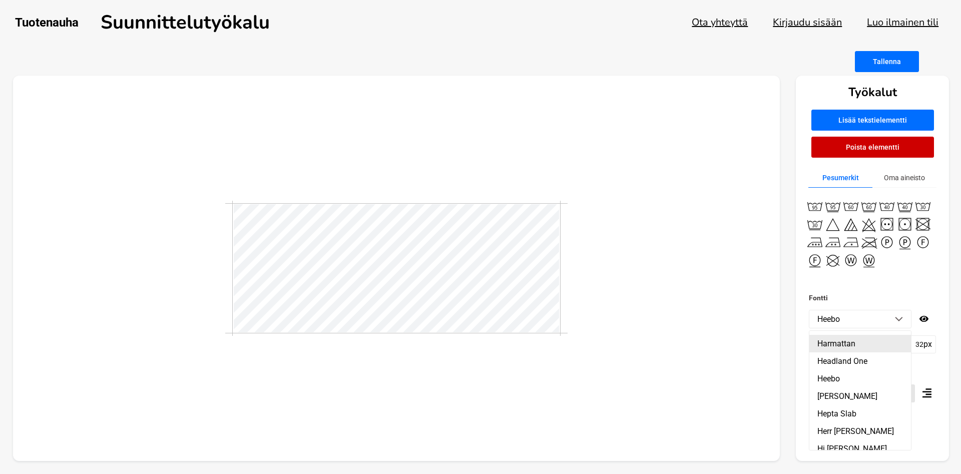
scroll to position [7314, 0]
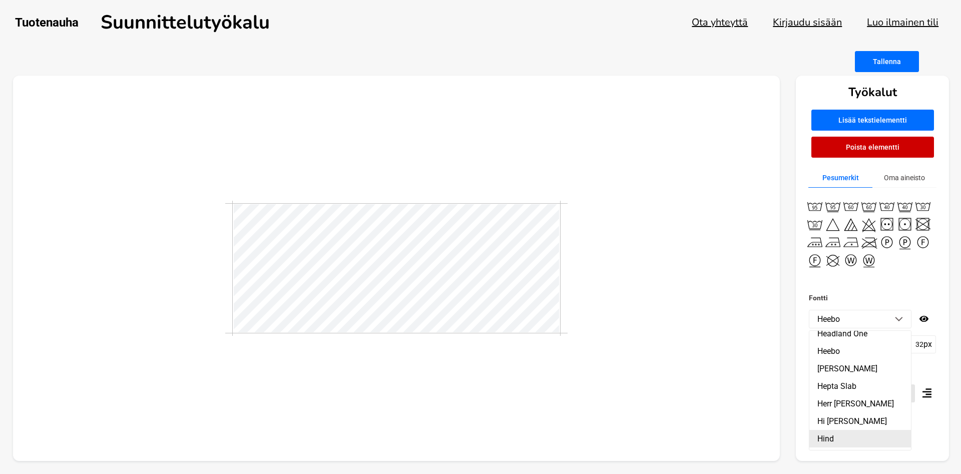
click at [835, 430] on li "Hind" at bounding box center [861, 439] width 102 height 18
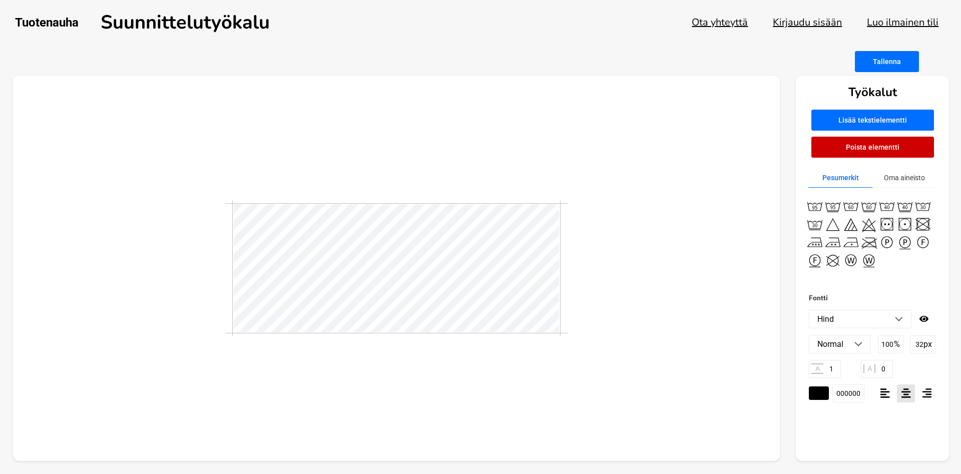
click at [863, 343] on img at bounding box center [859, 344] width 8 height 5
click at [831, 398] on li "Bold" at bounding box center [840, 400] width 61 height 18
click at [899, 320] on img at bounding box center [899, 319] width 8 height 5
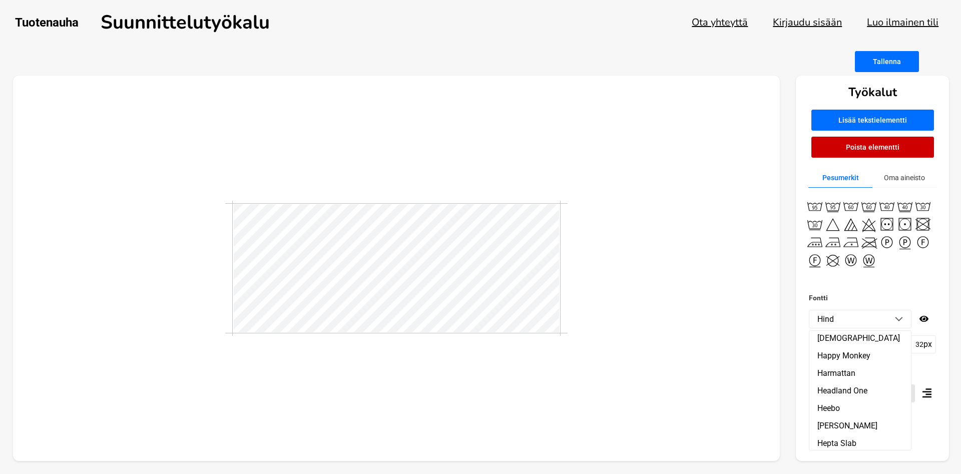
scroll to position [7200, 0]
click at [833, 457] on li "Heebo" at bounding box center [861, 466] width 102 height 18
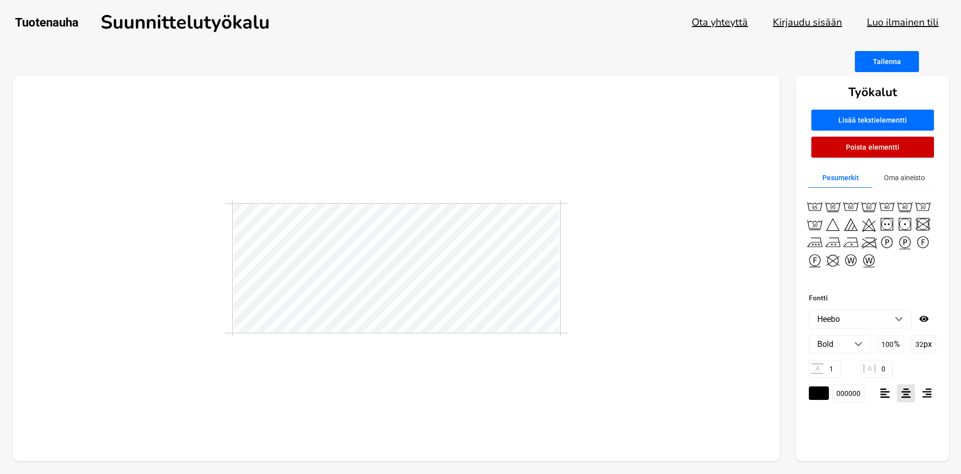
click at [866, 346] on li "Bold" at bounding box center [840, 344] width 61 height 18
click at [832, 366] on li "Normal" at bounding box center [840, 365] width 61 height 18
click at [532, 388] on div at bounding box center [397, 269] width 768 height 386
click at [863, 345] on li "Normal" at bounding box center [840, 344] width 61 height 18
click at [831, 401] on li "Bold" at bounding box center [840, 400] width 61 height 18
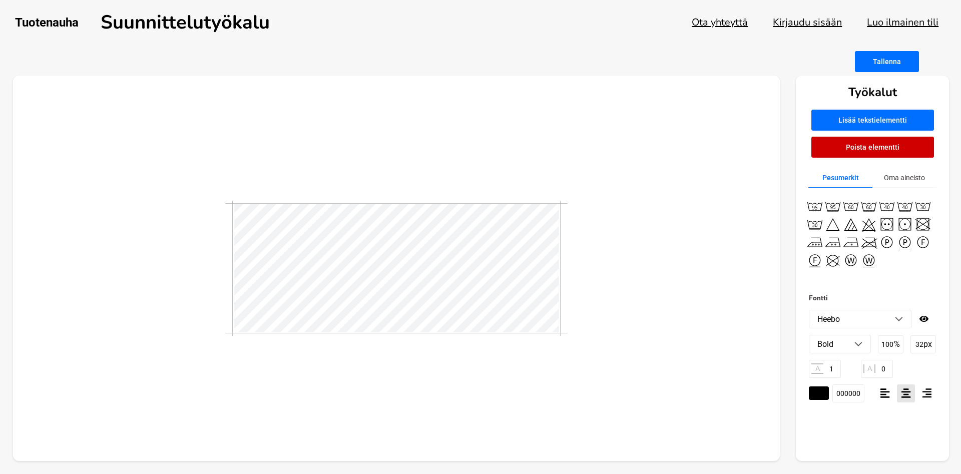
click at [865, 344] on li "Bold" at bounding box center [840, 344] width 61 height 18
click at [840, 365] on li "Normal" at bounding box center [840, 365] width 61 height 18
click at [632, 259] on div at bounding box center [397, 269] width 768 height 386
click at [905, 318] on li "Heebo" at bounding box center [861, 319] width 102 height 18
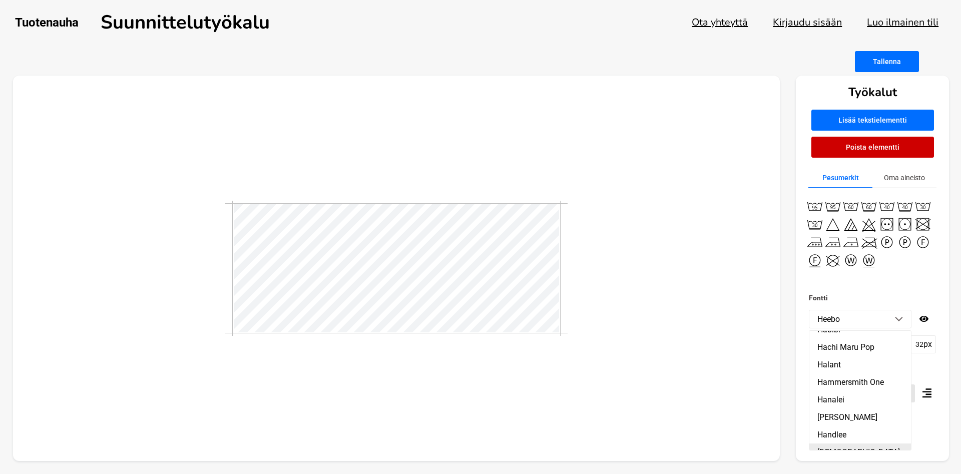
scroll to position [7085, 0]
click at [851, 378] on li "Habibi" at bounding box center [861, 387] width 102 height 18
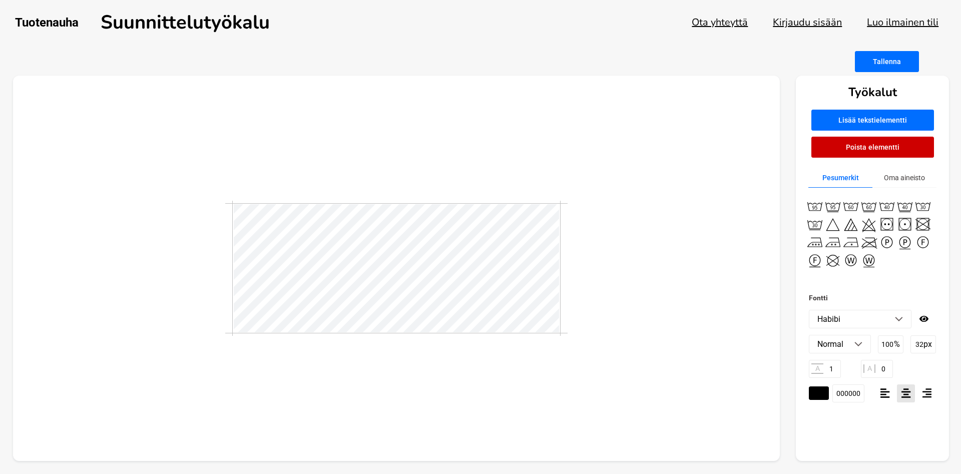
click at [899, 319] on img at bounding box center [899, 319] width 8 height 5
click at [857, 396] on li "Hachi Maru Pop" at bounding box center [861, 405] width 102 height 18
click at [905, 313] on li "Hachi Maru Pop" at bounding box center [861, 319] width 102 height 18
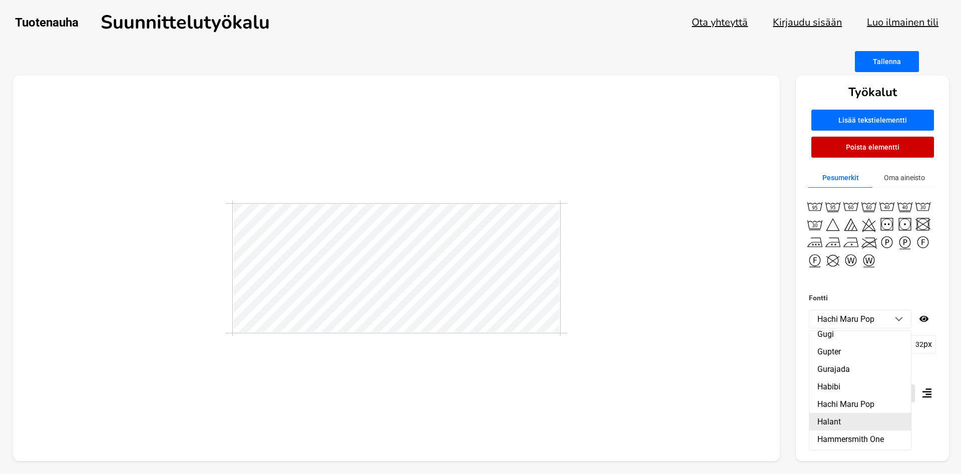
click at [832, 413] on li "Halant" at bounding box center [861, 422] width 102 height 18
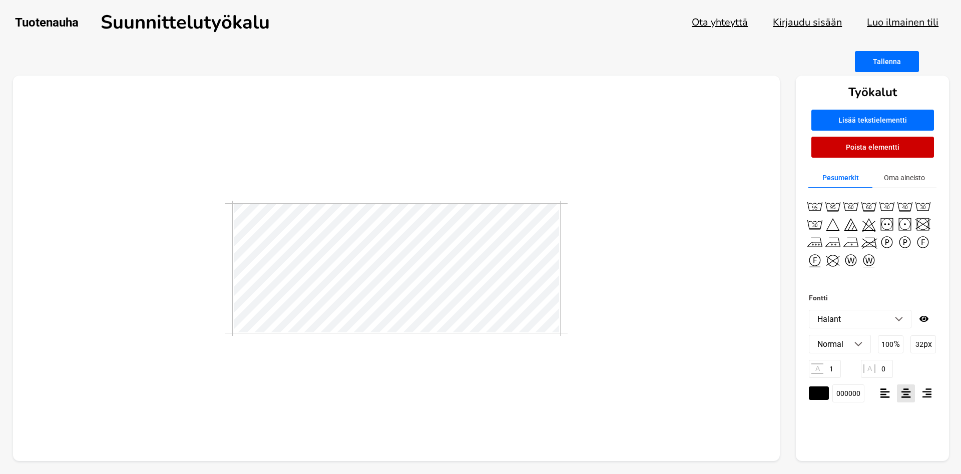
click at [899, 319] on img at bounding box center [899, 319] width 8 height 5
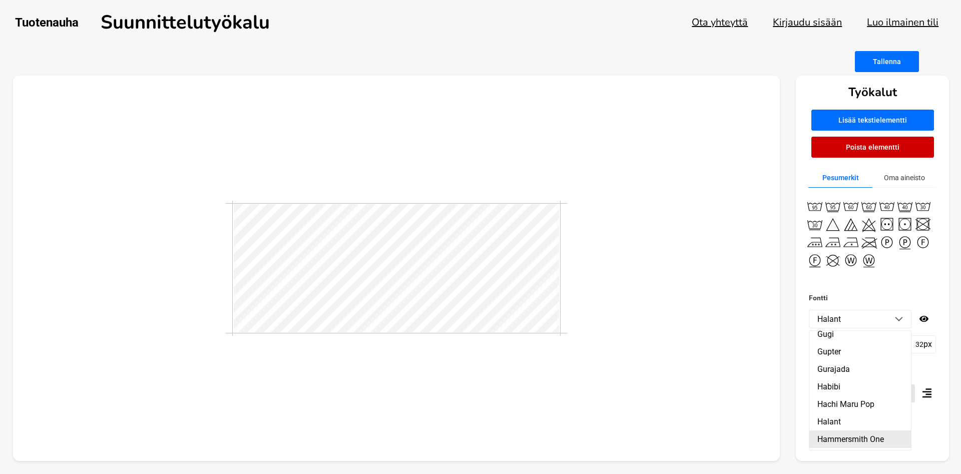
click at [842, 431] on li "Hammersmith One" at bounding box center [861, 440] width 102 height 18
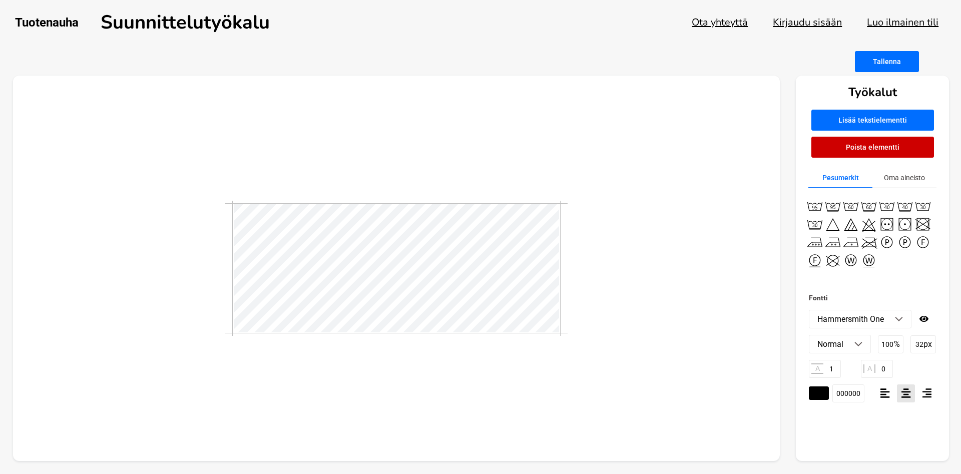
click at [899, 319] on img at bounding box center [899, 319] width 8 height 5
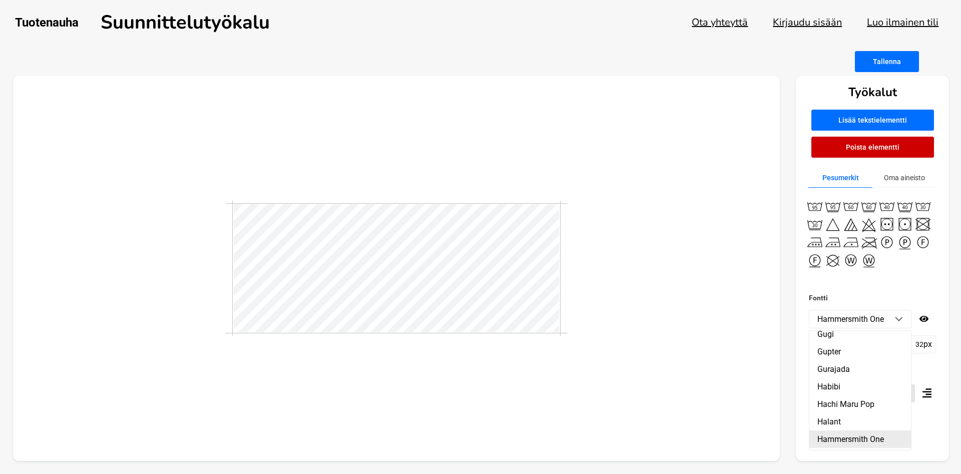
click at [852, 431] on li "Hammersmith One" at bounding box center [861, 440] width 102 height 18
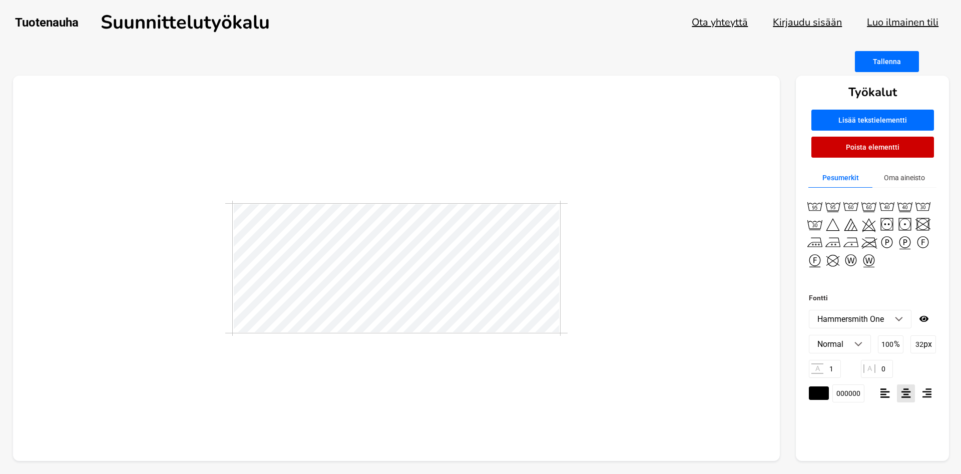
click at [899, 316] on li "Hammersmith One" at bounding box center [861, 319] width 102 height 18
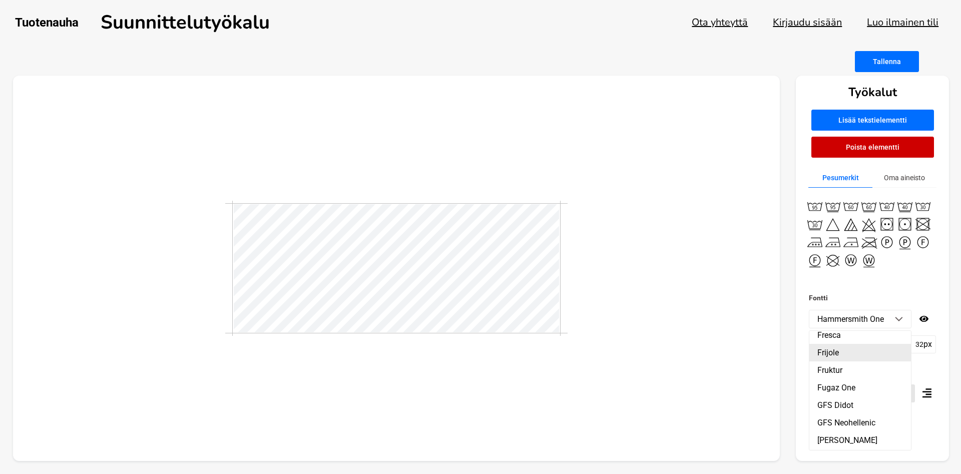
scroll to position [6229, 0]
click at [855, 436] on li "Fugaz One" at bounding box center [861, 445] width 102 height 18
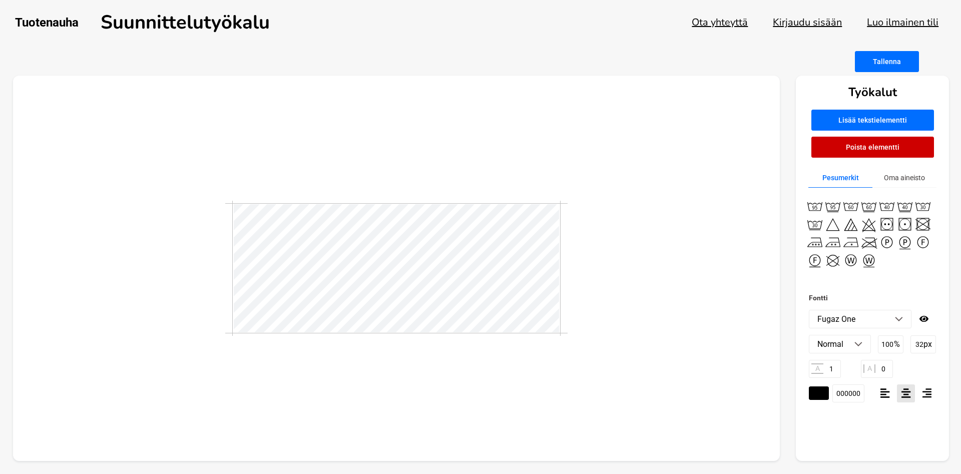
click at [904, 324] on li "Fugaz One" at bounding box center [861, 319] width 102 height 18
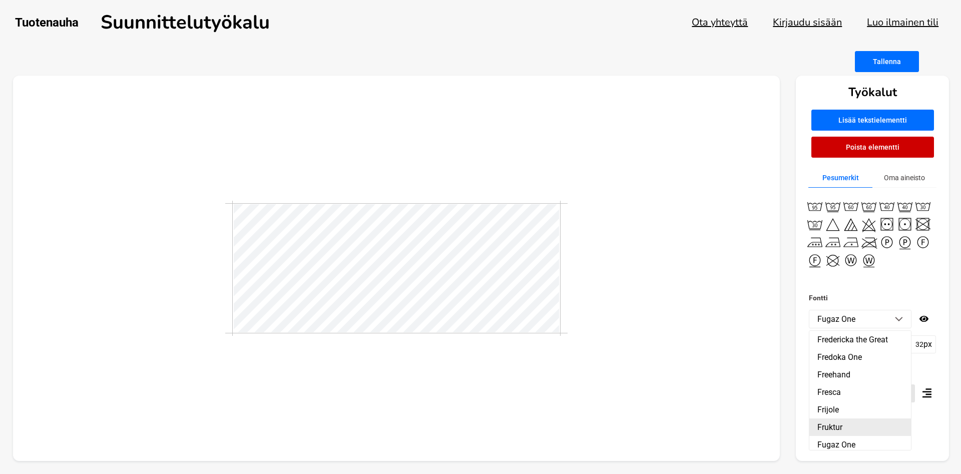
click at [832, 419] on li "Fruktur" at bounding box center [861, 428] width 102 height 18
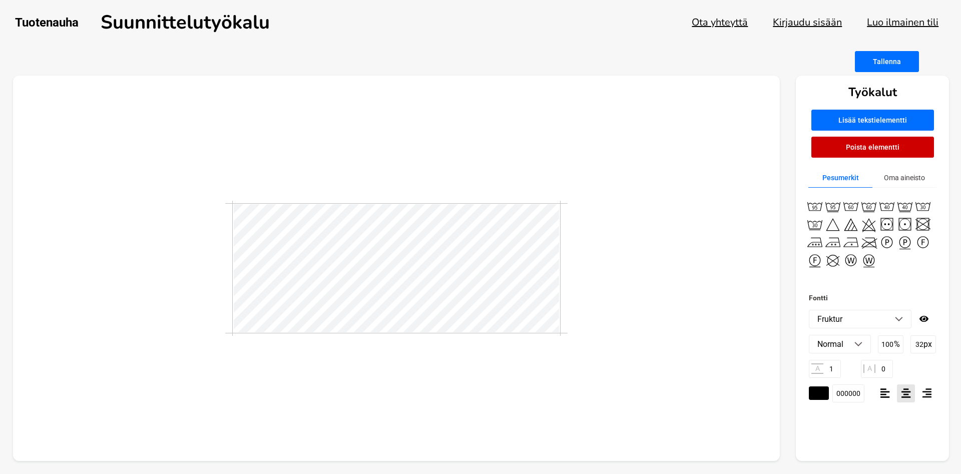
click at [904, 317] on li "Fruktur" at bounding box center [861, 319] width 102 height 18
click at [841, 384] on li "Fresca" at bounding box center [861, 393] width 102 height 18
click at [898, 319] on img at bounding box center [899, 319] width 8 height 5
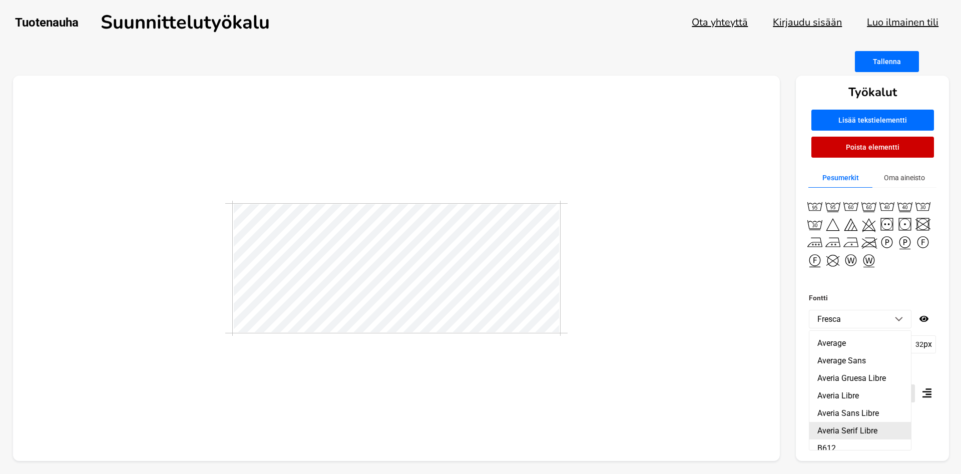
scroll to position [1438, 0]
click at [849, 402] on li "Averia Gruesa Libre" at bounding box center [861, 402] width 102 height 18
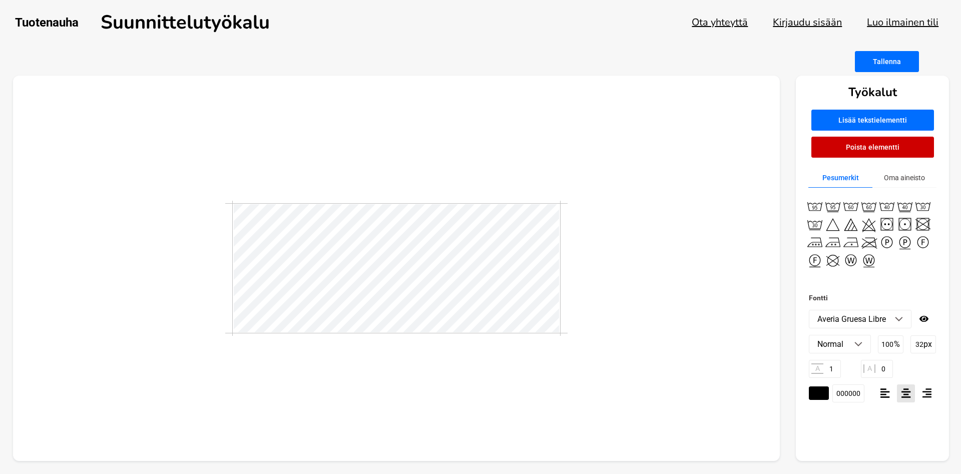
click at [897, 320] on img at bounding box center [899, 319] width 8 height 5
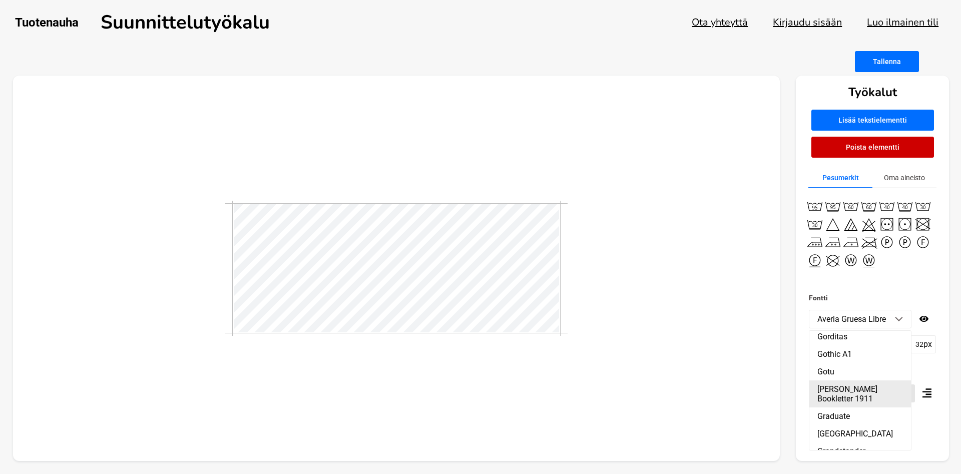
scroll to position [6771, 0]
click at [839, 420] on li "Gotu" at bounding box center [861, 429] width 102 height 18
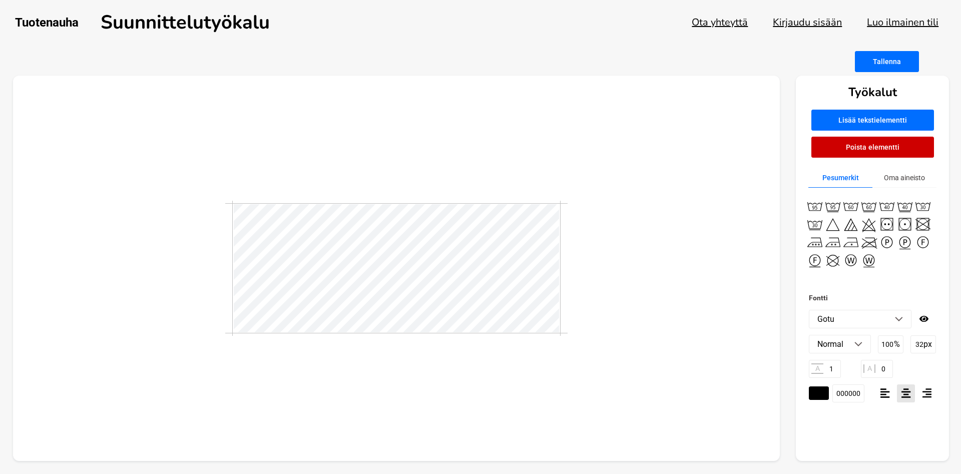
click at [859, 347] on li "Normal" at bounding box center [840, 344] width 61 height 18
click at [829, 400] on li "Bold" at bounding box center [840, 400] width 61 height 18
click at [898, 317] on img at bounding box center [899, 319] width 8 height 5
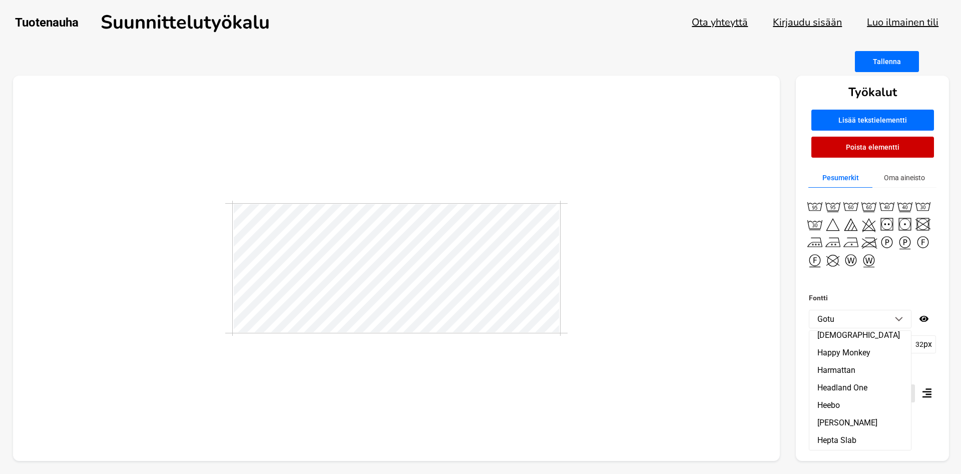
scroll to position [7242, 0]
click at [828, 414] on li "Heebo" at bounding box center [861, 423] width 102 height 18
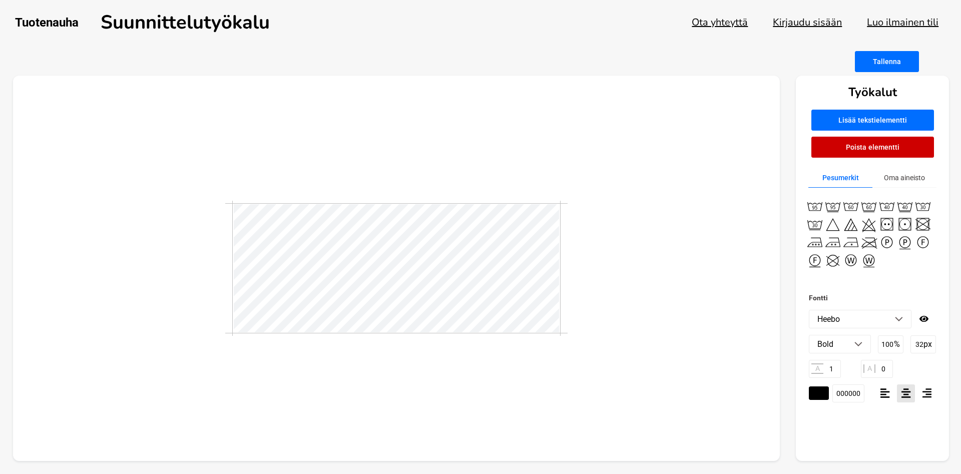
click at [899, 319] on img at bounding box center [899, 319] width 8 height 5
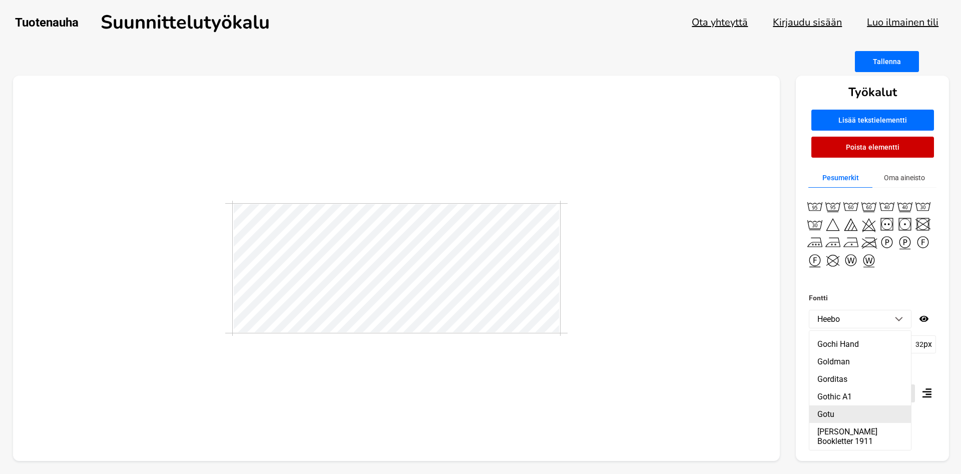
click at [830, 406] on li "Gotu" at bounding box center [861, 415] width 102 height 18
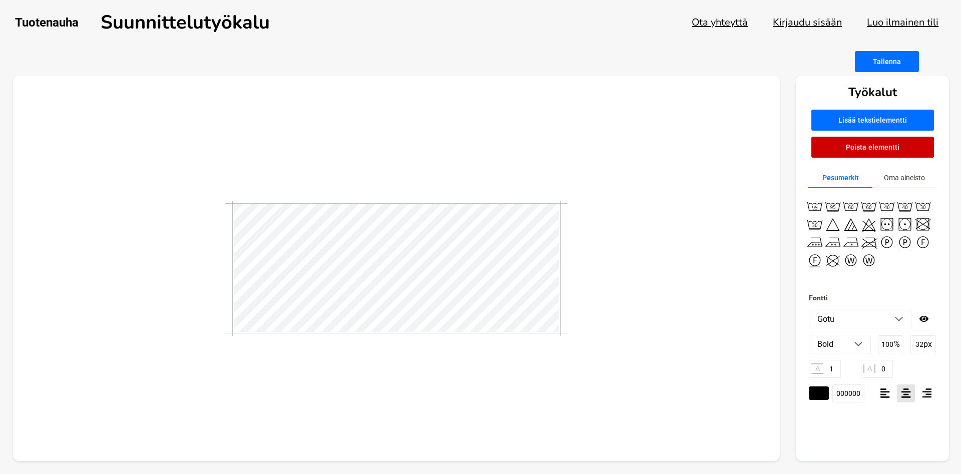
click at [604, 338] on div at bounding box center [397, 269] width 768 height 386
click at [579, 247] on div at bounding box center [397, 269] width 768 height 386
click at [901, 324] on li "Gotu" at bounding box center [861, 319] width 102 height 18
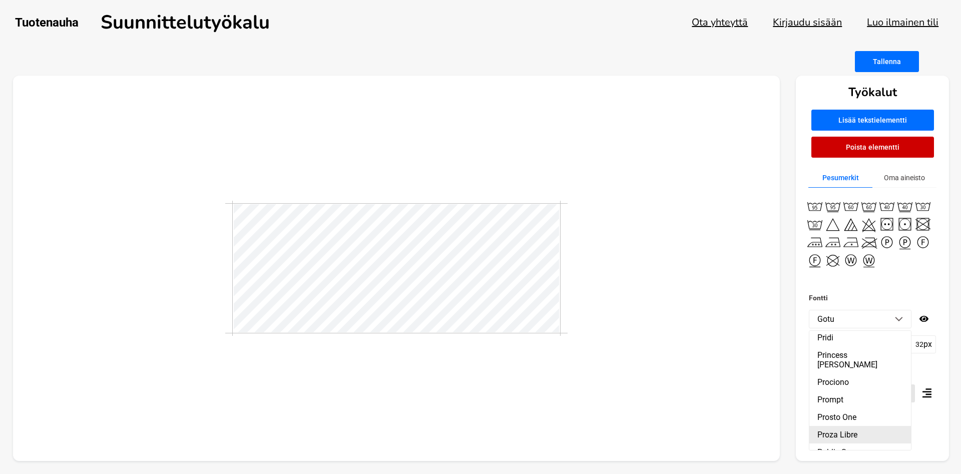
click at [854, 426] on li "Proza Libre" at bounding box center [861, 435] width 102 height 18
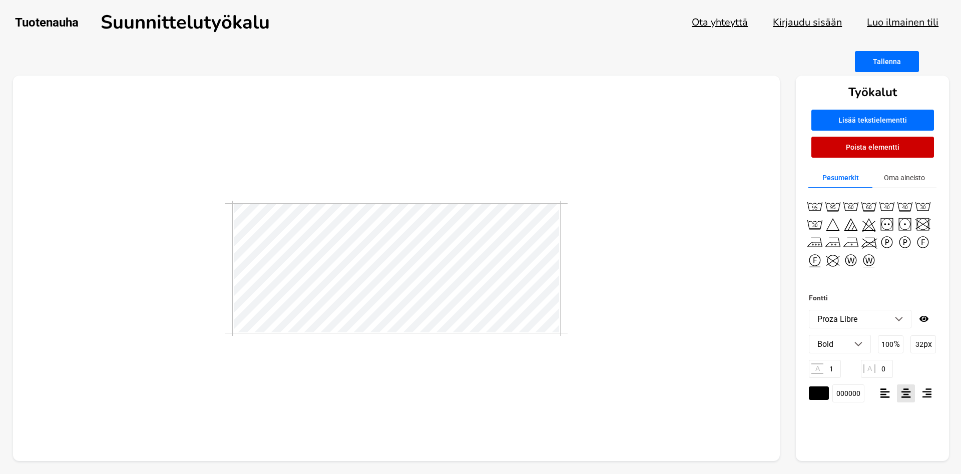
click at [905, 319] on li "Proza Libre" at bounding box center [861, 319] width 102 height 18
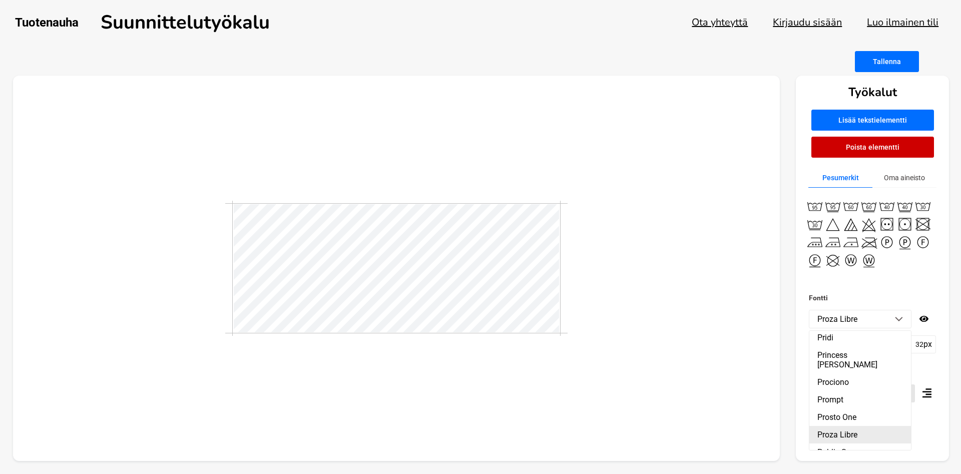
scroll to position [13850, 0]
click at [844, 466] on li "Prosto One" at bounding box center [861, 475] width 102 height 18
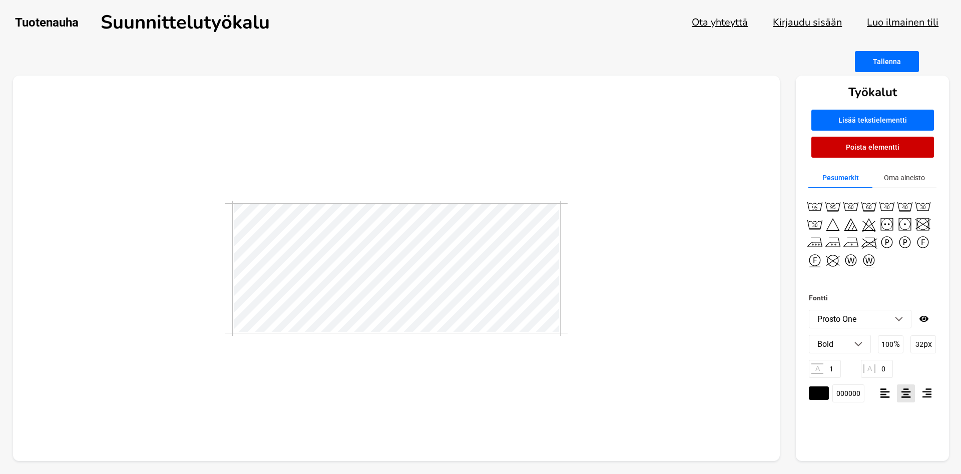
click at [899, 316] on li "Prosto One" at bounding box center [861, 319] width 102 height 18
click at [841, 448] on li "Prompt" at bounding box center [861, 457] width 102 height 18
click at [895, 317] on li "Prompt" at bounding box center [861, 319] width 102 height 18
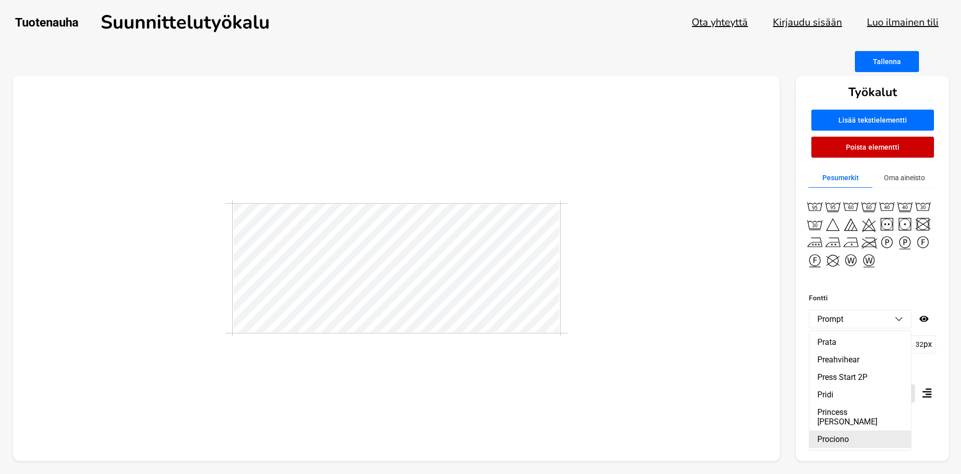
click at [844, 431] on li "Prociono" at bounding box center [861, 440] width 102 height 18
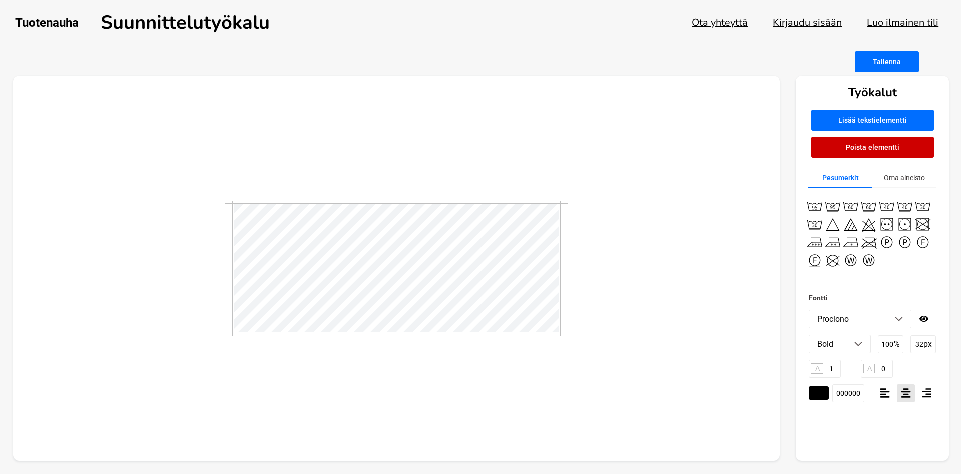
click at [896, 321] on img at bounding box center [899, 319] width 8 height 5
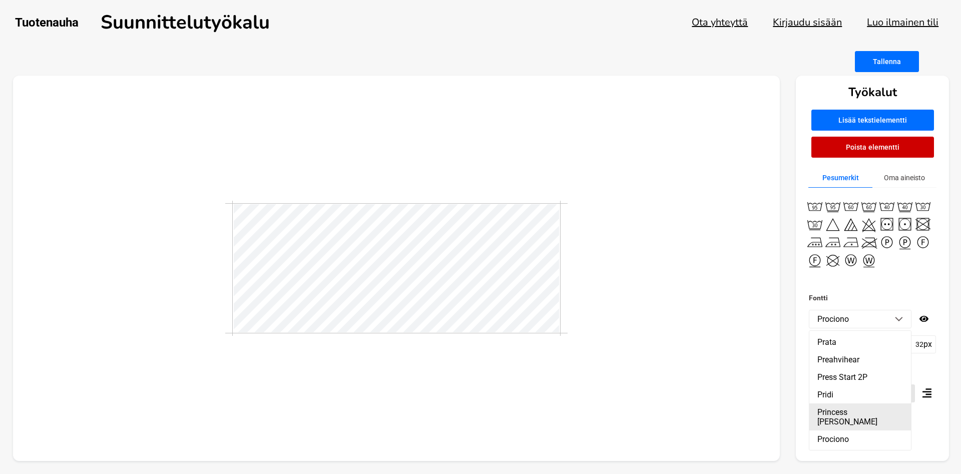
click at [851, 404] on li "Princess [PERSON_NAME]" at bounding box center [861, 417] width 102 height 27
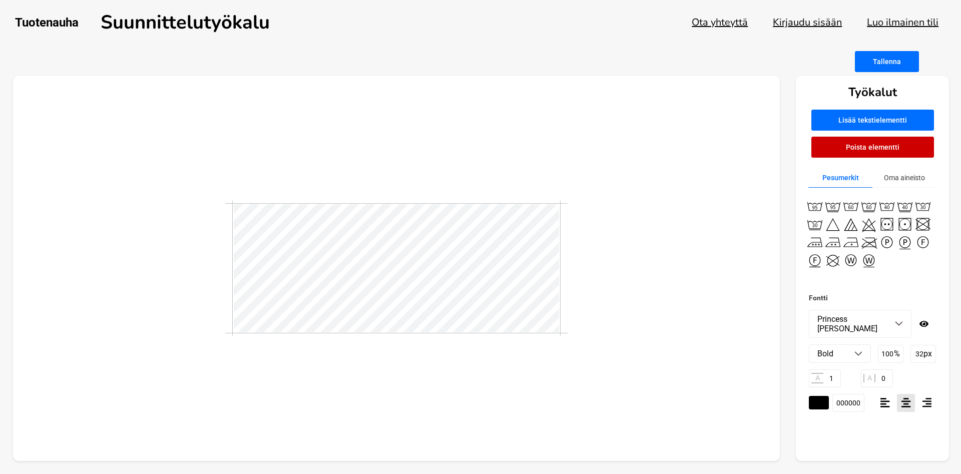
click at [900, 322] on li "Princess [PERSON_NAME]" at bounding box center [861, 323] width 102 height 27
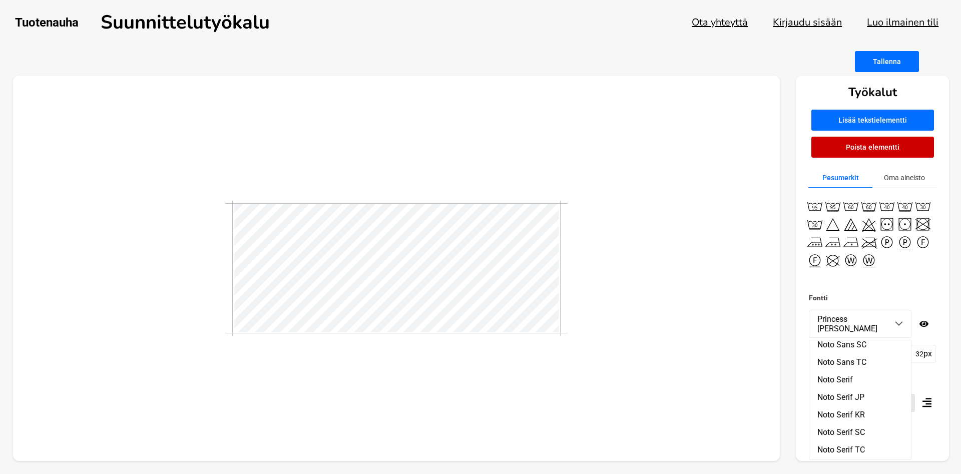
scroll to position [12302, 0]
click at [849, 419] on li "Nova Flat" at bounding box center [861, 428] width 102 height 18
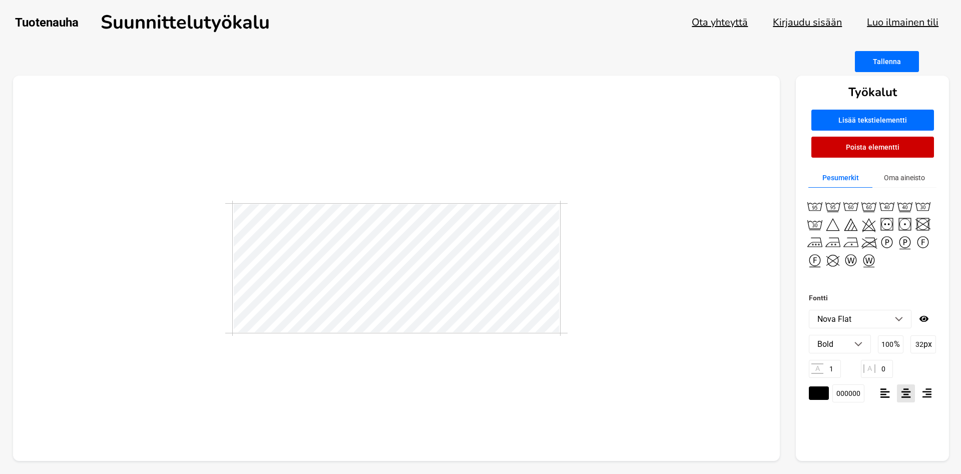
click at [901, 325] on li "Nova Flat" at bounding box center [861, 319] width 102 height 18
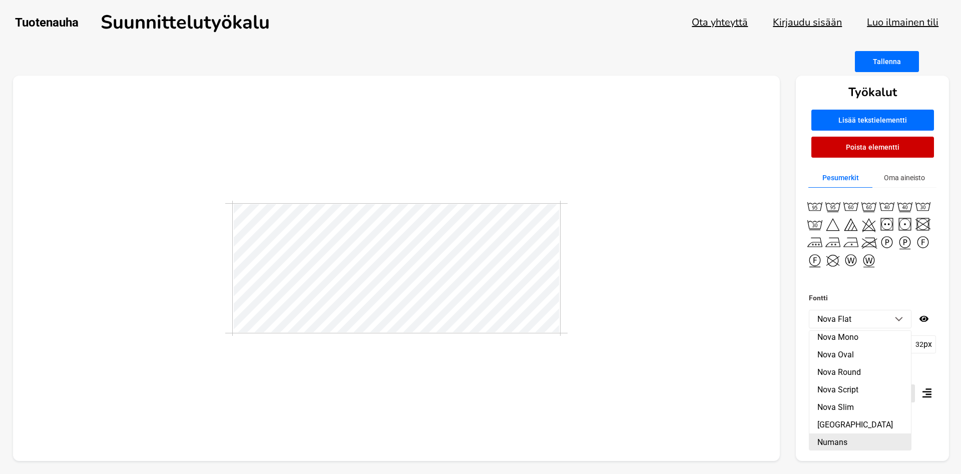
scroll to position [12416, 0]
click at [856, 453] on li "Nunito Sans" at bounding box center [861, 462] width 102 height 18
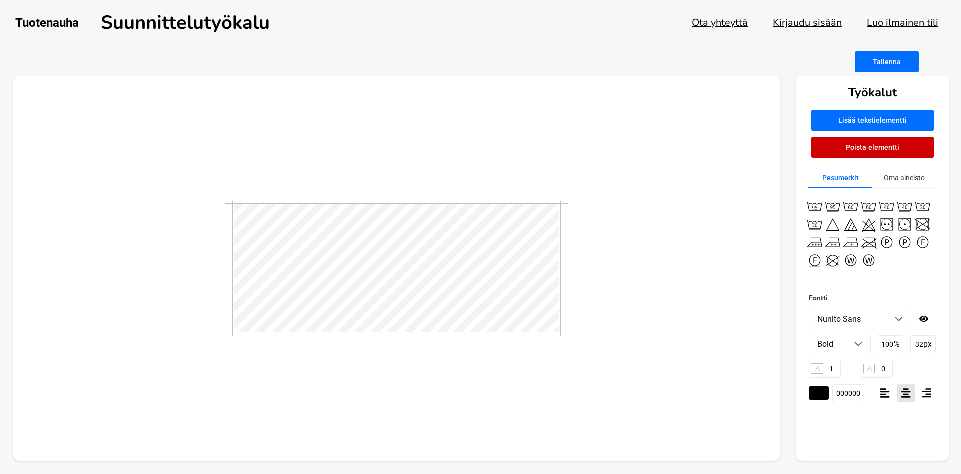
click at [899, 319] on img at bounding box center [899, 319] width 8 height 5
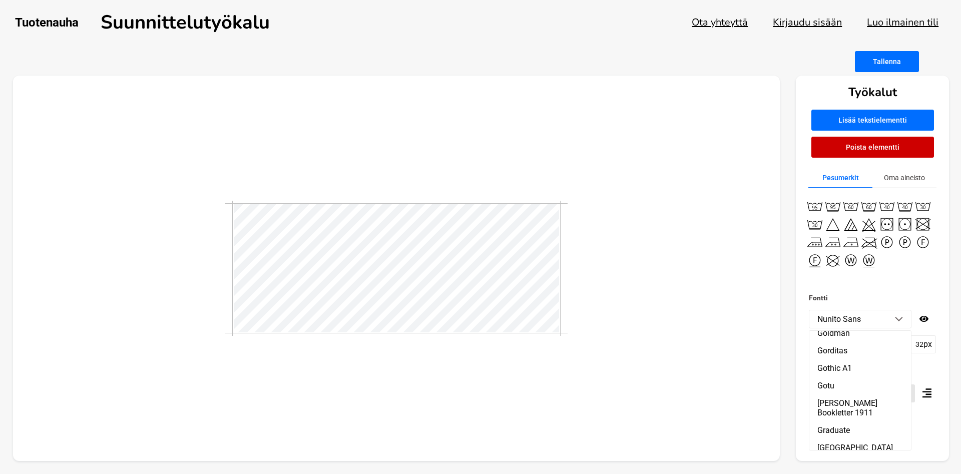
scroll to position [6822, 0]
click at [840, 370] on li "Gotu" at bounding box center [861, 379] width 102 height 18
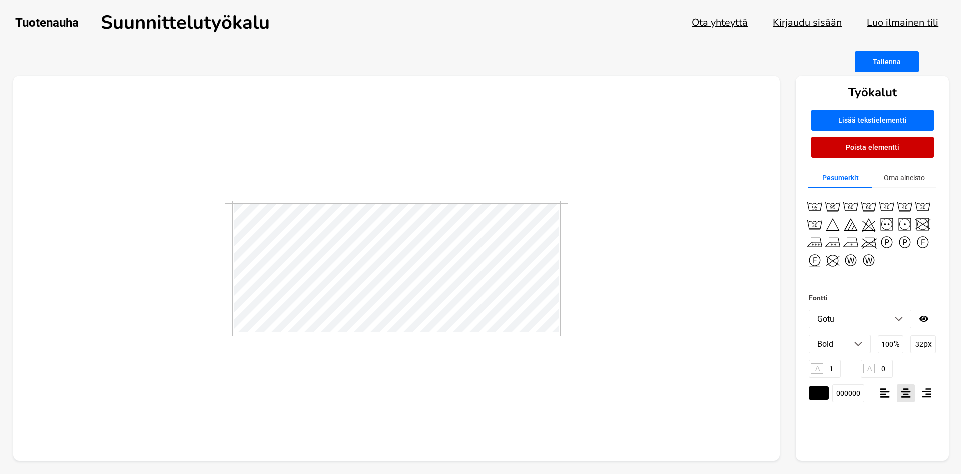
click at [903, 319] on img at bounding box center [899, 319] width 8 height 5
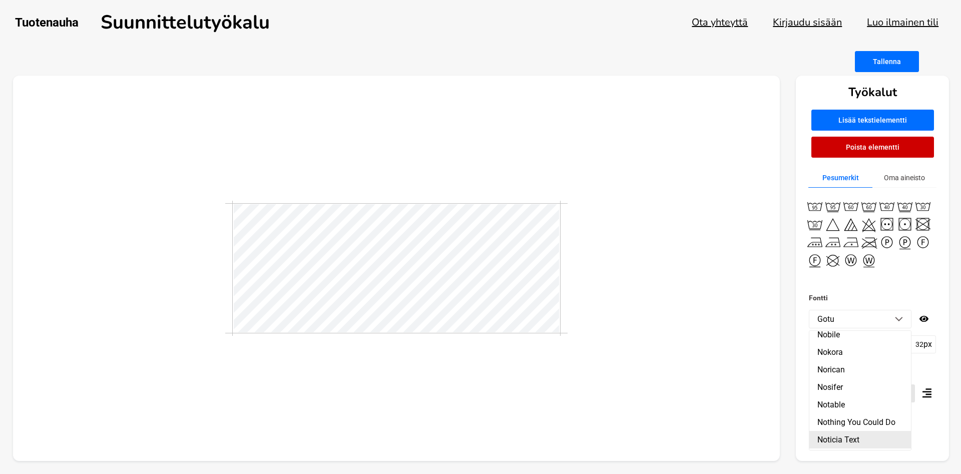
click at [845, 431] on li "Noticia Text" at bounding box center [861, 440] width 102 height 18
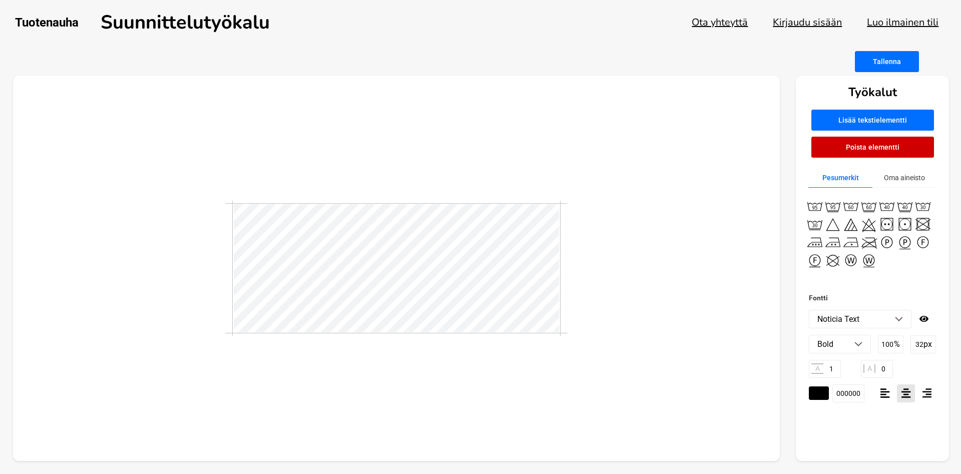
click at [900, 319] on img at bounding box center [899, 319] width 8 height 5
click at [838, 457] on li "Nunito" at bounding box center [861, 466] width 102 height 18
click at [899, 322] on li "Nunito" at bounding box center [861, 319] width 102 height 18
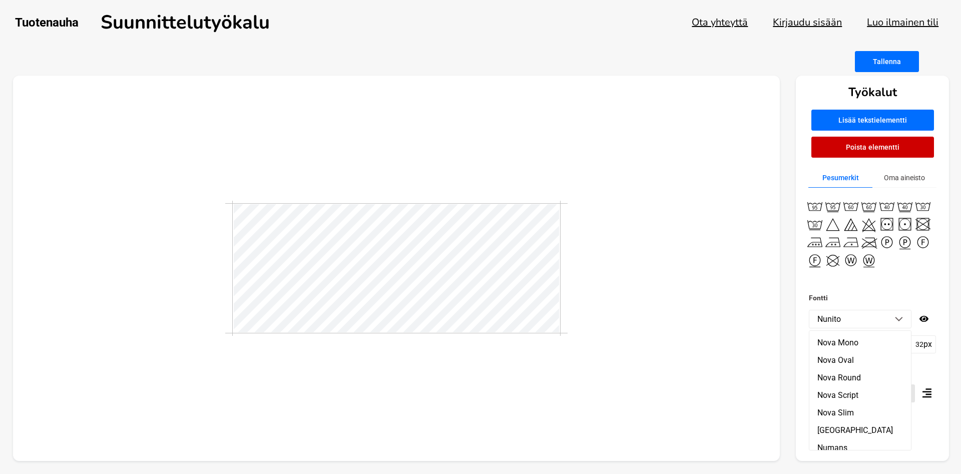
click at [856, 474] on li "Nunito Sans" at bounding box center [861, 483] width 102 height 18
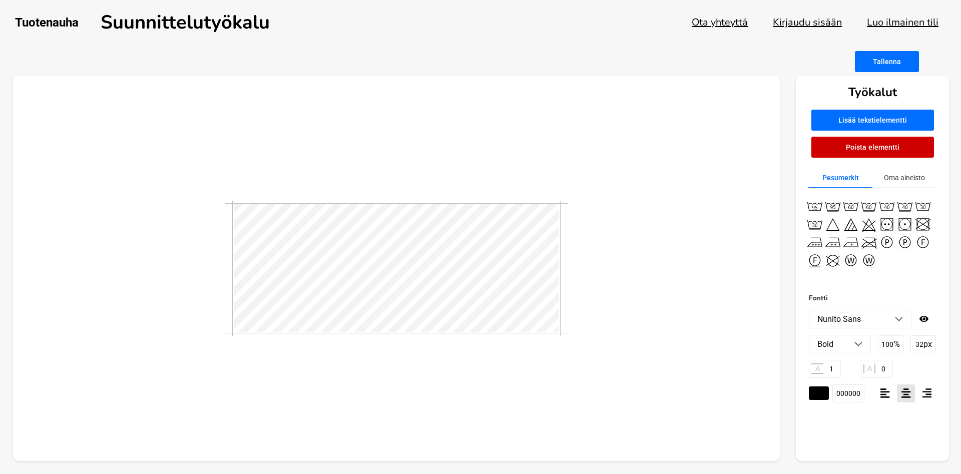
click at [901, 318] on img at bounding box center [899, 319] width 8 height 5
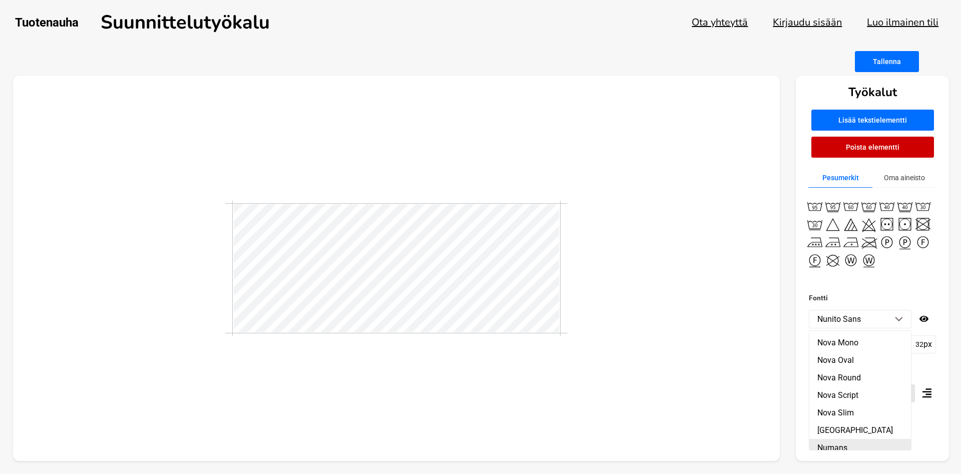
click at [836, 439] on li "Numans" at bounding box center [861, 448] width 102 height 18
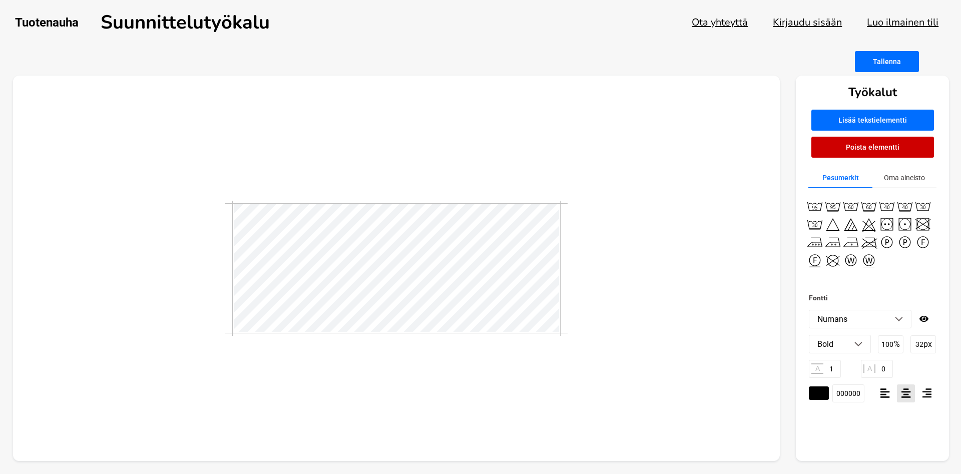
click at [899, 322] on li "Numans" at bounding box center [861, 319] width 102 height 18
click at [843, 474] on li "Nunito Sans" at bounding box center [861, 483] width 102 height 18
click at [901, 320] on img at bounding box center [899, 319] width 8 height 5
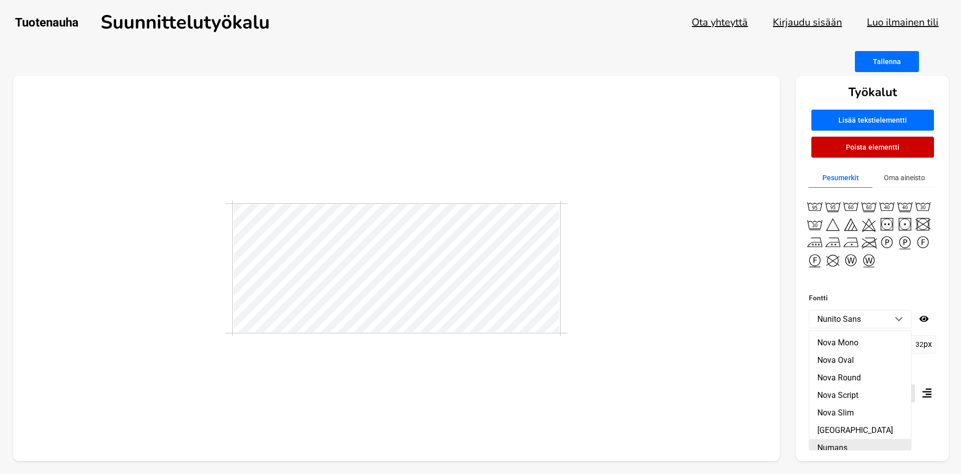
click at [840, 439] on li "Numans" at bounding box center [861, 448] width 102 height 18
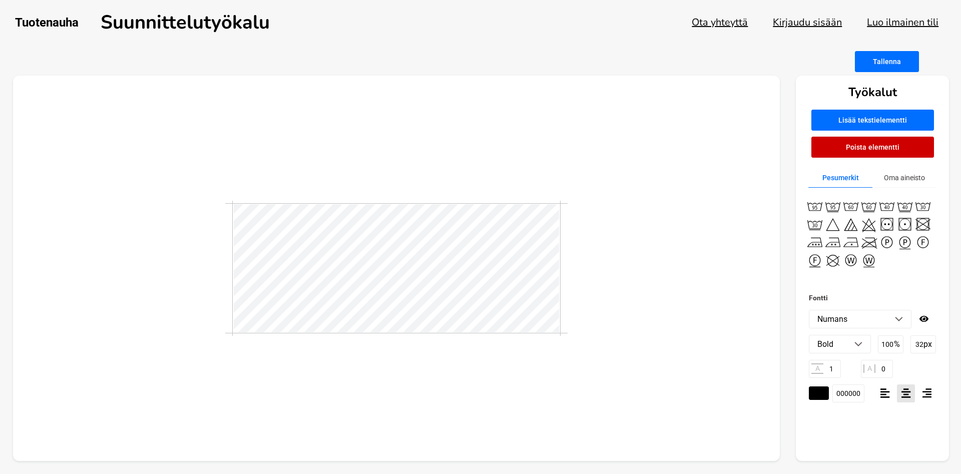
click at [861, 343] on img at bounding box center [859, 344] width 8 height 5
click at [834, 368] on li "Normal" at bounding box center [840, 365] width 61 height 18
click at [723, 354] on div at bounding box center [397, 269] width 768 height 386
click at [901, 323] on li "Numans" at bounding box center [861, 319] width 102 height 18
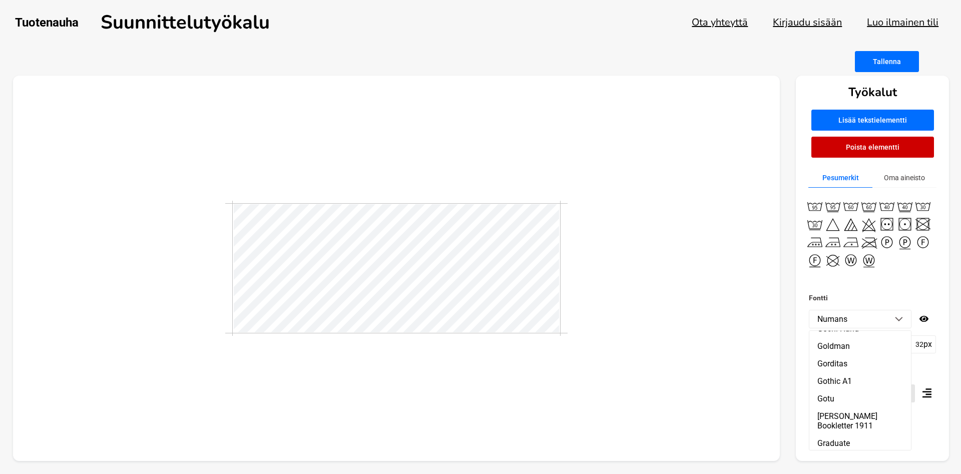
scroll to position [6781, 0]
click at [826, 410] on li "Gotu" at bounding box center [861, 419] width 102 height 18
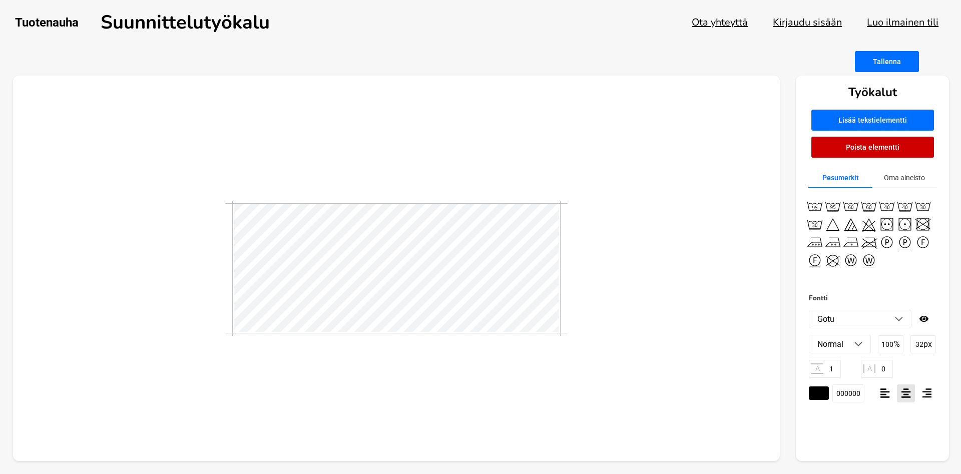
click at [902, 321] on img at bounding box center [899, 319] width 8 height 5
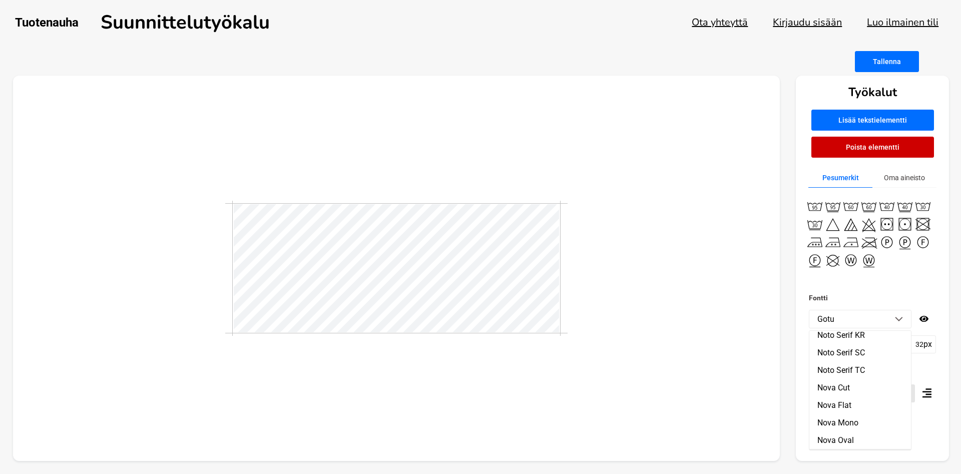
scroll to position [12342, 0]
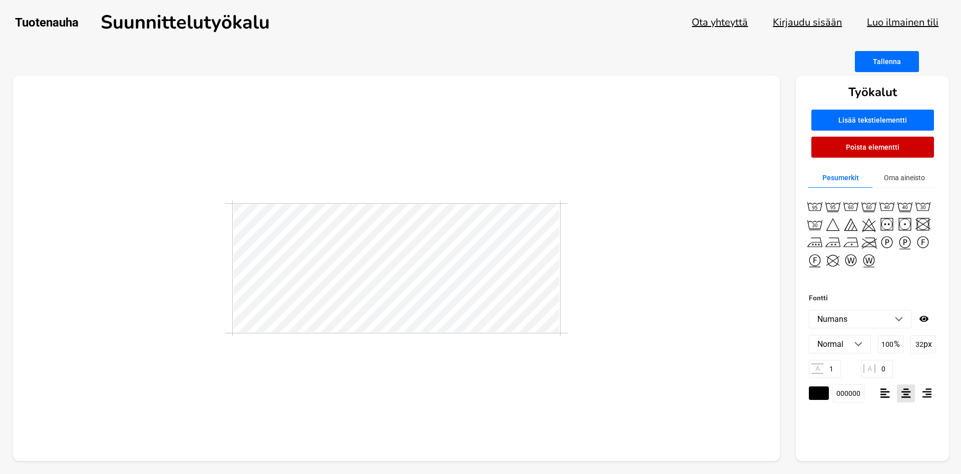
click at [412, 162] on div at bounding box center [397, 269] width 768 height 386
click at [617, 203] on div at bounding box center [397, 269] width 768 height 386
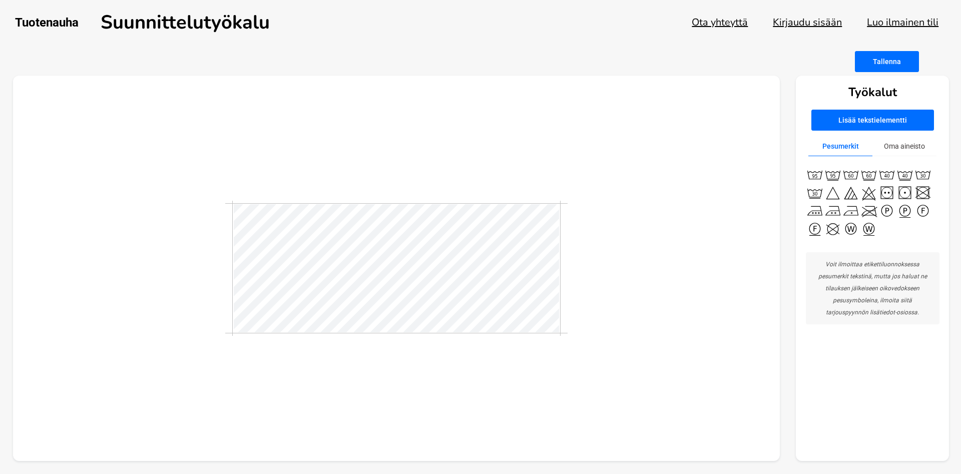
click at [899, 329] on div "Työkalut Lisää tekstielementti Pesumerkit Oma aineisto Voit ilmoittaa etikettil…" at bounding box center [872, 269] width 153 height 386
click at [896, 143] on button "Oma aineisto" at bounding box center [905, 147] width 64 height 20
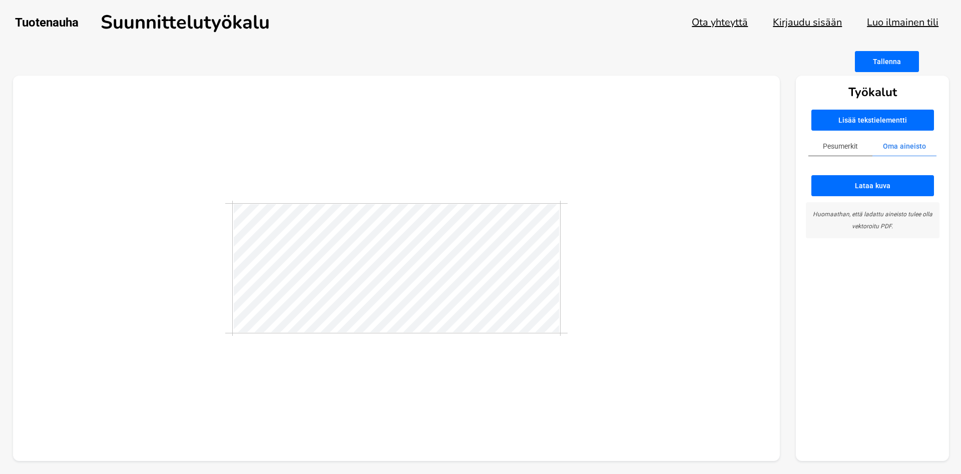
click at [842, 144] on button "Pesumerkit" at bounding box center [841, 147] width 64 height 20
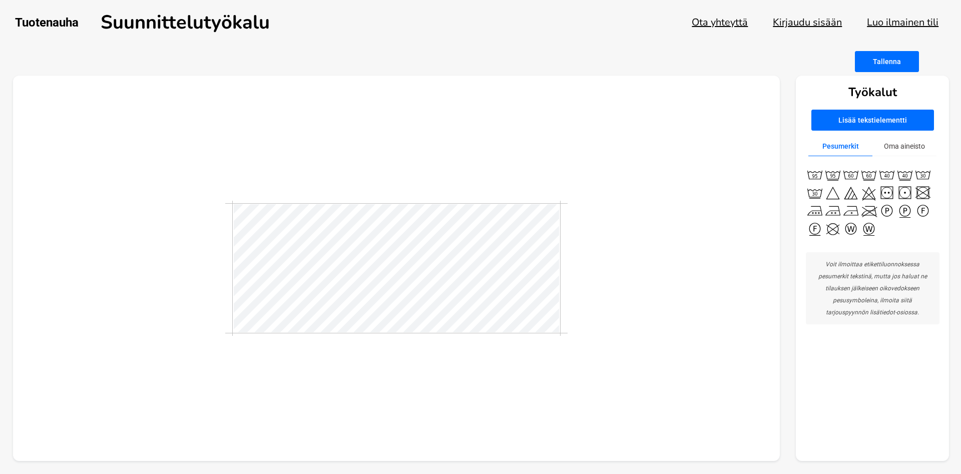
click at [849, 121] on button "Lisää tekstielementti" at bounding box center [873, 120] width 123 height 21
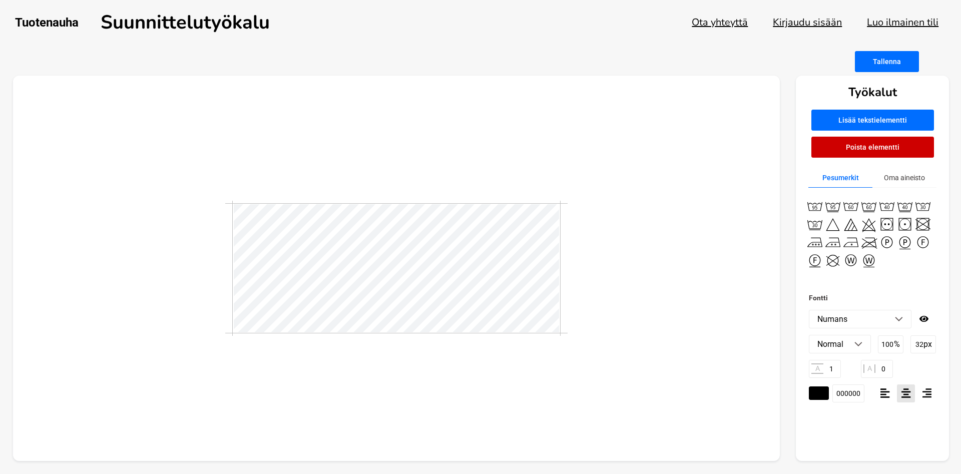
type textarea "Tekti"
click at [872, 147] on button "Poista elementti" at bounding box center [873, 147] width 123 height 21
click at [570, 331] on div at bounding box center [397, 269] width 768 height 386
drag, startPoint x: 643, startPoint y: 354, endPoint x: 566, endPoint y: 323, distance: 83.1
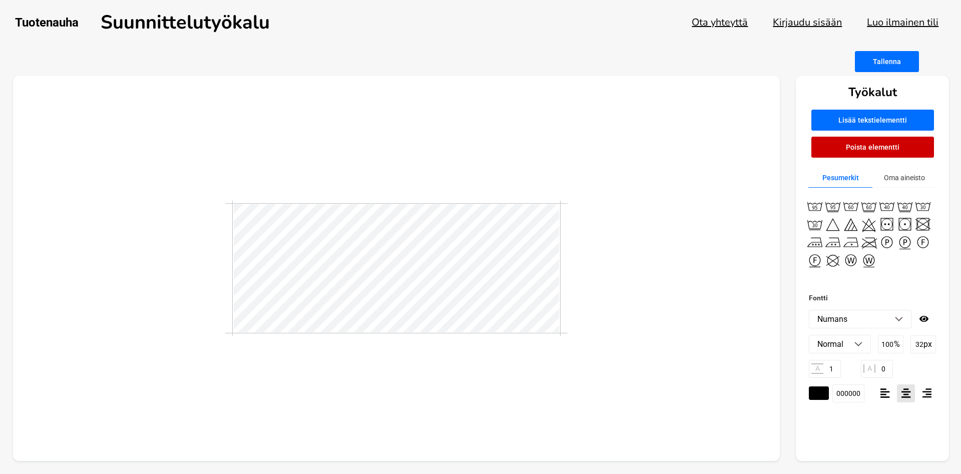
click at [643, 354] on div at bounding box center [397, 269] width 768 height 386
drag, startPoint x: 659, startPoint y: 265, endPoint x: 579, endPoint y: 268, distance: 80.2
click at [649, 267] on div at bounding box center [397, 269] width 768 height 386
type textarea "AnnaS"
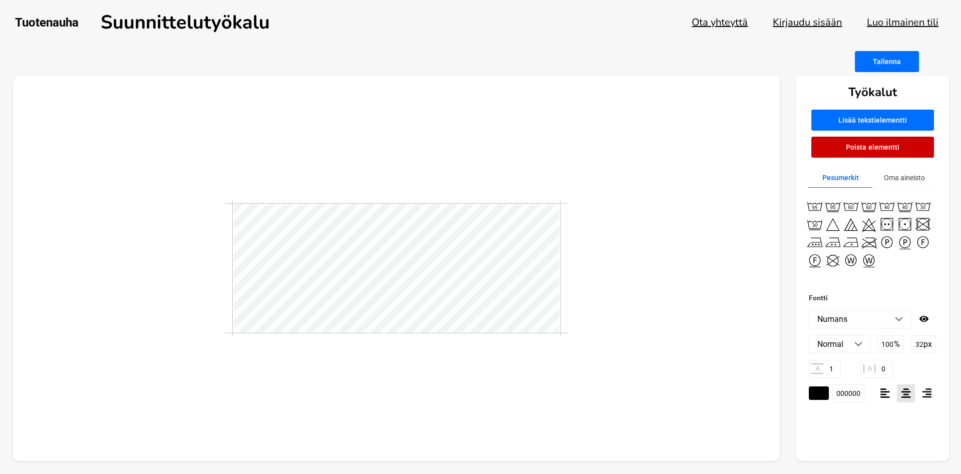
click at [907, 320] on li "Numans" at bounding box center [861, 319] width 102 height 18
click at [857, 345] on img at bounding box center [859, 344] width 8 height 5
click at [831, 401] on li "Bold" at bounding box center [840, 400] width 61 height 18
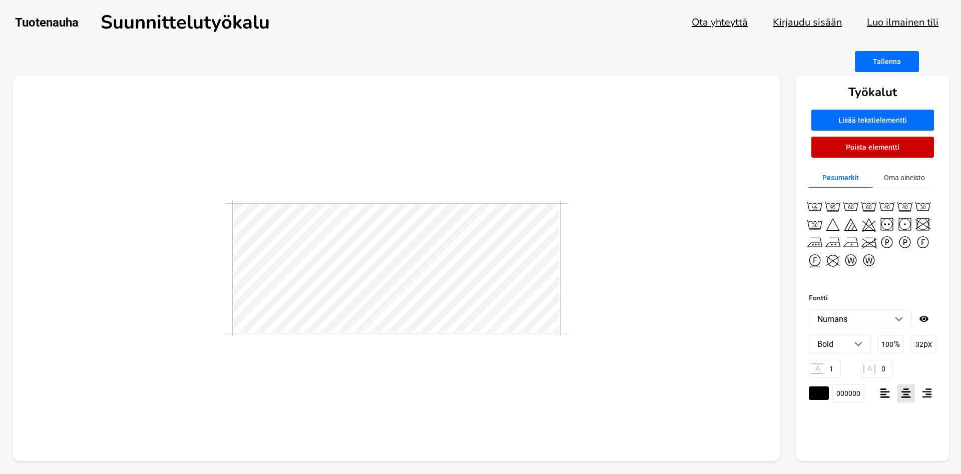
drag, startPoint x: 715, startPoint y: 395, endPoint x: 633, endPoint y: 367, distance: 85.8
click at [714, 395] on div at bounding box center [397, 269] width 768 height 386
click at [590, 321] on div at bounding box center [397, 269] width 768 height 386
click at [693, 329] on div at bounding box center [397, 269] width 768 height 386
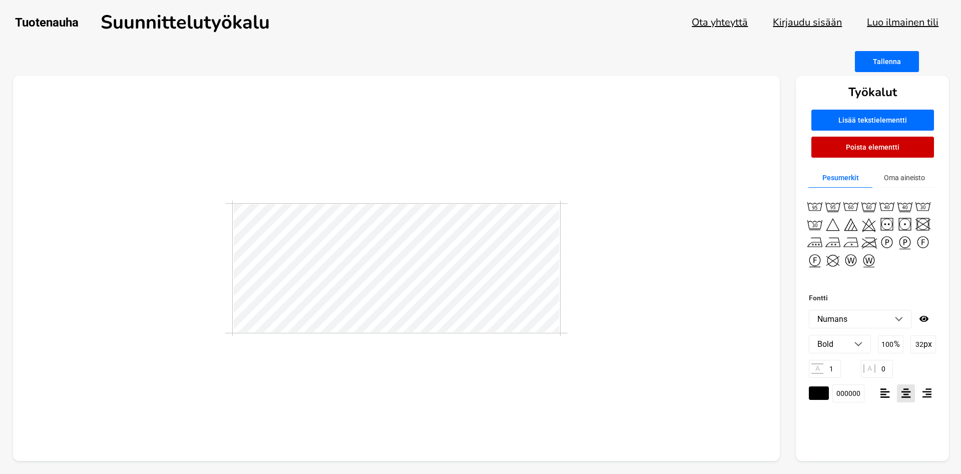
click at [760, 296] on div at bounding box center [397, 269] width 768 height 386
click at [688, 273] on div at bounding box center [397, 269] width 768 height 386
click at [899, 324] on li "Numans" at bounding box center [861, 319] width 102 height 18
click at [903, 322] on li "Numans" at bounding box center [861, 319] width 102 height 18
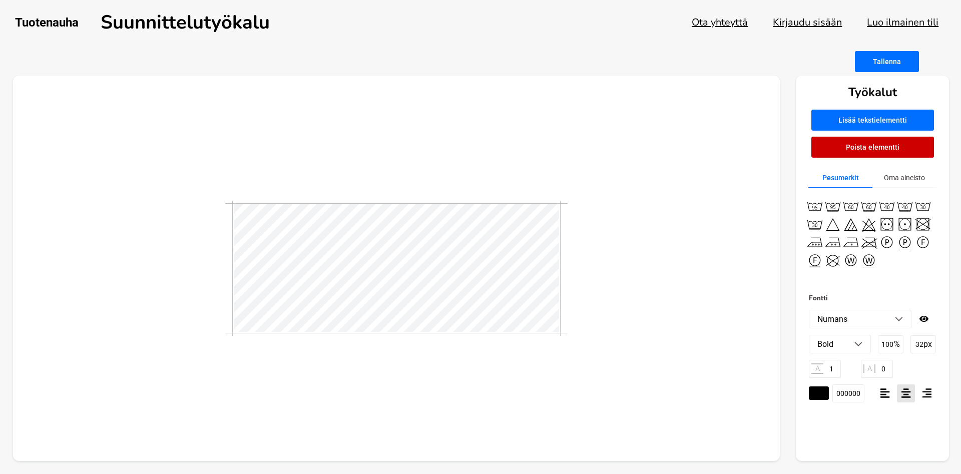
click at [861, 347] on img at bounding box center [859, 344] width 8 height 5
click at [839, 363] on li "Normal" at bounding box center [840, 365] width 61 height 18
click at [898, 320] on img at bounding box center [899, 319] width 8 height 5
click at [831, 381] on li "Gotu" at bounding box center [861, 390] width 102 height 18
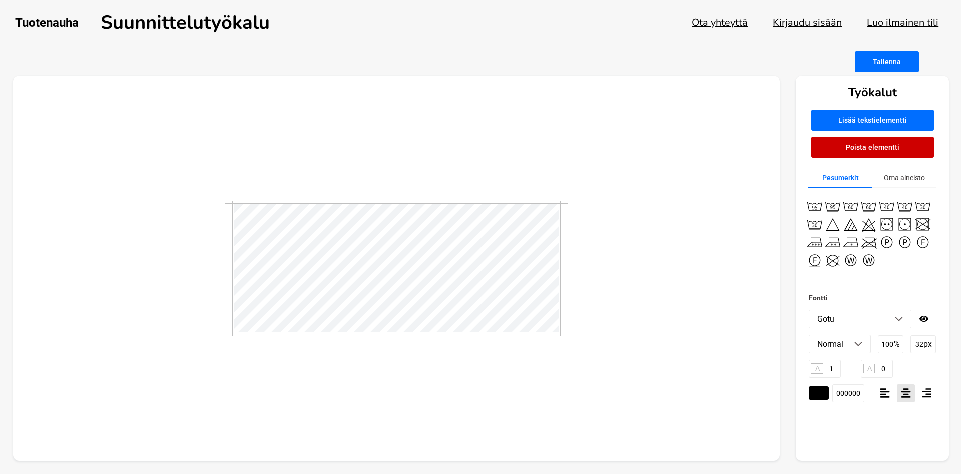
click at [898, 319] on img at bounding box center [899, 319] width 8 height 5
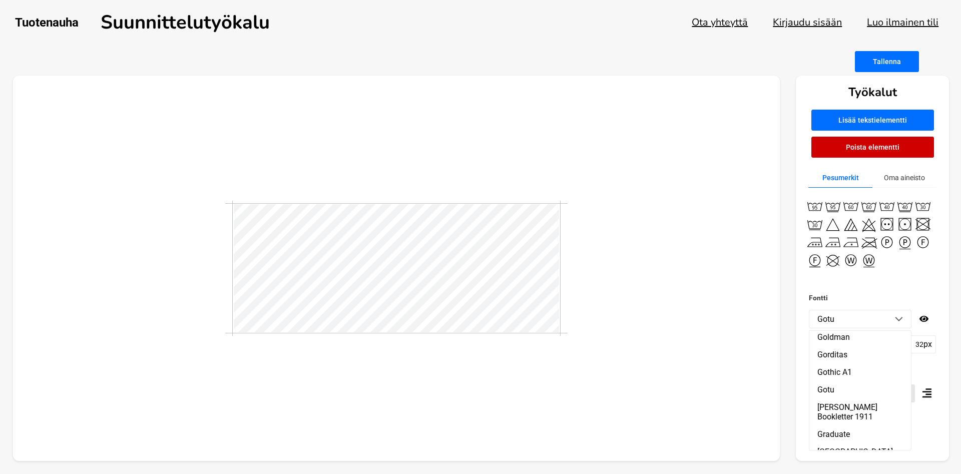
click at [961, 320] on main "Tallenna Työkalut Lisää tekstielementti Poista elementti Pesumerkit Oma aineist…" at bounding box center [480, 262] width 961 height 423
click at [736, 304] on div at bounding box center [397, 269] width 768 height 386
drag, startPoint x: 901, startPoint y: 320, endPoint x: 897, endPoint y: 315, distance: 6.4
click at [900, 320] on img at bounding box center [899, 319] width 8 height 5
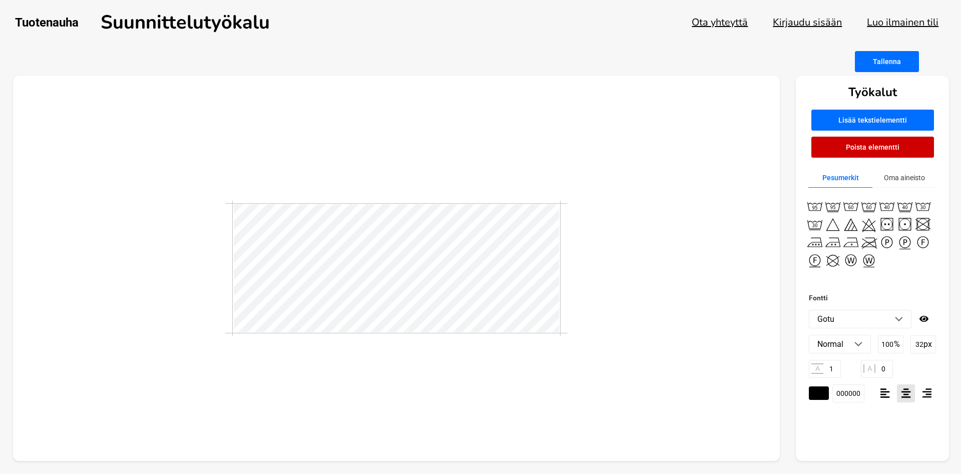
click at [861, 344] on img at bounding box center [859, 344] width 8 height 5
click at [828, 401] on li "Bold" at bounding box center [840, 400] width 61 height 18
click at [900, 322] on li "Gotu" at bounding box center [861, 319] width 102 height 18
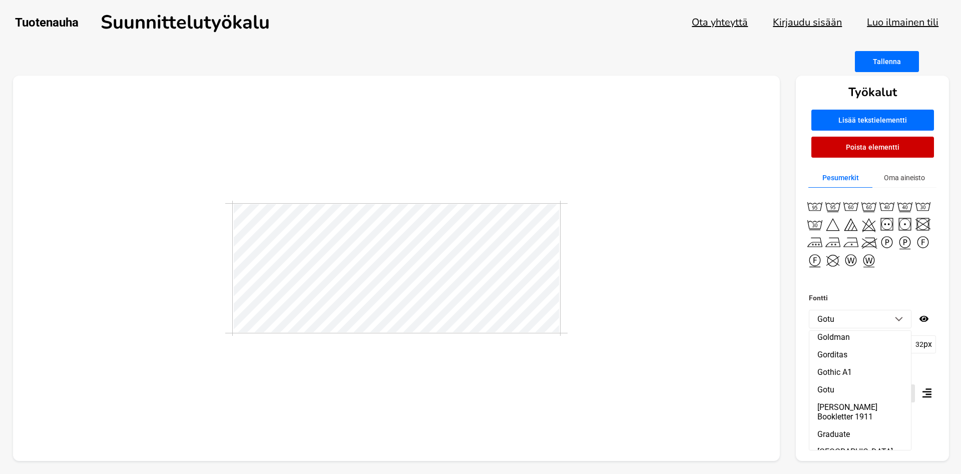
click at [896, 318] on img at bounding box center [899, 319] width 8 height 5
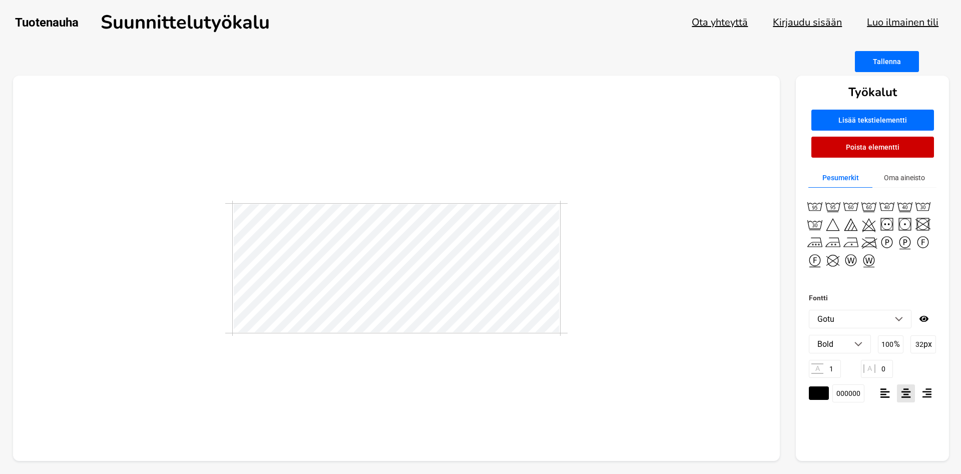
click at [864, 344] on li "Bold" at bounding box center [840, 344] width 61 height 18
click at [840, 363] on li "Normal" at bounding box center [840, 365] width 61 height 18
click at [906, 318] on li "Gotu" at bounding box center [861, 319] width 102 height 18
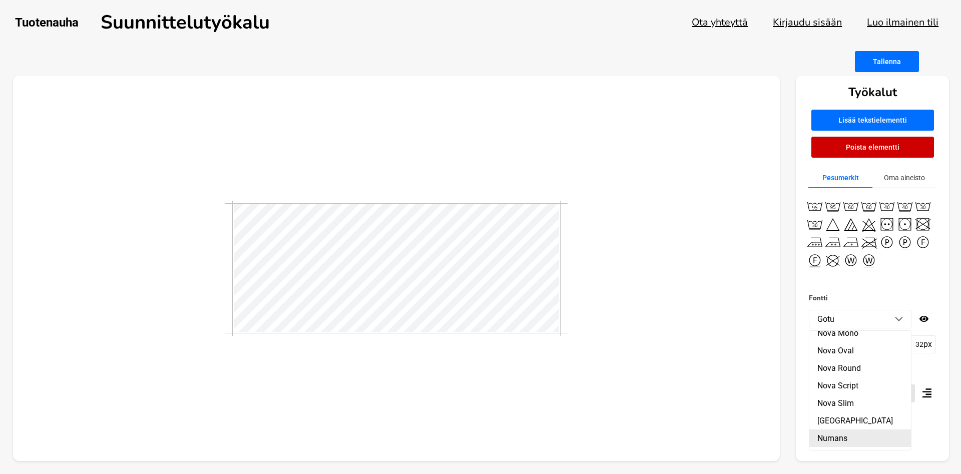
click at [838, 430] on li "Numans" at bounding box center [861, 439] width 102 height 18
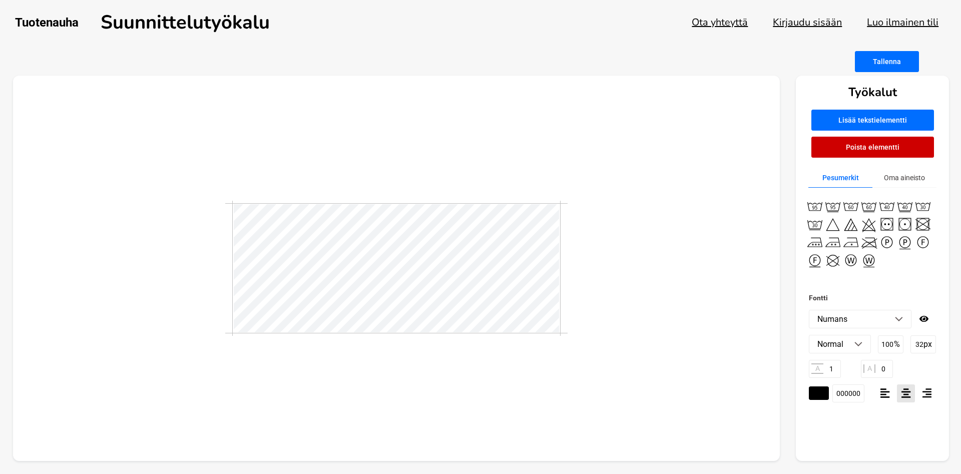
click at [903, 315] on li "Numans" at bounding box center [861, 319] width 102 height 18
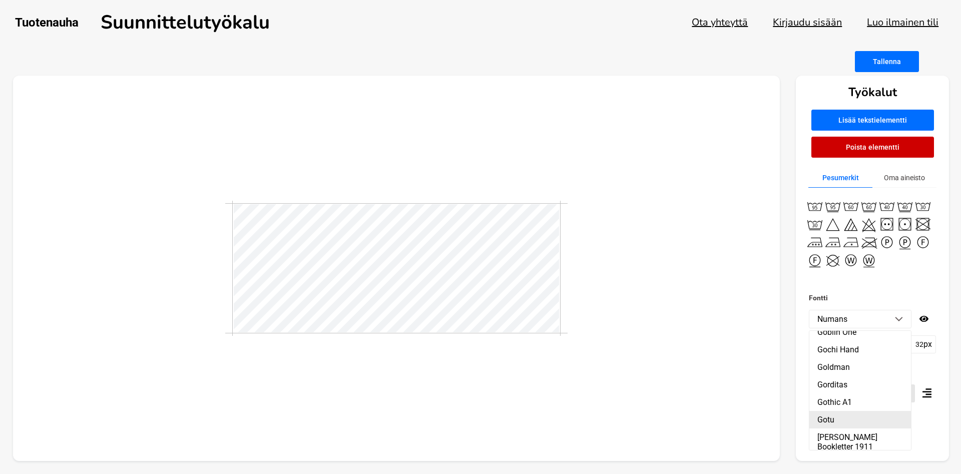
click at [833, 411] on li "Gotu" at bounding box center [861, 420] width 102 height 18
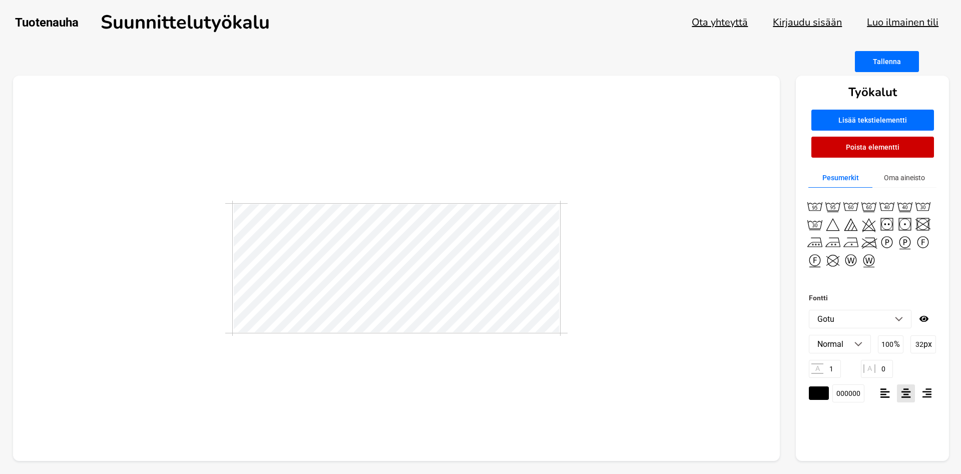
click at [896, 322] on li "Gotu" at bounding box center [861, 319] width 102 height 18
click at [846, 442] on li "Nokora" at bounding box center [861, 451] width 102 height 18
click at [895, 322] on li "Nokora" at bounding box center [861, 319] width 102 height 18
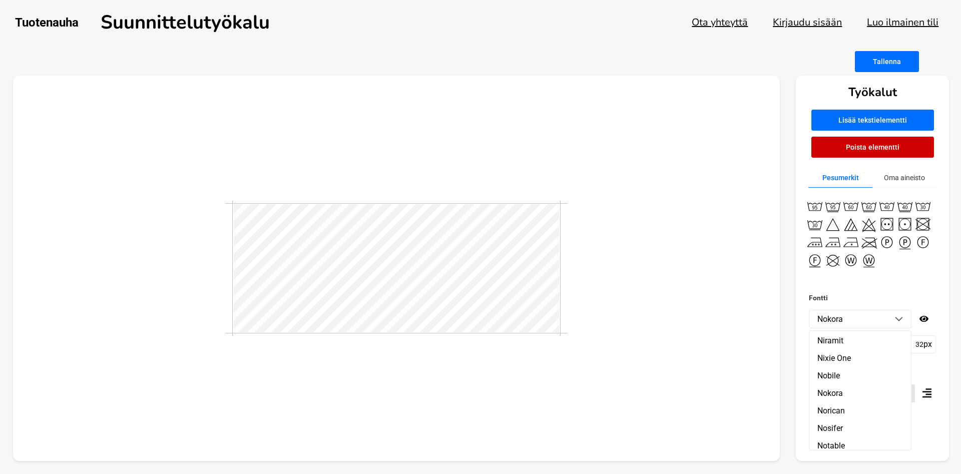
click at [844, 455] on li "Nothing You Could Do" at bounding box center [861, 464] width 102 height 18
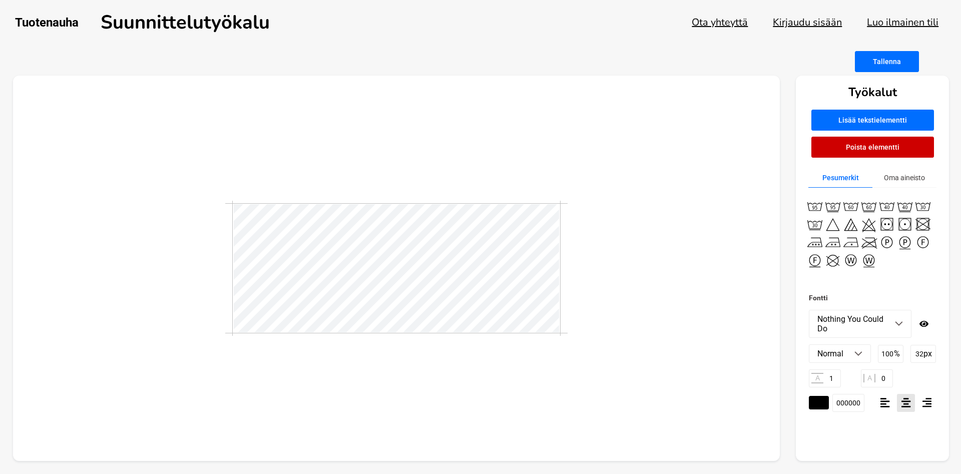
click at [900, 326] on img at bounding box center [899, 323] width 8 height 5
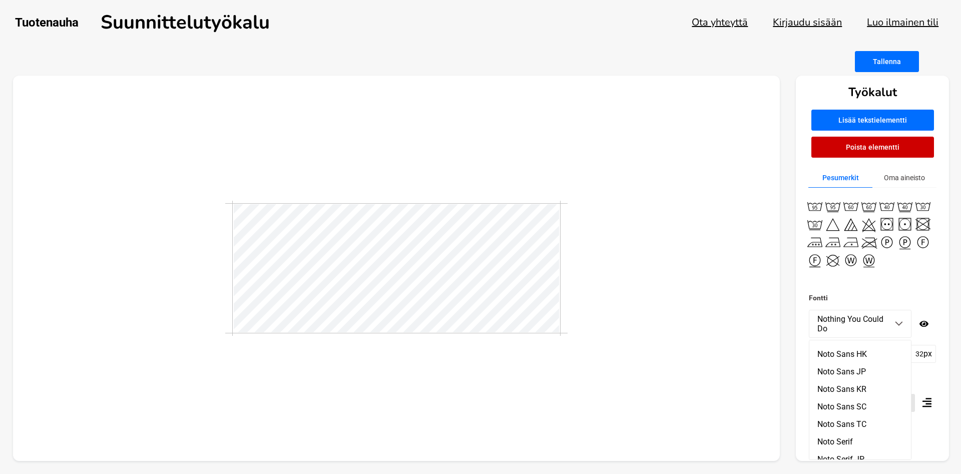
scroll to position [12240, 0]
click at [841, 464] on li "Nova Cut" at bounding box center [861, 473] width 102 height 18
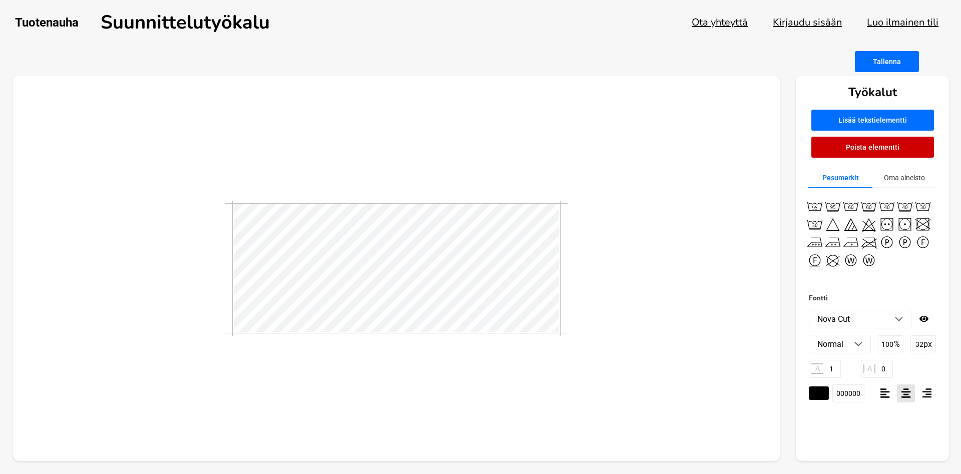
click at [895, 323] on li "Nova Cut" at bounding box center [861, 319] width 102 height 18
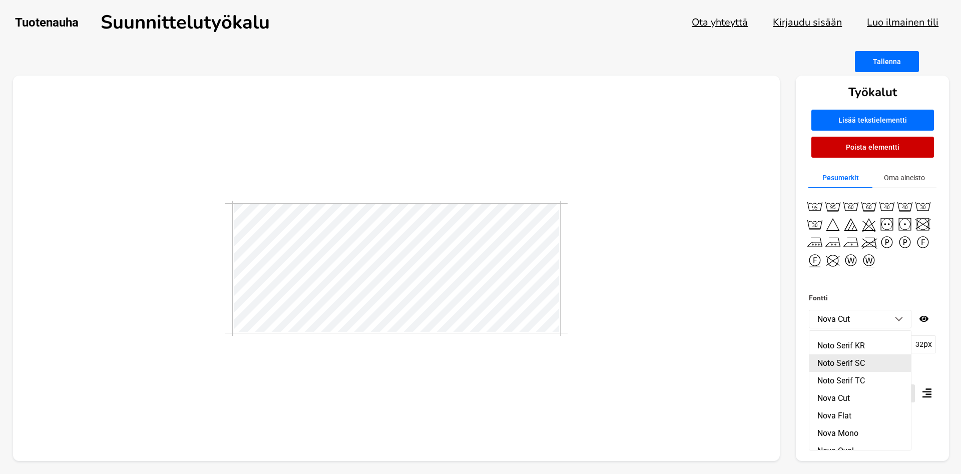
scroll to position [12354, 0]
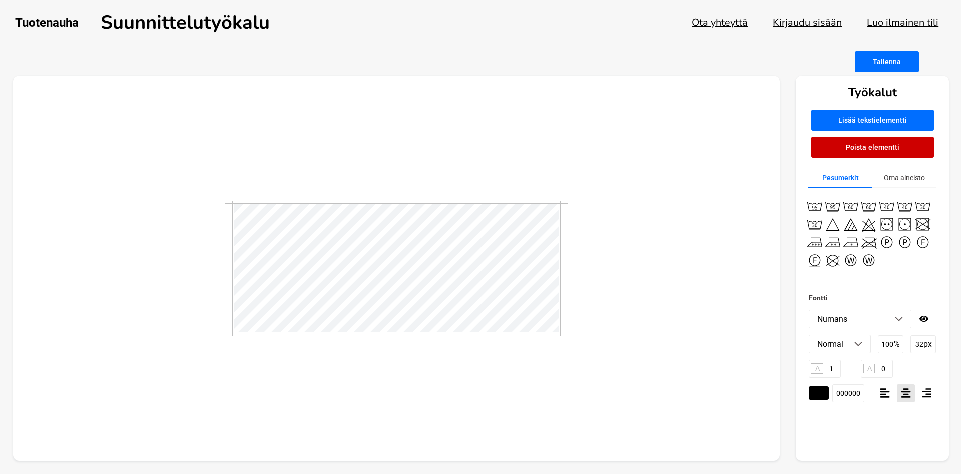
click at [902, 319] on img at bounding box center [899, 319] width 8 height 5
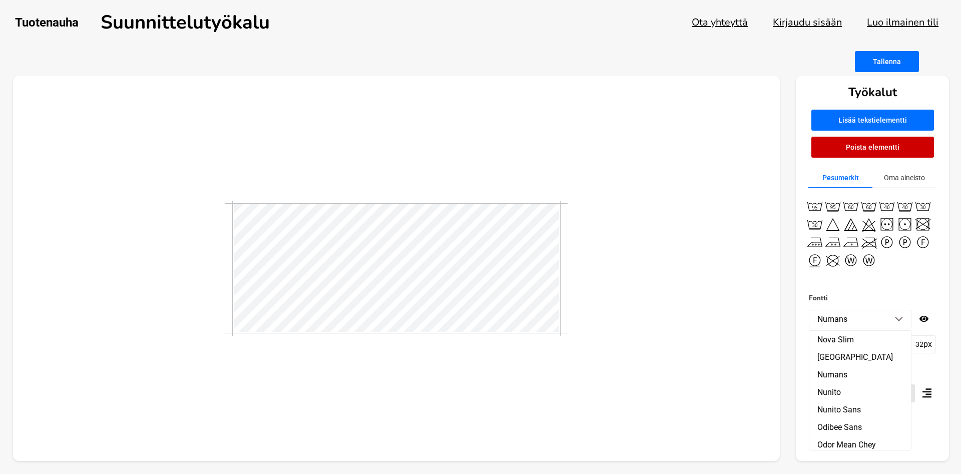
scroll to position [12411, 0]
click at [836, 441] on li "Nunito" at bounding box center [861, 450] width 102 height 18
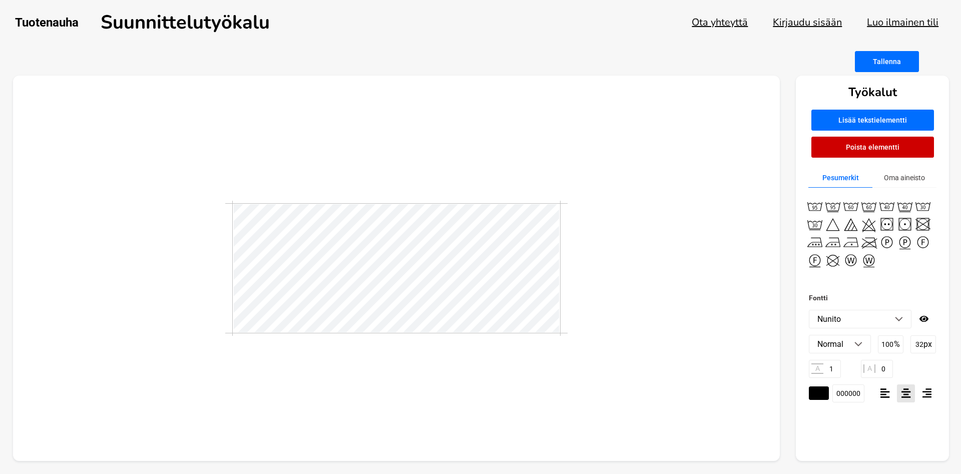
click at [895, 320] on li "Nunito" at bounding box center [861, 319] width 102 height 18
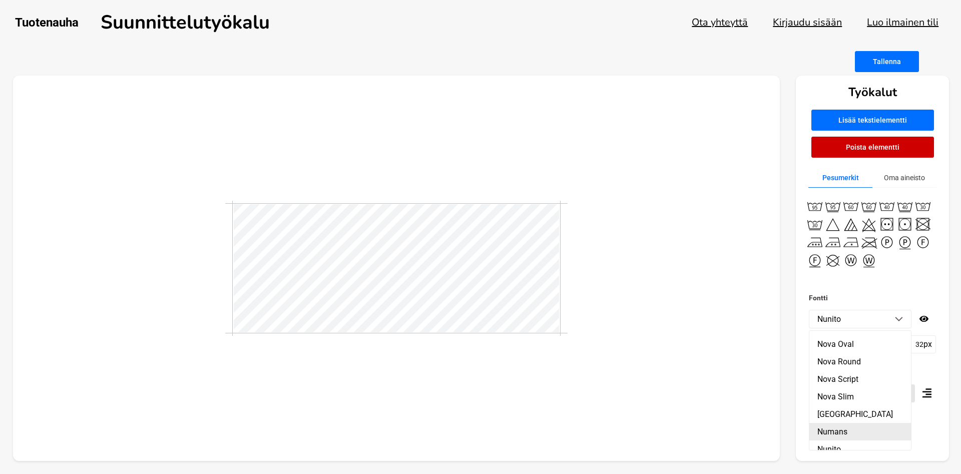
click at [835, 423] on li "Numans" at bounding box center [861, 432] width 102 height 18
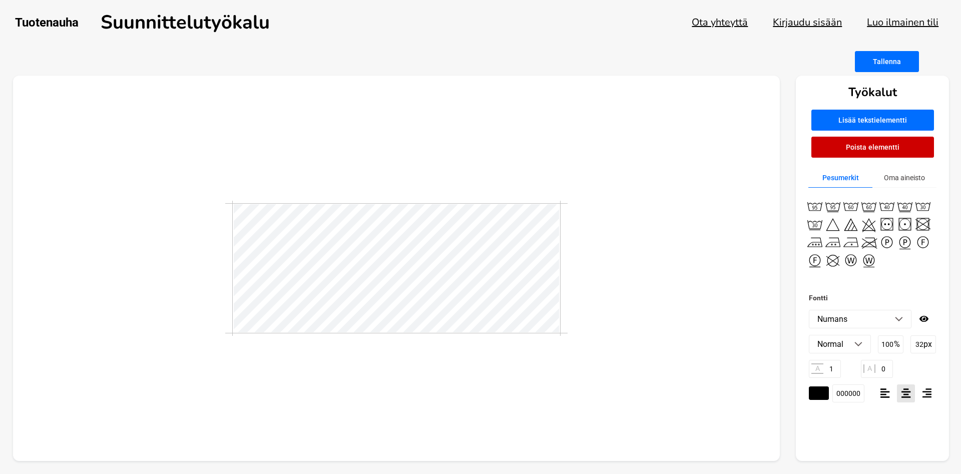
click at [898, 322] on li "Numans" at bounding box center [861, 319] width 102 height 18
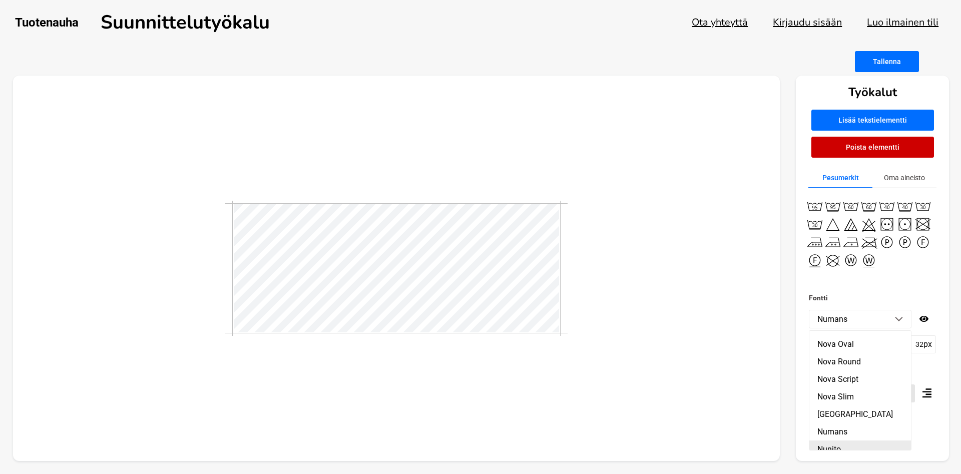
click at [834, 441] on li "Nunito" at bounding box center [861, 450] width 102 height 18
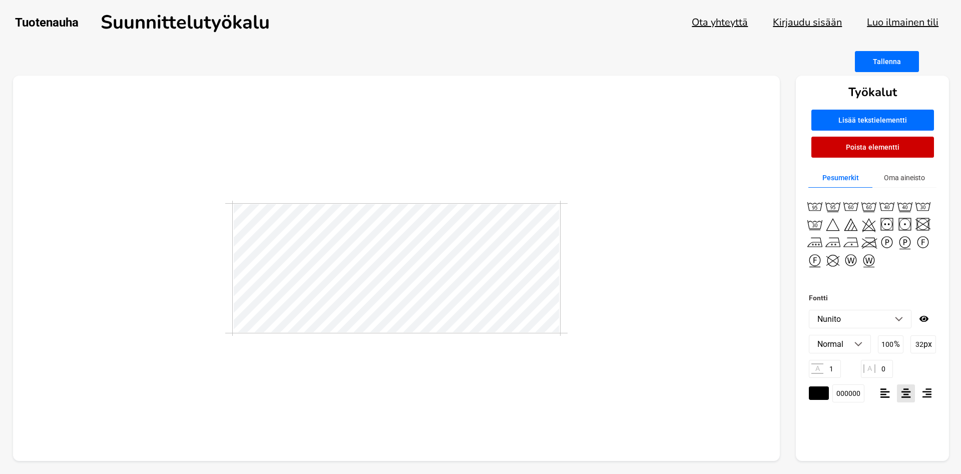
click at [901, 319] on img at bounding box center [899, 319] width 8 height 5
click at [836, 458] on li "Nunito Sans" at bounding box center [861, 467] width 102 height 18
click at [897, 319] on img at bounding box center [899, 319] width 8 height 5
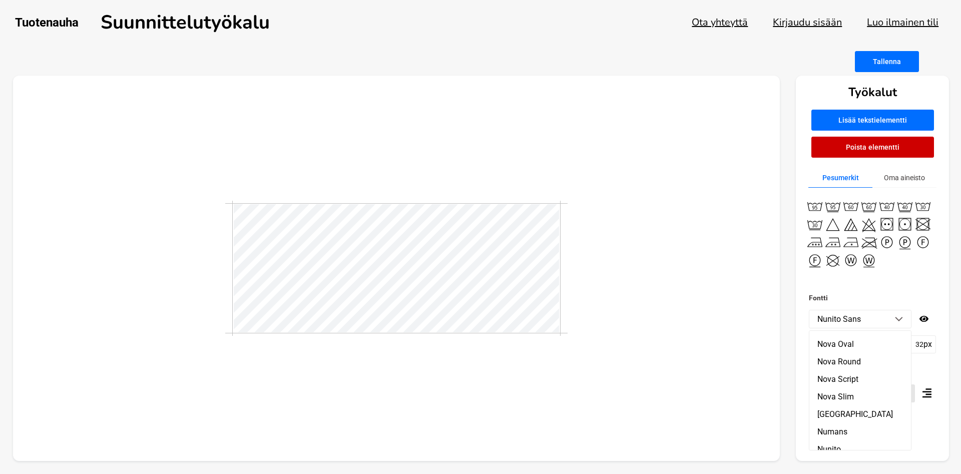
click at [900, 320] on img at bounding box center [899, 319] width 8 height 5
click at [846, 423] on li "Numans" at bounding box center [861, 432] width 102 height 18
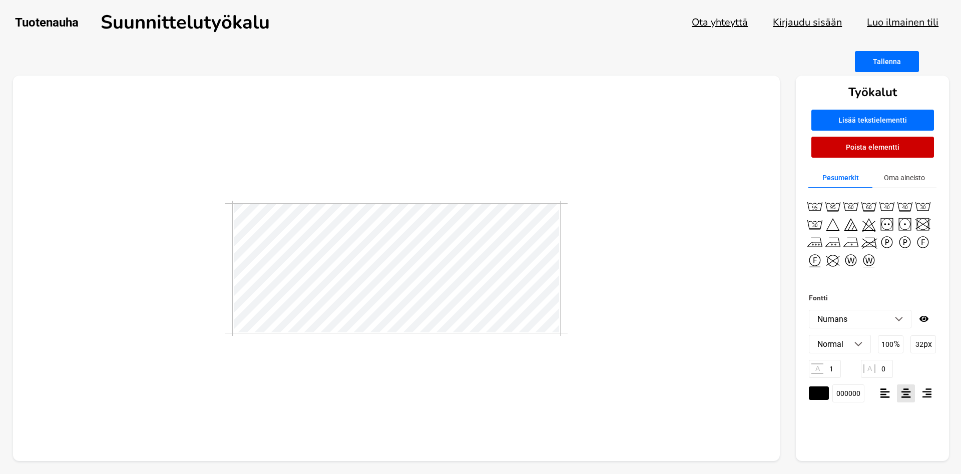
click at [899, 318] on img at bounding box center [899, 319] width 8 height 5
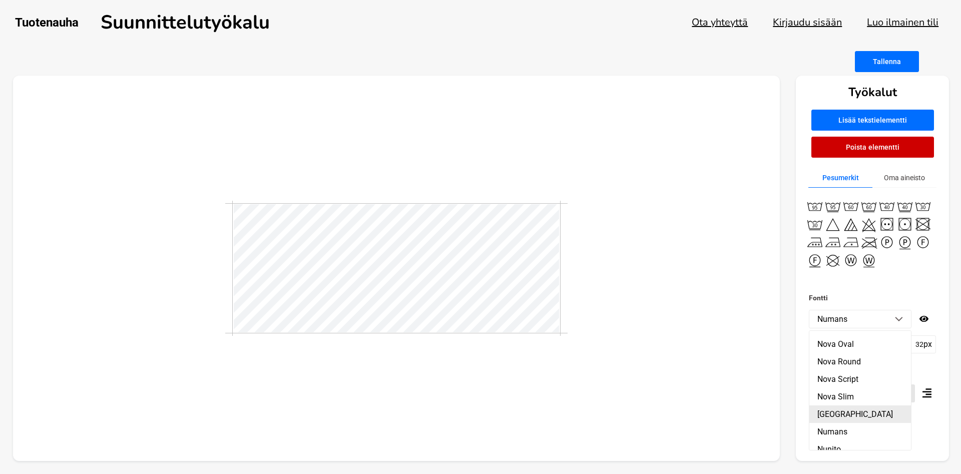
click at [845, 406] on li "[GEOGRAPHIC_DATA]" at bounding box center [861, 415] width 102 height 18
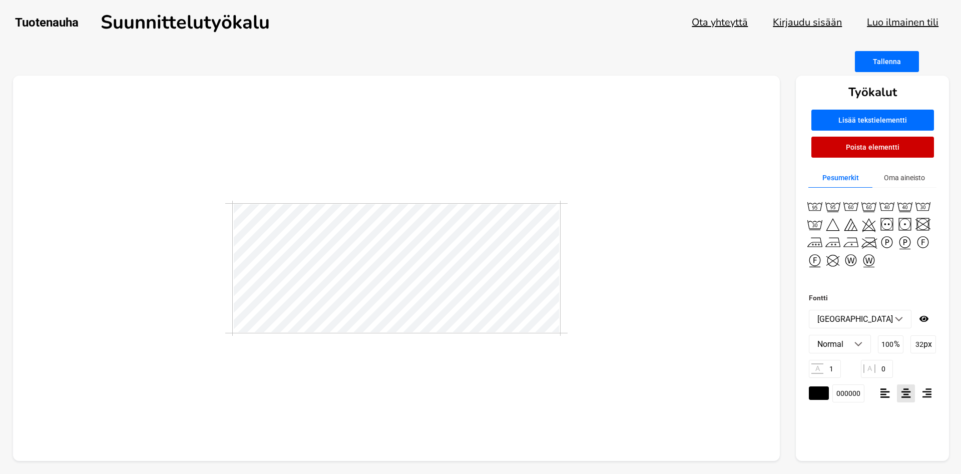
click at [898, 316] on li "[GEOGRAPHIC_DATA]" at bounding box center [861, 319] width 102 height 18
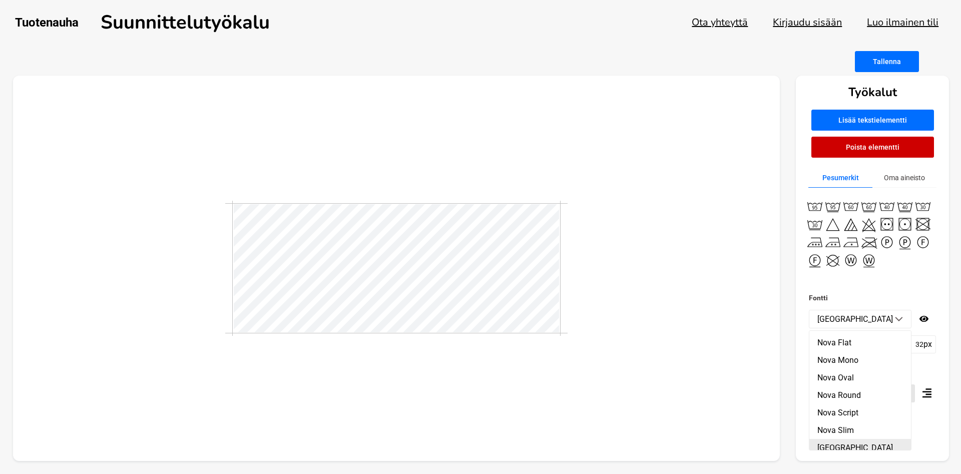
scroll to position [12354, 0]
click at [853, 428] on li "Nova Script" at bounding box center [861, 437] width 102 height 18
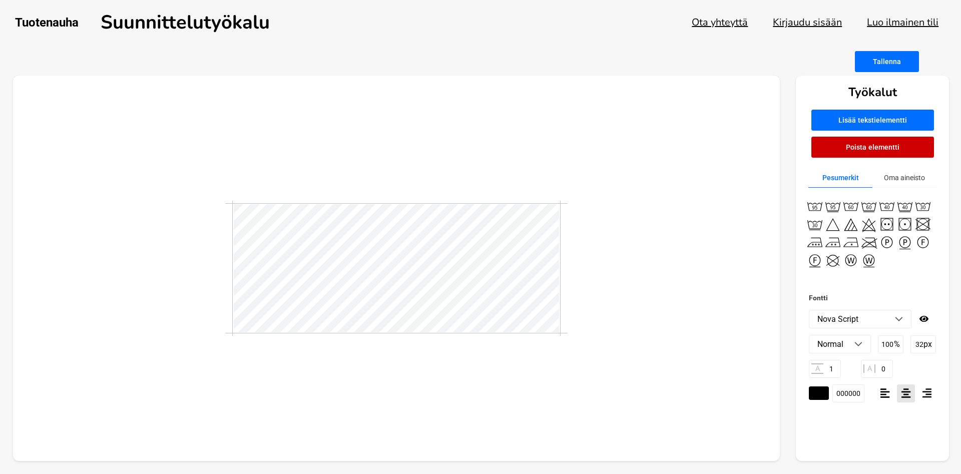
click at [898, 318] on img at bounding box center [899, 319] width 8 height 5
click at [898, 322] on li "Numans" at bounding box center [861, 319] width 102 height 18
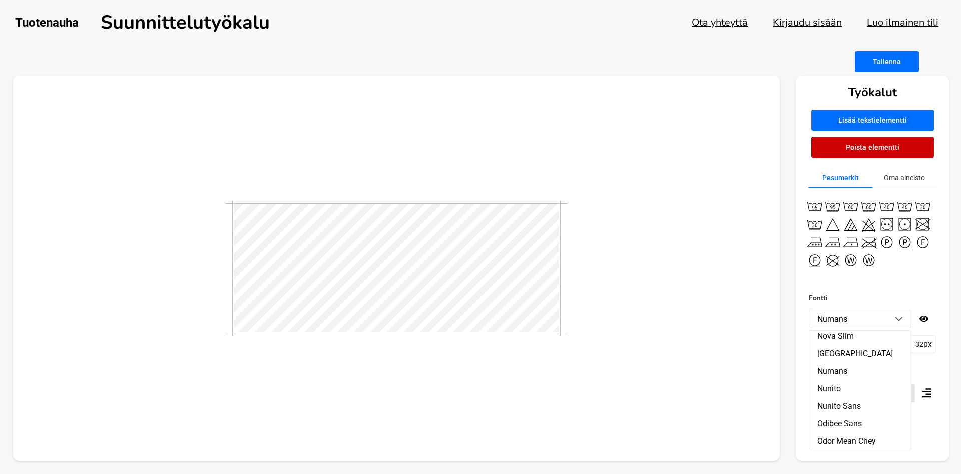
scroll to position [12468, 0]
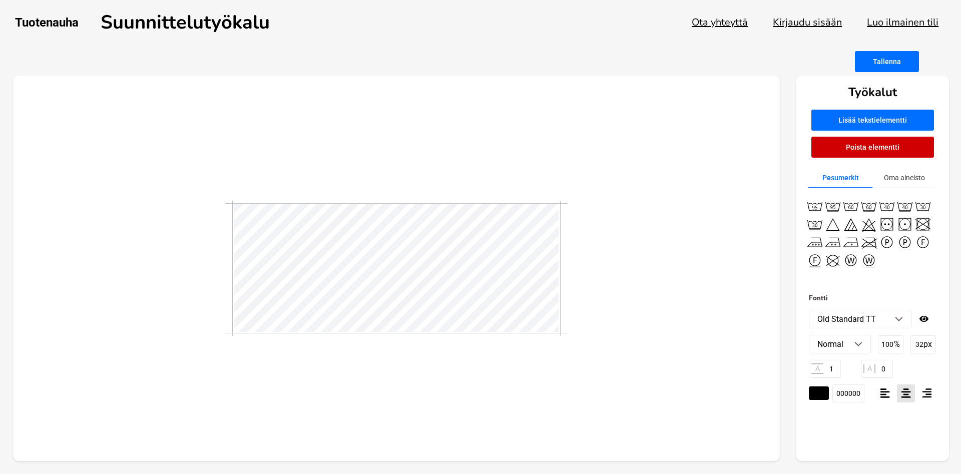
click at [894, 314] on li "Old Standard TT" at bounding box center [861, 319] width 102 height 18
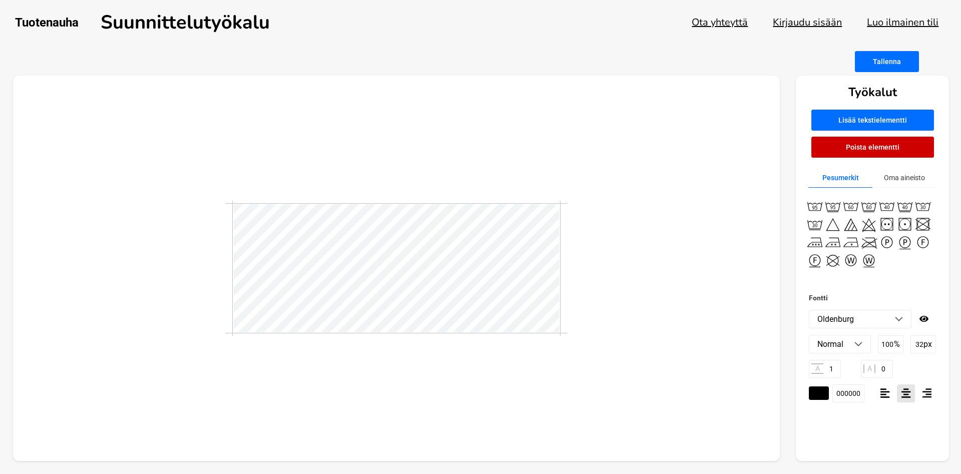
click at [898, 322] on li "Oldenburg" at bounding box center [861, 319] width 102 height 18
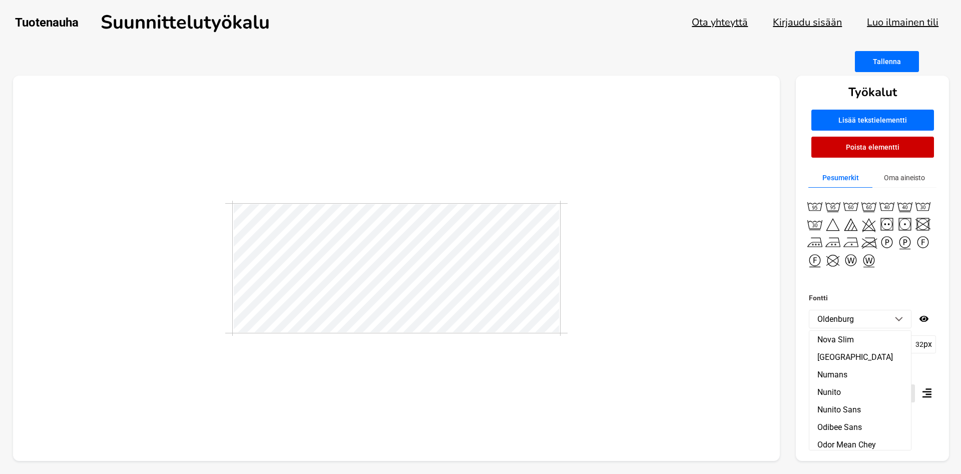
scroll to position [12525, 0]
click at [851, 467] on li "Oleo Script" at bounding box center [861, 476] width 102 height 18
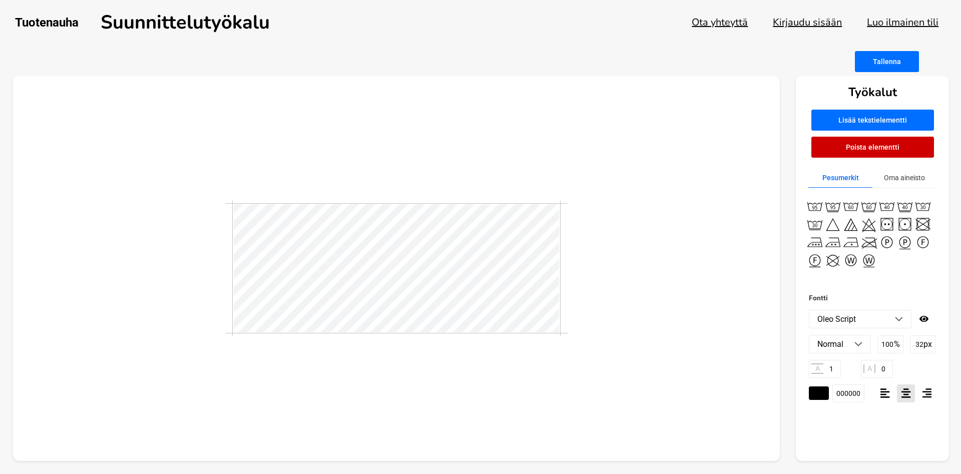
click at [897, 319] on img at bounding box center [899, 319] width 8 height 5
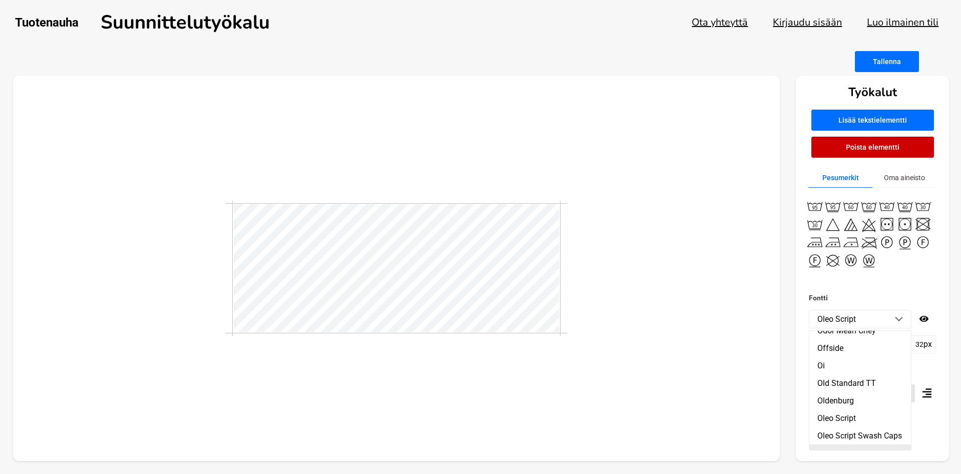
click at [850, 445] on li "Open Sans" at bounding box center [861, 454] width 102 height 18
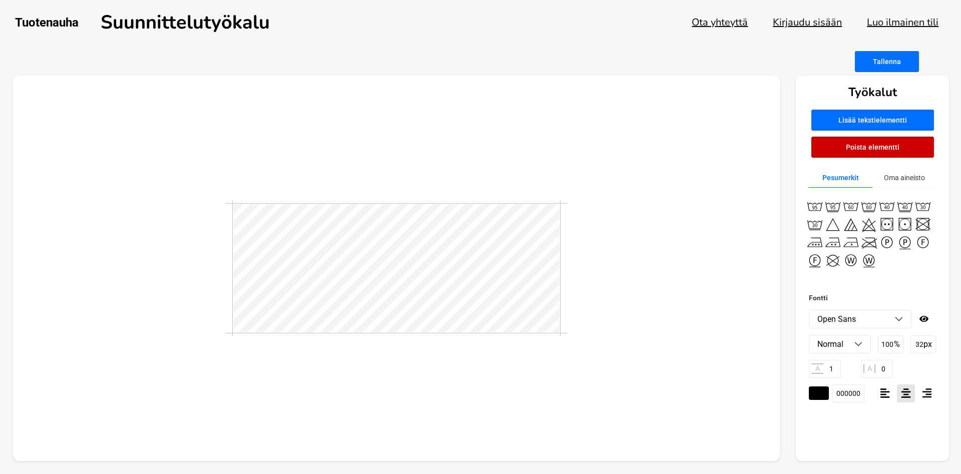
click at [896, 322] on li "Open Sans" at bounding box center [861, 319] width 102 height 18
click at [903, 318] on img at bounding box center [899, 319] width 8 height 5
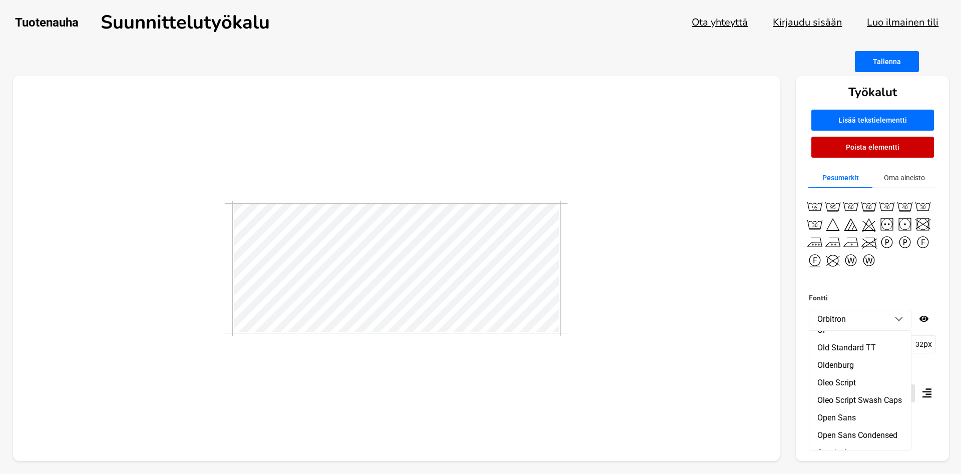
scroll to position [12639, 0]
click at [852, 458] on li "Oregano" at bounding box center [861, 467] width 102 height 18
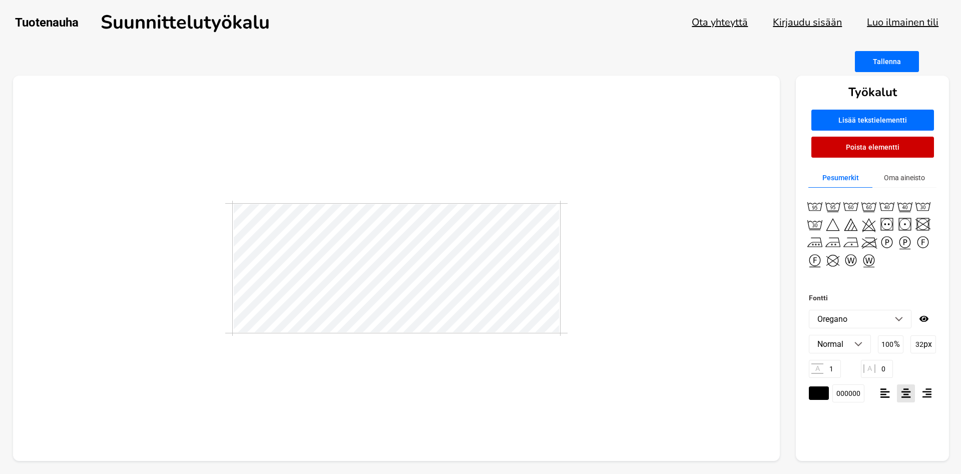
click at [897, 317] on img at bounding box center [899, 319] width 8 height 5
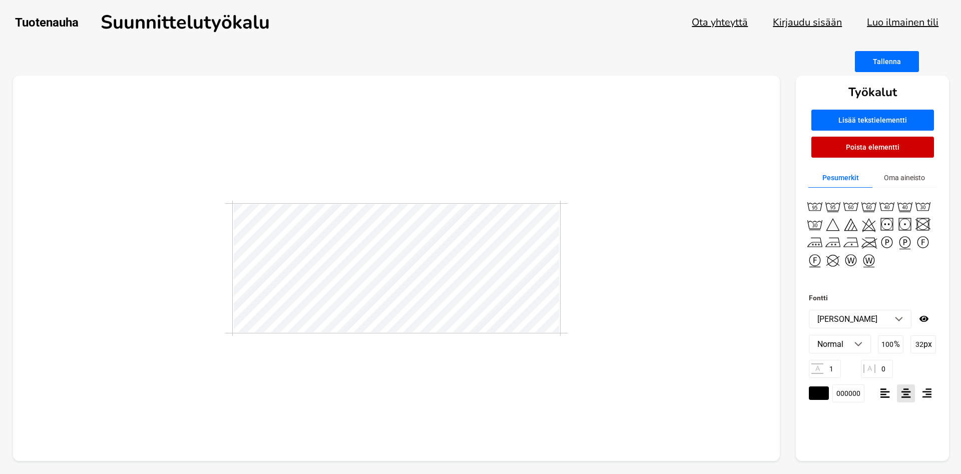
drag, startPoint x: 895, startPoint y: 345, endPoint x: 878, endPoint y: 347, distance: 16.7
click at [878, 347] on div "100 %" at bounding box center [891, 344] width 26 height 18
drag, startPoint x: 883, startPoint y: 343, endPoint x: 900, endPoint y: 346, distance: 16.8
click at [900, 346] on input "100" at bounding box center [891, 344] width 26 height 18
click at [874, 441] on div "Fontti Oswald ABeeZee [PERSON_NAME] Libre Abril Fatface Aclonica Acme Actor [PE…" at bounding box center [872, 377] width 153 height 170
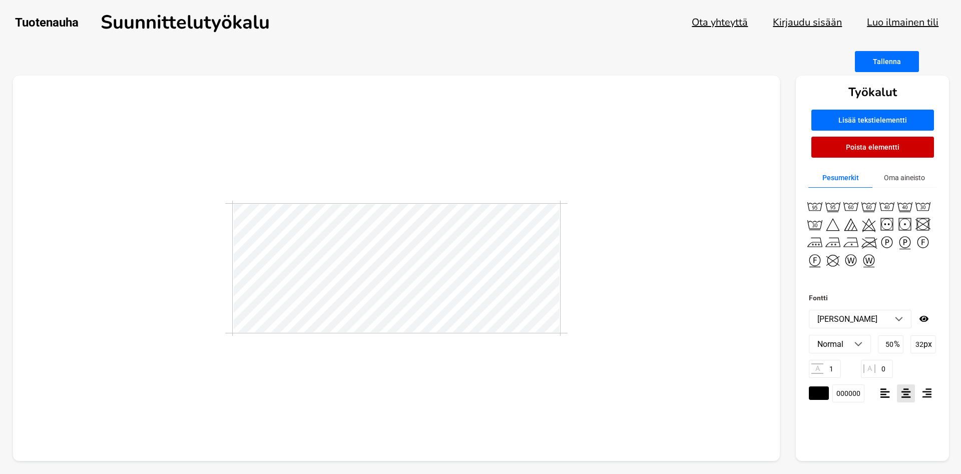
drag, startPoint x: 892, startPoint y: 346, endPoint x: 885, endPoint y: 348, distance: 7.7
click at [885, 348] on input "50" at bounding box center [891, 344] width 26 height 18
type input "100"
click at [875, 418] on div "Fontti Oswald ABeeZee [PERSON_NAME] Libre Abril Fatface Aclonica Acme Actor [PE…" at bounding box center [872, 377] width 153 height 170
click at [902, 315] on li "[PERSON_NAME]" at bounding box center [861, 319] width 102 height 18
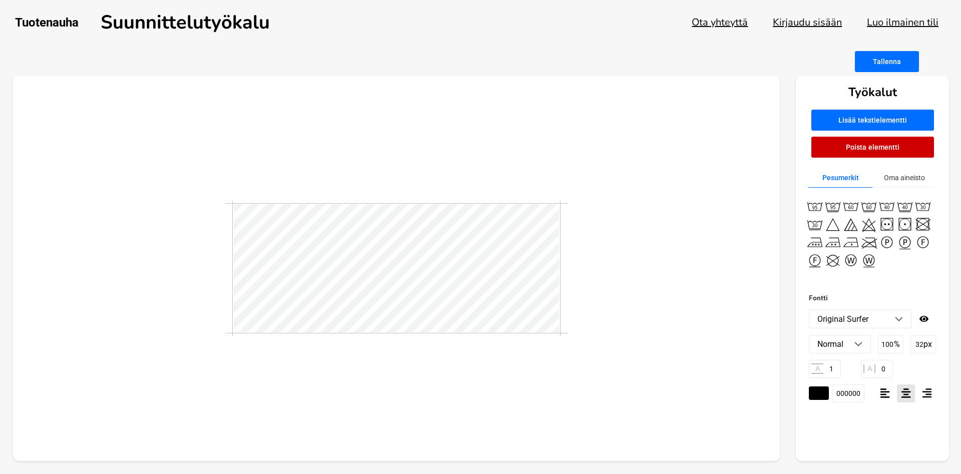
click at [898, 316] on li "Original Surfer" at bounding box center [861, 319] width 102 height 18
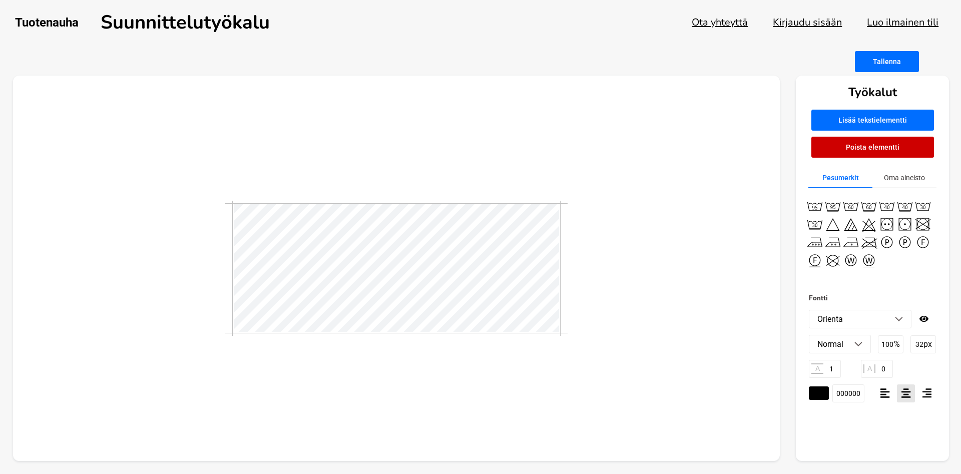
click at [903, 316] on li "Orienta" at bounding box center [861, 319] width 102 height 18
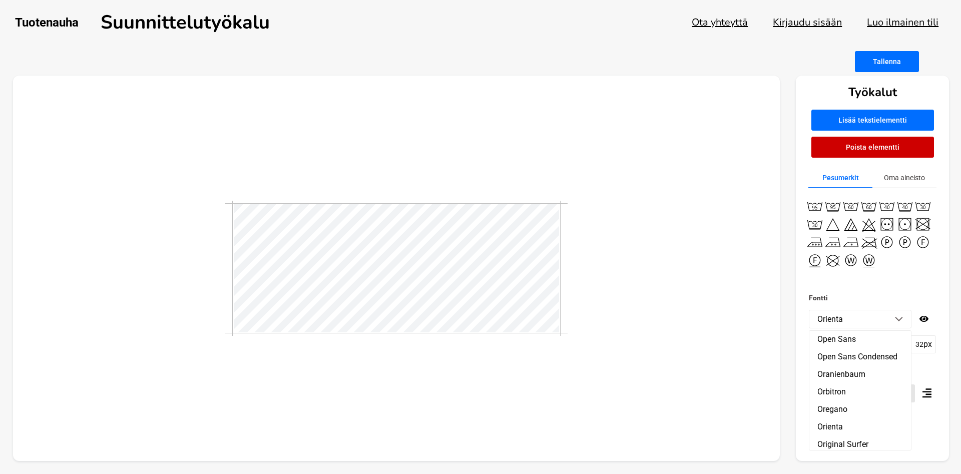
scroll to position [12753, 0]
click at [844, 431] on li "Overlock" at bounding box center [861, 440] width 102 height 18
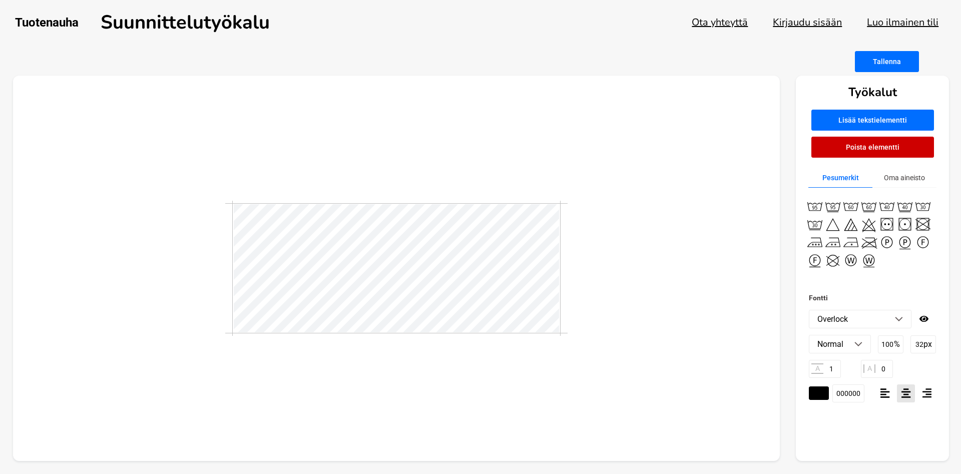
click at [897, 317] on img at bounding box center [899, 319] width 8 height 5
click at [901, 323] on li "Overpass Mono" at bounding box center [861, 319] width 102 height 18
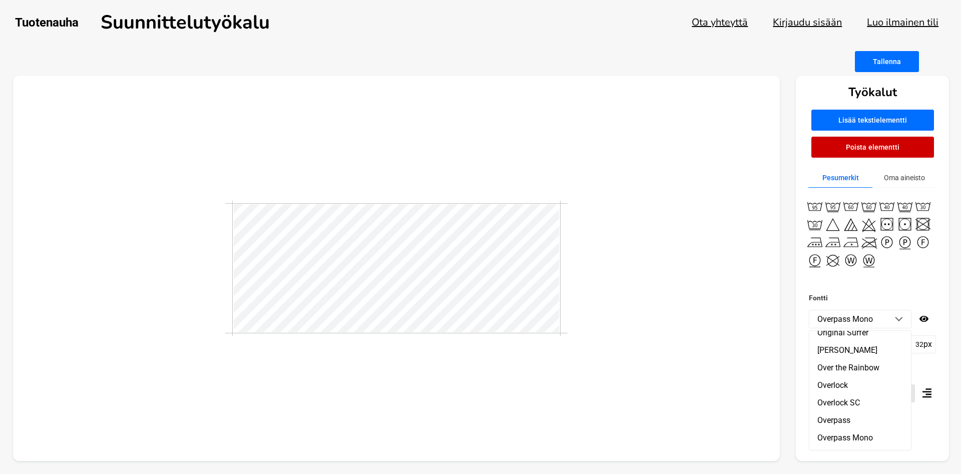
scroll to position [12810, 0]
click at [827, 444] on li "Ovo" at bounding box center [861, 453] width 102 height 18
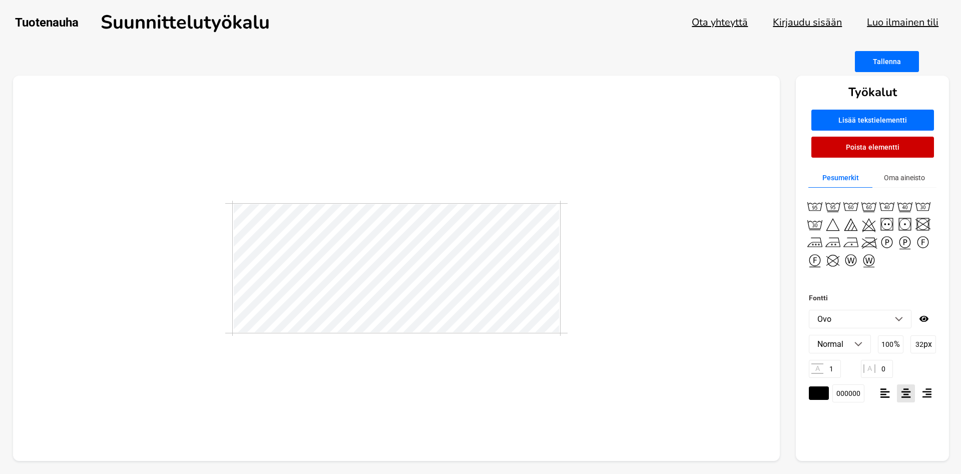
click at [899, 316] on li "Ovo" at bounding box center [861, 319] width 102 height 18
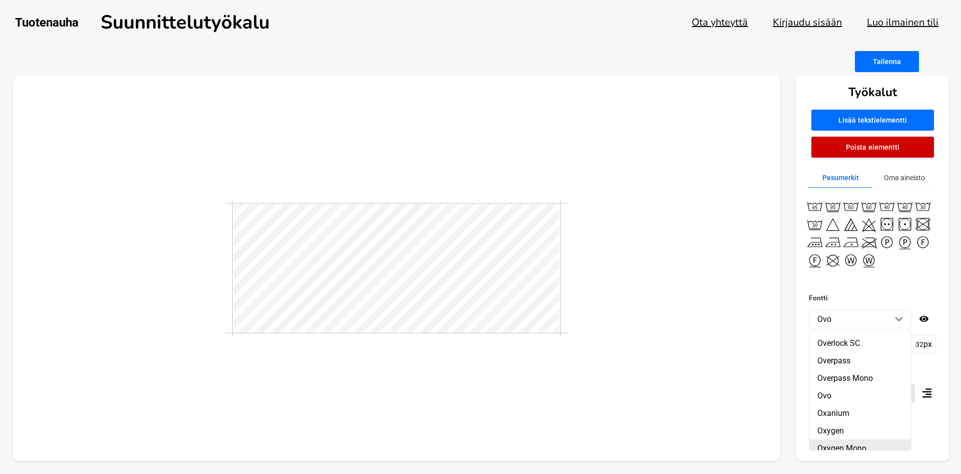
click at [861, 440] on li "Oxygen Mono" at bounding box center [861, 449] width 102 height 18
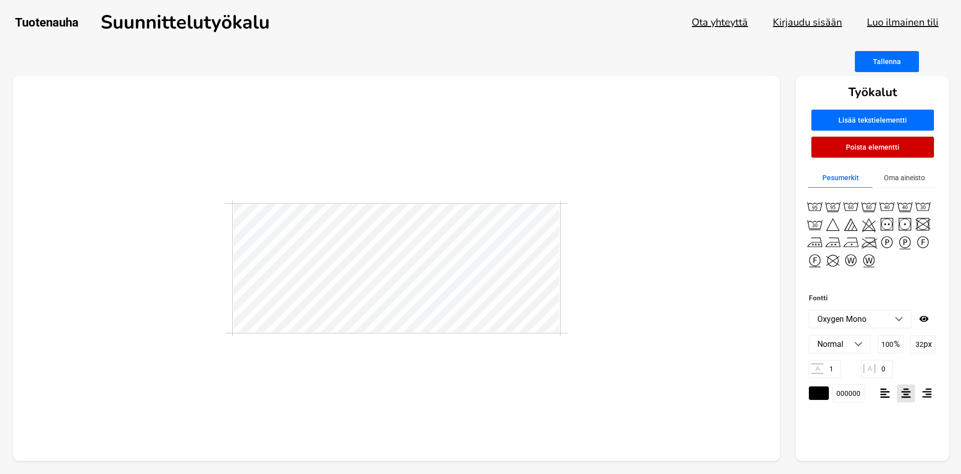
click at [901, 322] on li "Oxygen Mono" at bounding box center [861, 319] width 102 height 18
click at [845, 448] on li "Pacifico" at bounding box center [861, 457] width 102 height 18
click at [899, 313] on li "Pacifico" at bounding box center [861, 319] width 102 height 18
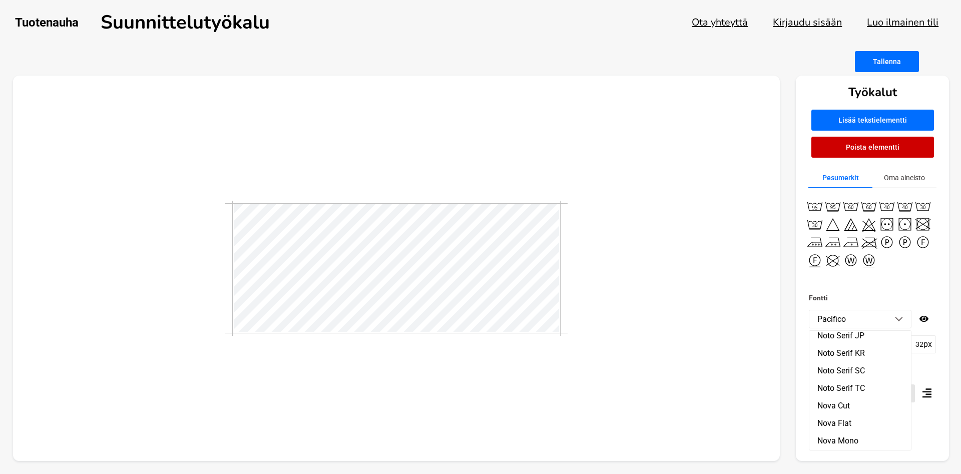
scroll to position [12354, 0]
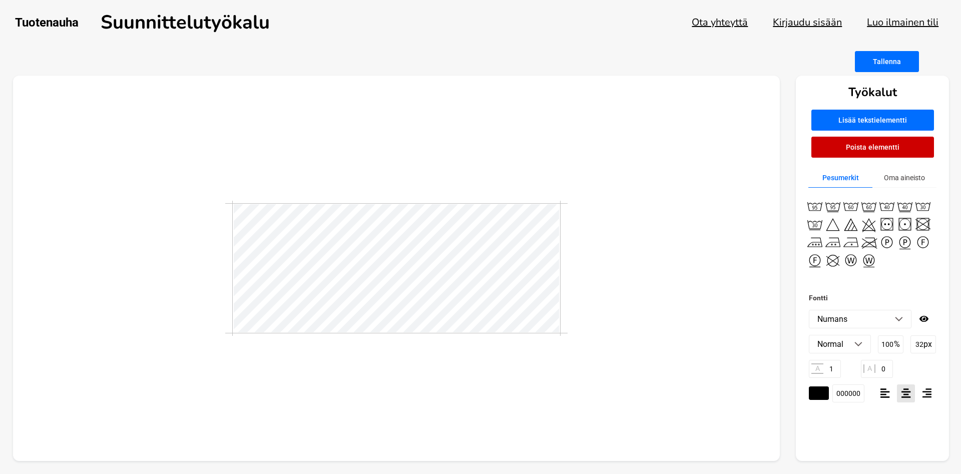
click at [901, 322] on li "Numans" at bounding box center [861, 319] width 102 height 18
click at [858, 472] on li "[PERSON_NAME]" at bounding box center [861, 481] width 102 height 18
click at [905, 318] on li "[PERSON_NAME]" at bounding box center [861, 319] width 102 height 18
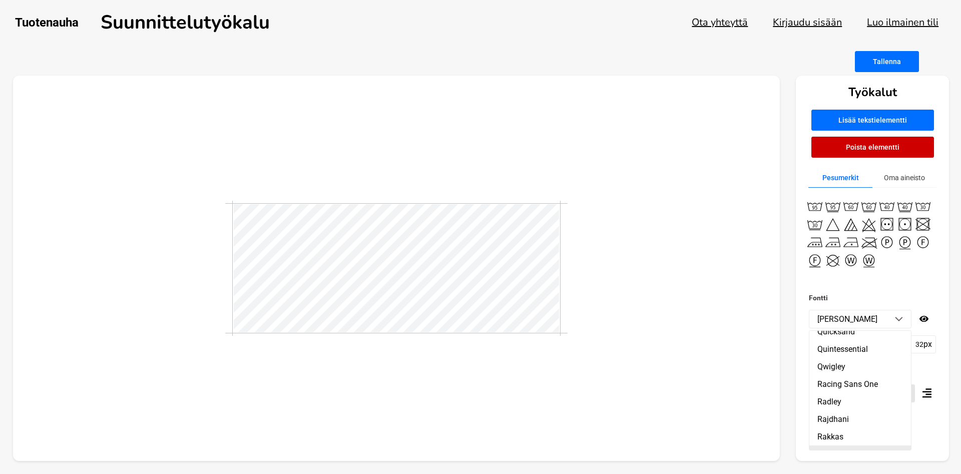
click at [838, 446] on li "Raleway" at bounding box center [861, 455] width 102 height 18
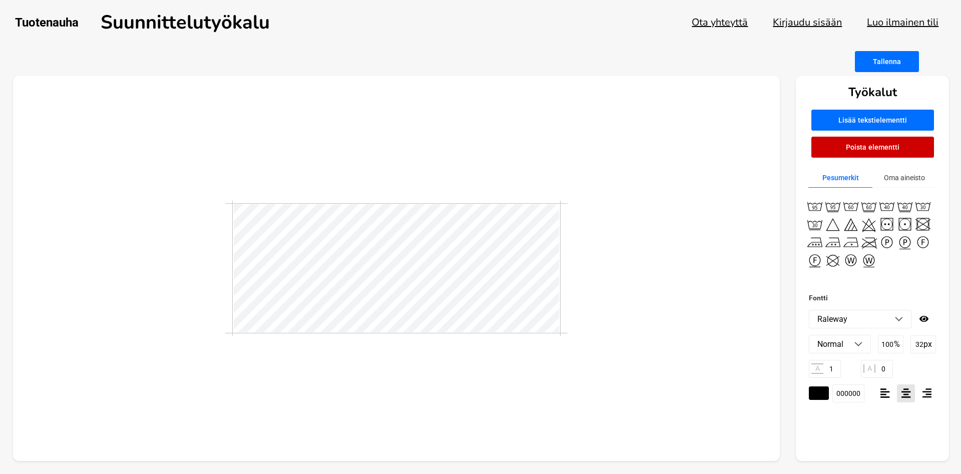
click at [901, 320] on img at bounding box center [899, 319] width 8 height 5
click at [855, 451] on li "Montserrat" at bounding box center [861, 460] width 102 height 18
click at [901, 318] on img at bounding box center [899, 319] width 8 height 5
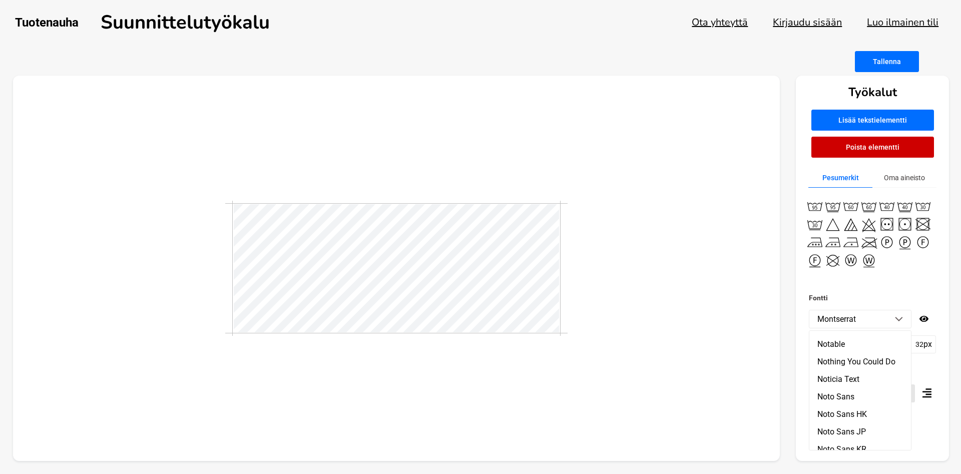
scroll to position [12341, 0]
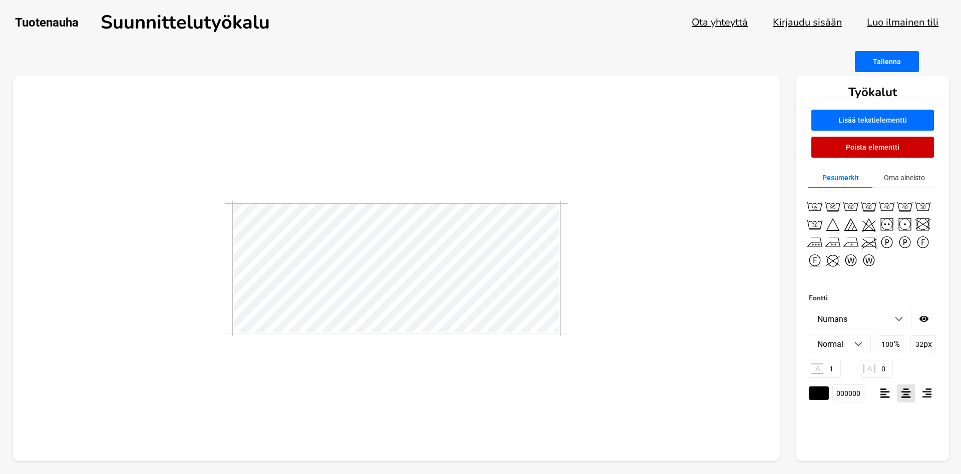
click at [903, 317] on img at bounding box center [899, 319] width 8 height 5
click at [633, 326] on div at bounding box center [397, 269] width 768 height 386
click at [899, 318] on img at bounding box center [899, 319] width 8 height 5
click at [899, 320] on img at bounding box center [899, 319] width 8 height 5
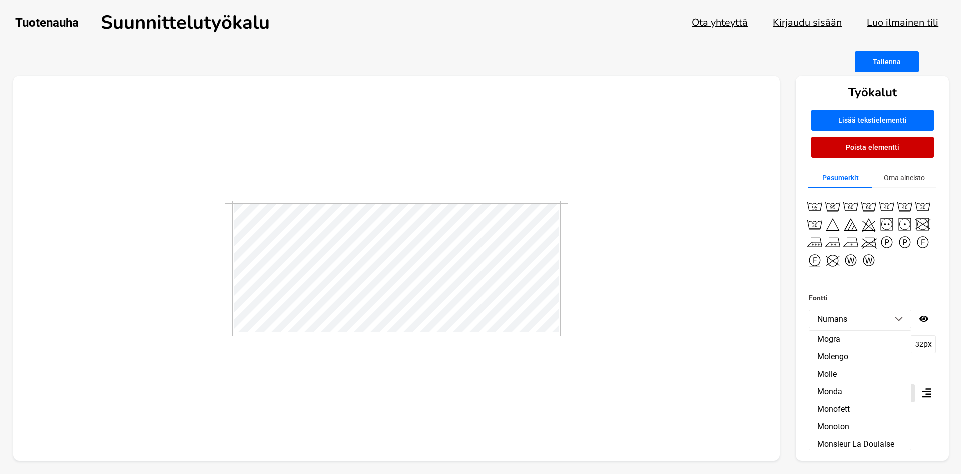
scroll to position [11296, 0]
click at [850, 469] on li "Montserrat" at bounding box center [861, 478] width 102 height 18
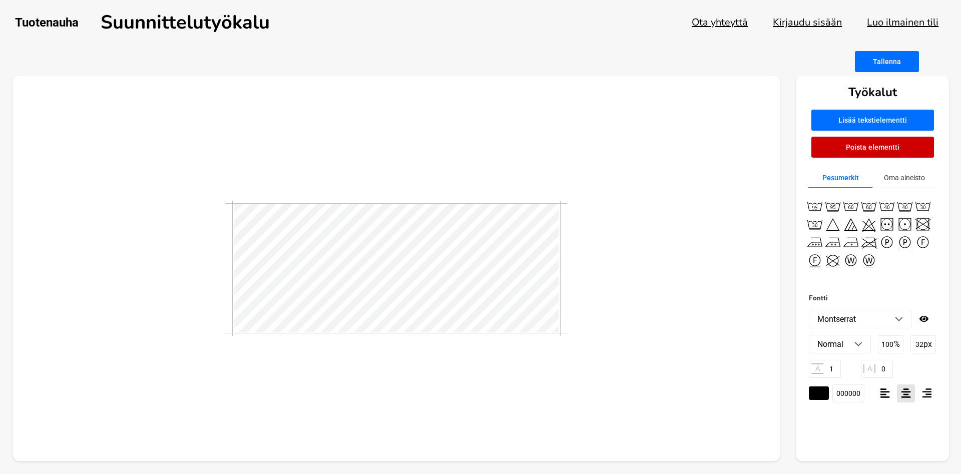
click at [628, 307] on div at bounding box center [397, 269] width 768 height 386
click at [626, 390] on div at bounding box center [397, 269] width 768 height 386
drag, startPoint x: 655, startPoint y: 369, endPoint x: 592, endPoint y: 342, distance: 68.6
click at [644, 361] on div at bounding box center [397, 269] width 768 height 386
click at [907, 178] on button "Oma aineisto" at bounding box center [905, 178] width 64 height 20
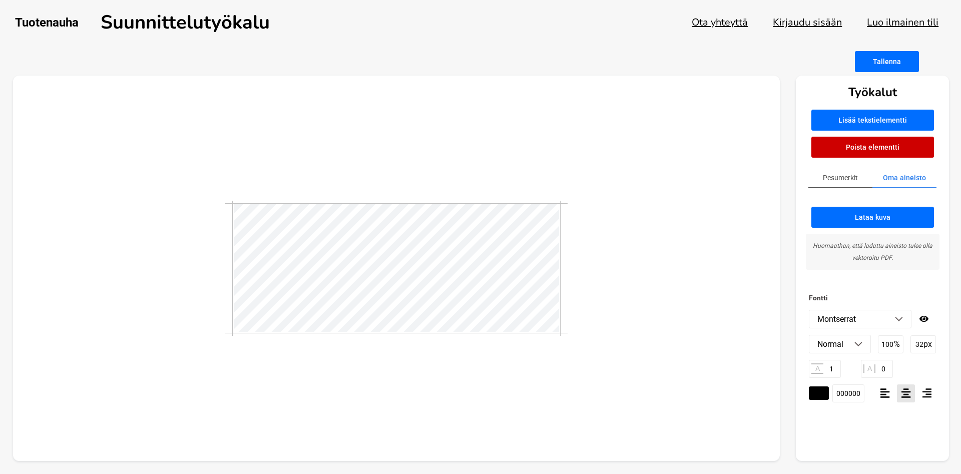
click at [841, 178] on button "Pesumerkit" at bounding box center [841, 178] width 64 height 20
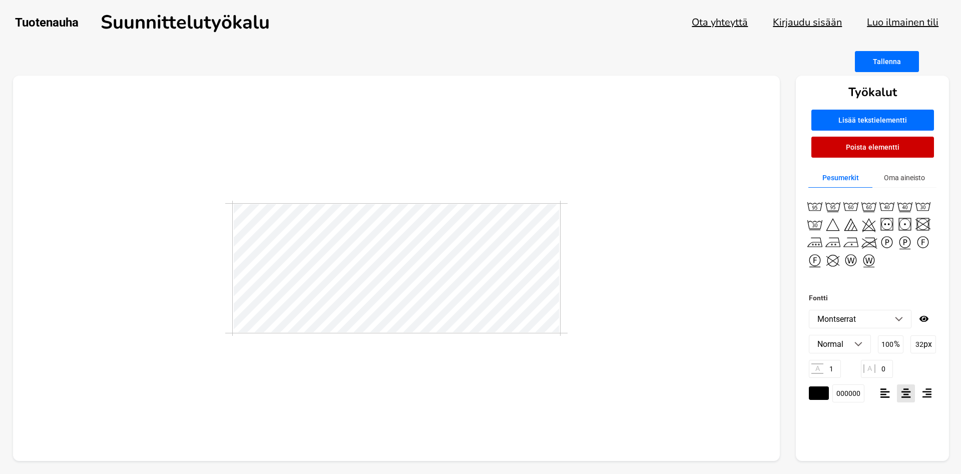
click at [783, 22] on button "Kirjaudu sisään" at bounding box center [807, 23] width 69 height 14
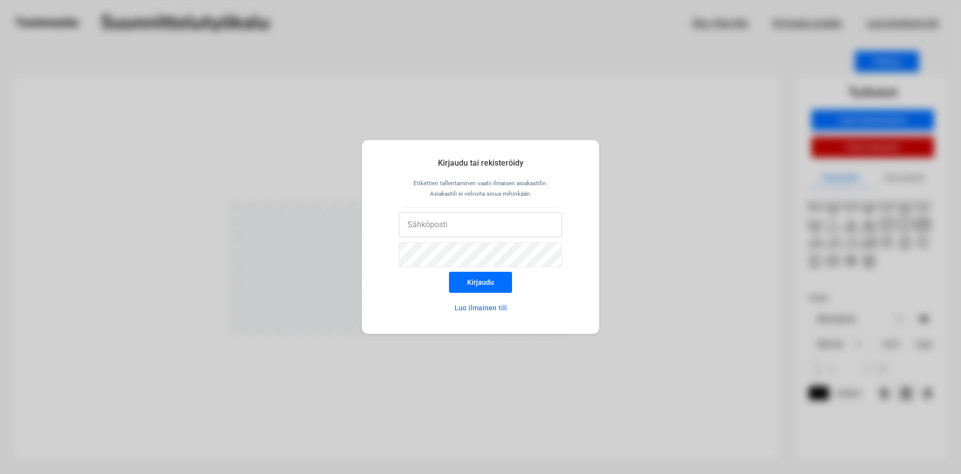
click at [484, 224] on input "email" at bounding box center [481, 224] width 164 height 25
click at [489, 277] on button "Kirjaudu" at bounding box center [480, 282] width 63 height 21
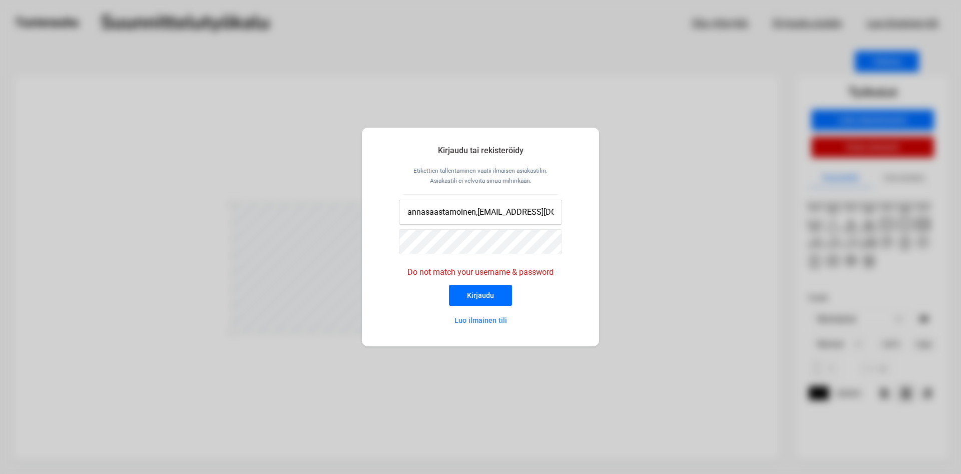
click at [476, 215] on input "annasaastamoinen,[EMAIL_ADDRESS][DOMAIN_NAME]" at bounding box center [481, 212] width 164 height 25
type input "[DOMAIN_NAME][EMAIL_ADDRESS][DOMAIN_NAME]"
click at [560, 312] on div "Kirjaudu tai rekisteröidy Etikettien tallentaminen vaatii ilmaisen asiakastilin…" at bounding box center [480, 237] width 237 height 219
click at [484, 294] on button "Kirjaudu" at bounding box center [480, 295] width 63 height 21
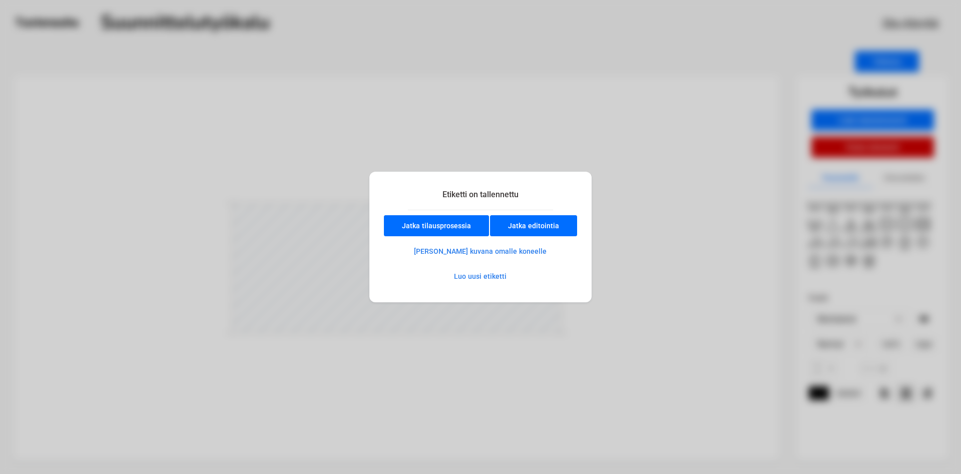
click at [445, 225] on button "Jatka tilausprosessia" at bounding box center [436, 225] width 105 height 21
